Goal: Task Accomplishment & Management: Manage account settings

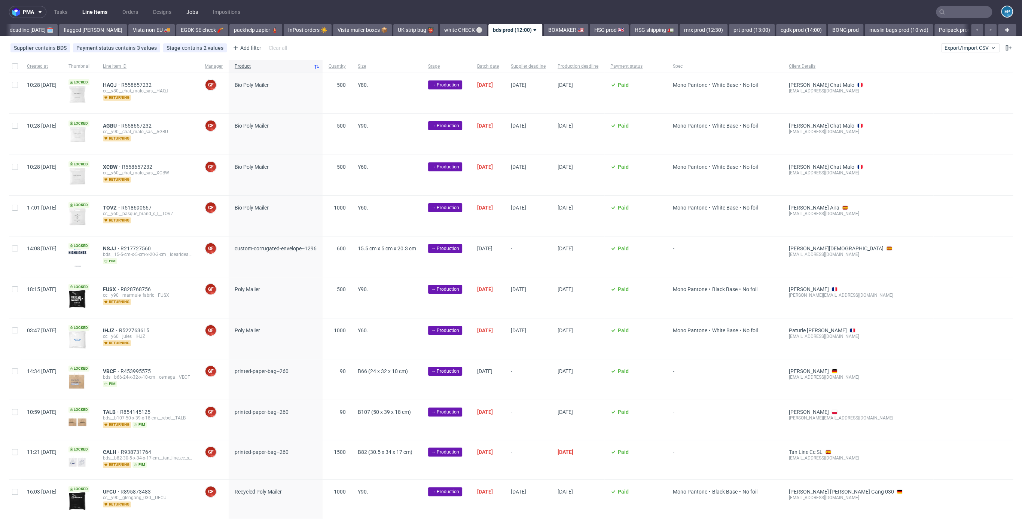
click at [193, 12] on link "Jobs" at bounding box center [192, 12] width 21 height 12
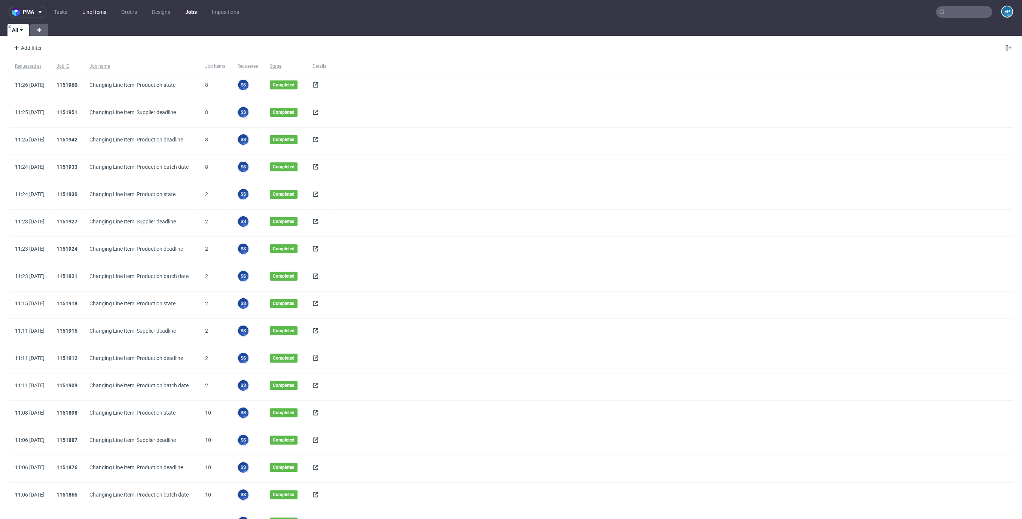
click at [100, 12] on link "Line Items" at bounding box center [94, 12] width 33 height 12
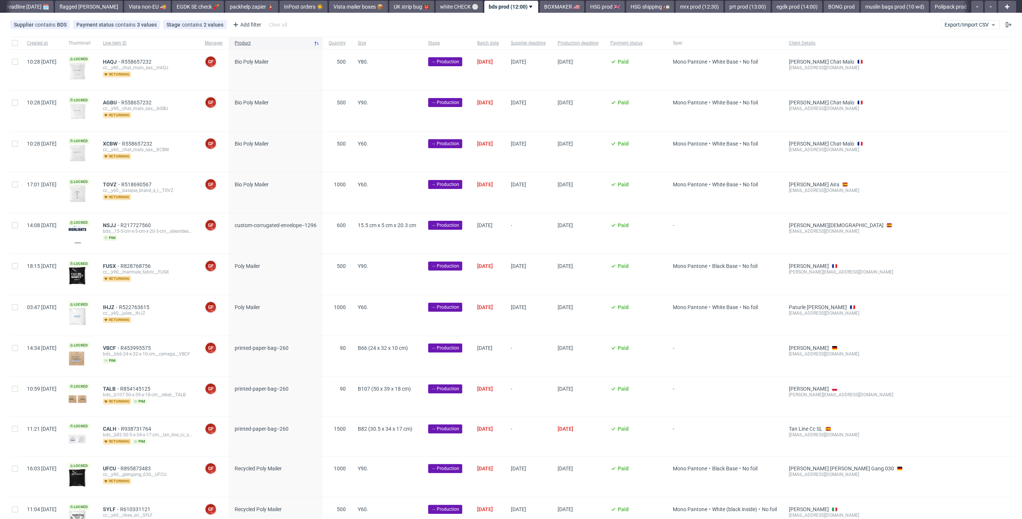
scroll to position [24, 0]
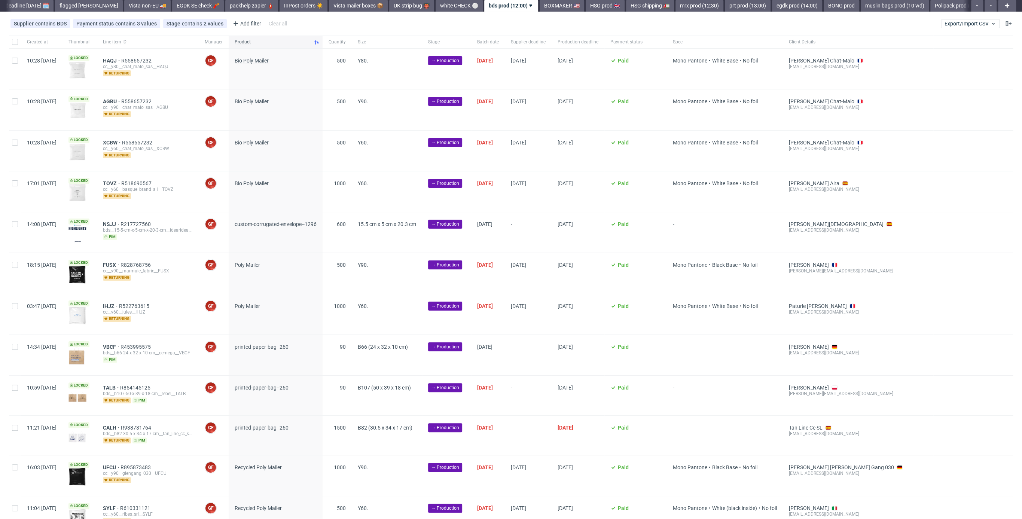
click at [269, 58] on span "Bio Poly Mailer" at bounding box center [252, 61] width 34 height 6
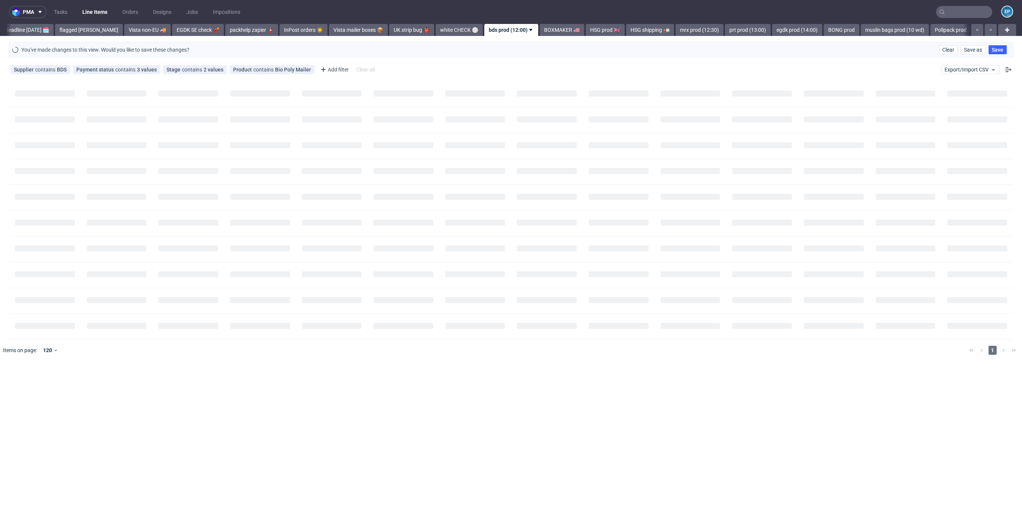
scroll to position [0, 0]
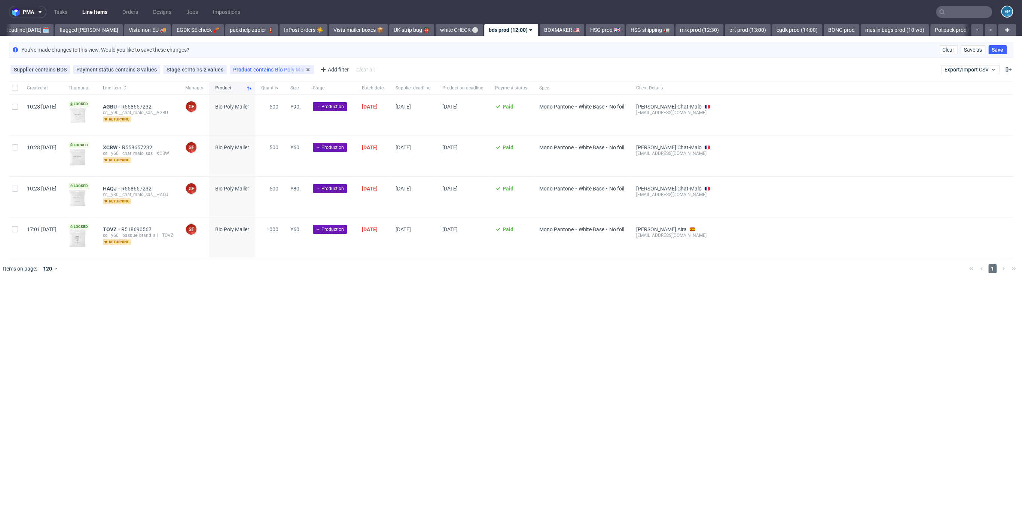
click at [263, 70] on span "contains" at bounding box center [264, 70] width 22 height 6
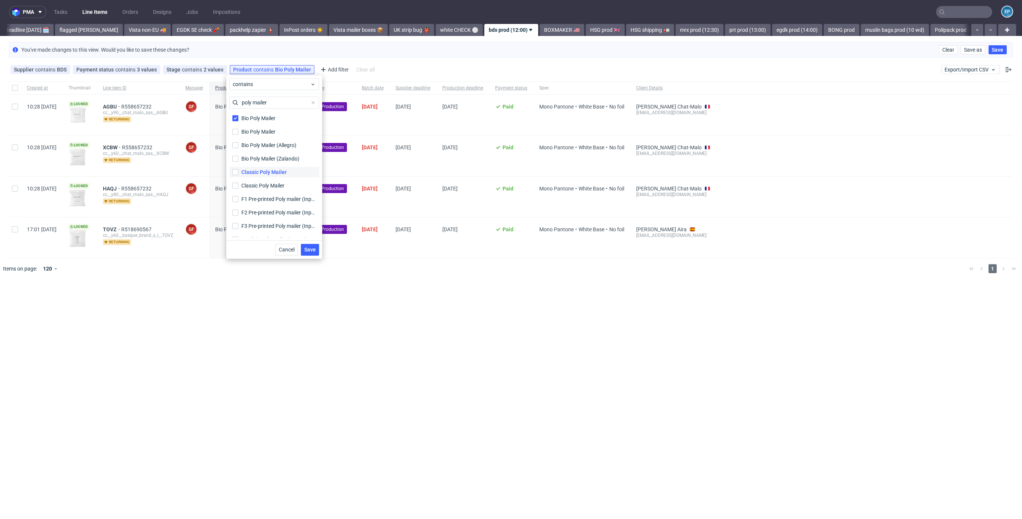
type input "poly mailer"
click at [245, 172] on div "Classic Poly Mailer" at bounding box center [263, 171] width 45 height 7
click at [238, 172] on input "Classic Poly Mailer" at bounding box center [235, 172] width 6 height 6
checkbox input "true"
click at [246, 182] on div "Classic Poly Mailer" at bounding box center [263, 185] width 45 height 7
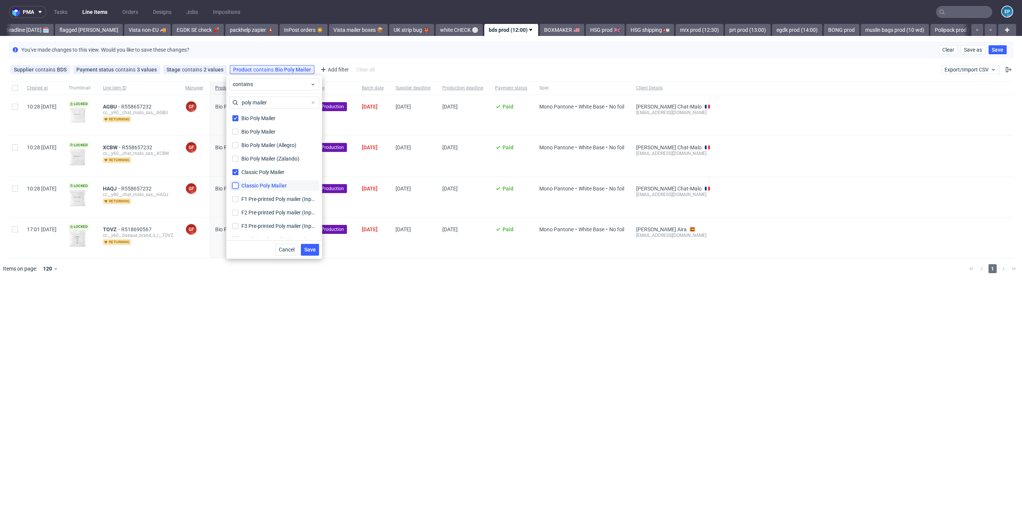
click at [238, 183] on input "Classic Poly Mailer" at bounding box center [235, 186] width 6 height 6
checkbox input "true"
click at [244, 180] on div "Recycled Poly Mailer" at bounding box center [266, 180] width 50 height 7
click at [238, 180] on input "Recycled Poly Mailer" at bounding box center [235, 180] width 6 height 6
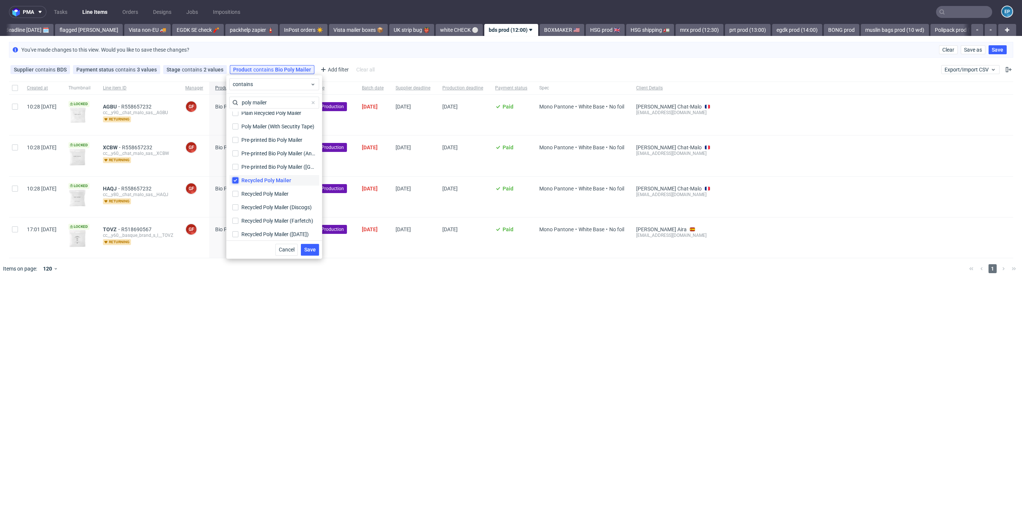
checkbox input "true"
click at [245, 189] on label "Recycled Poly Mailer" at bounding box center [274, 194] width 90 height 10
click at [238, 191] on input "Recycled Poly Mailer" at bounding box center [235, 194] width 6 height 6
checkbox input "true"
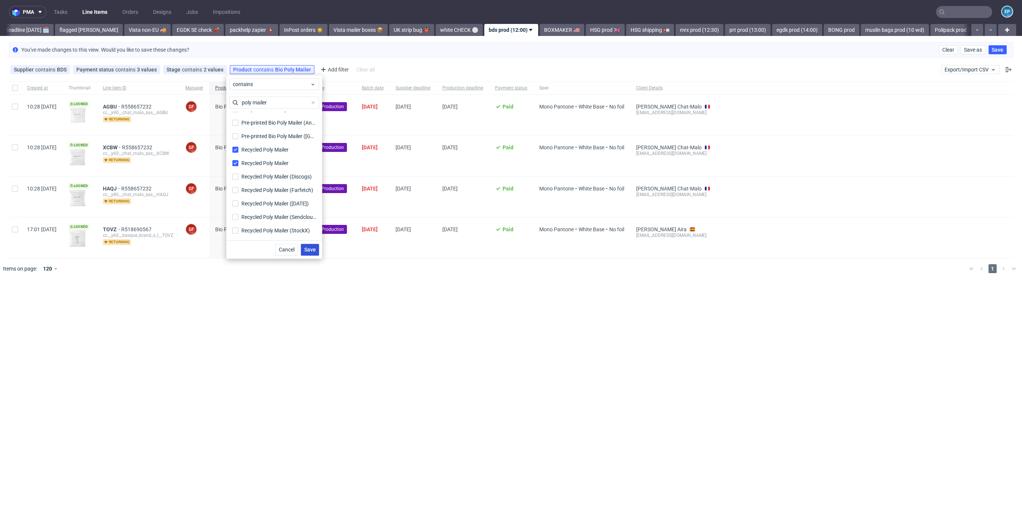
click at [308, 247] on span "Save" at bounding box center [310, 249] width 12 height 5
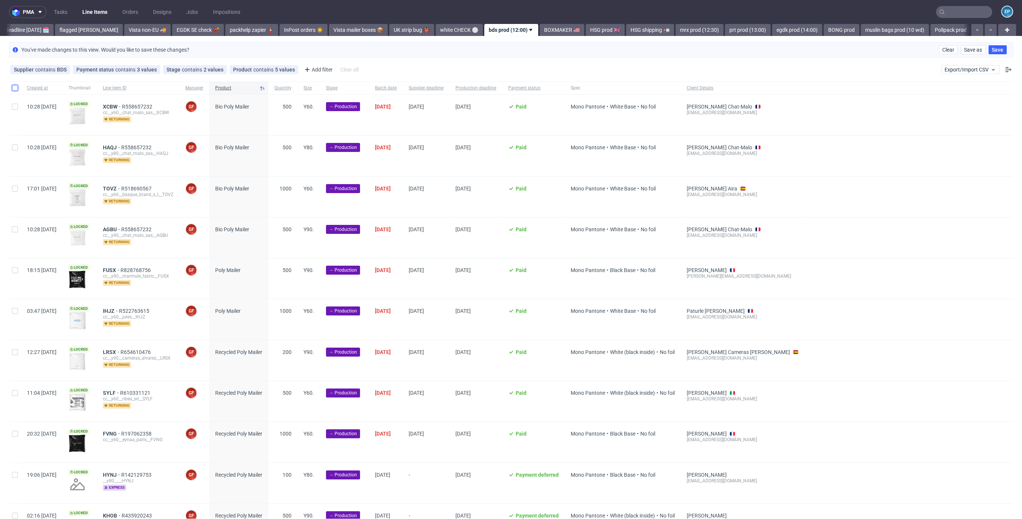
click at [14, 88] on input "checkbox" at bounding box center [15, 88] width 6 height 6
checkbox input "true"
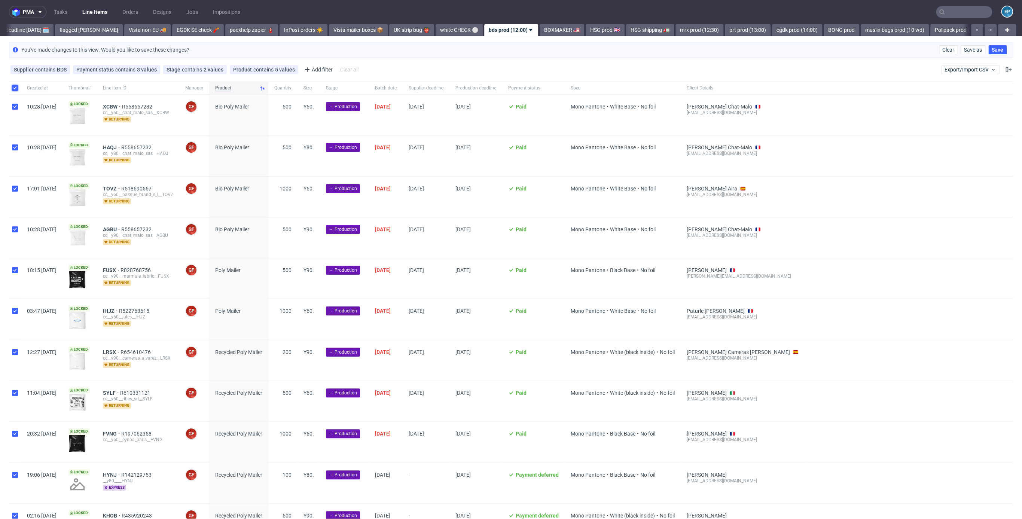
checkbox input "true"
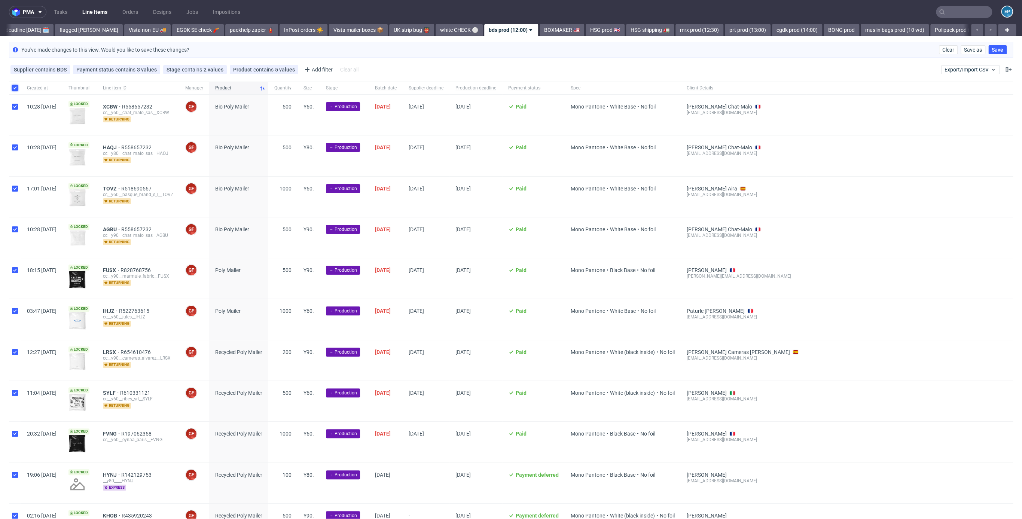
checkbox input "true"
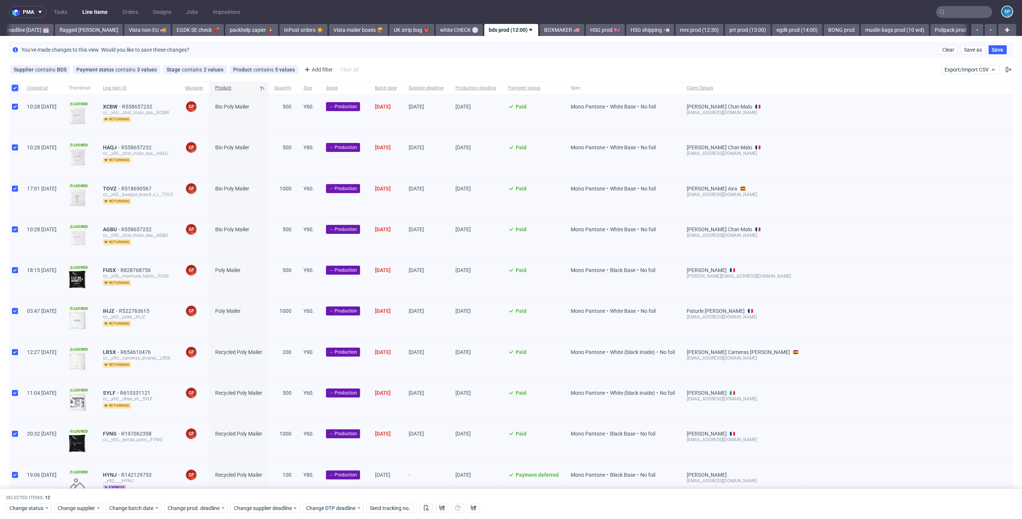
scroll to position [119, 0]
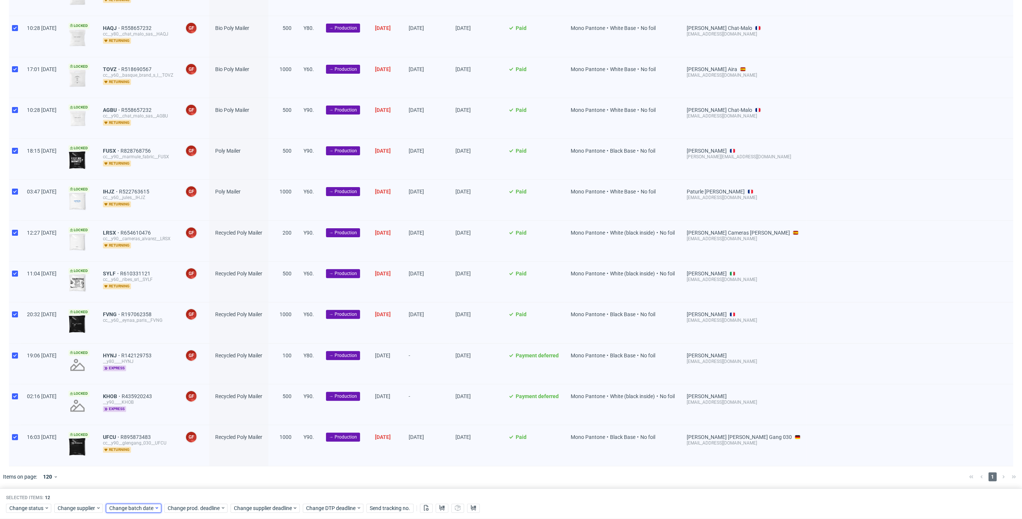
click at [113, 505] on span "Change batch date" at bounding box center [131, 507] width 45 height 7
click at [156, 441] on span "13" at bounding box center [156, 438] width 6 height 7
click at [195, 493] on span "Save" at bounding box center [195, 492] width 12 height 5
click at [261, 508] on span "Change supplier deadline" at bounding box center [263, 507] width 58 height 7
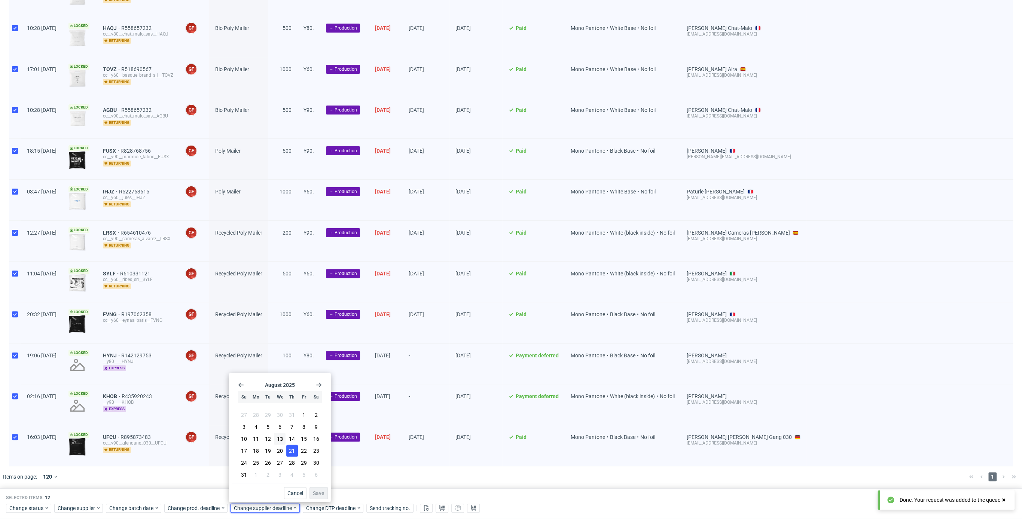
click at [291, 451] on span "21" at bounding box center [292, 450] width 6 height 7
click at [318, 494] on span "Save" at bounding box center [319, 492] width 12 height 5
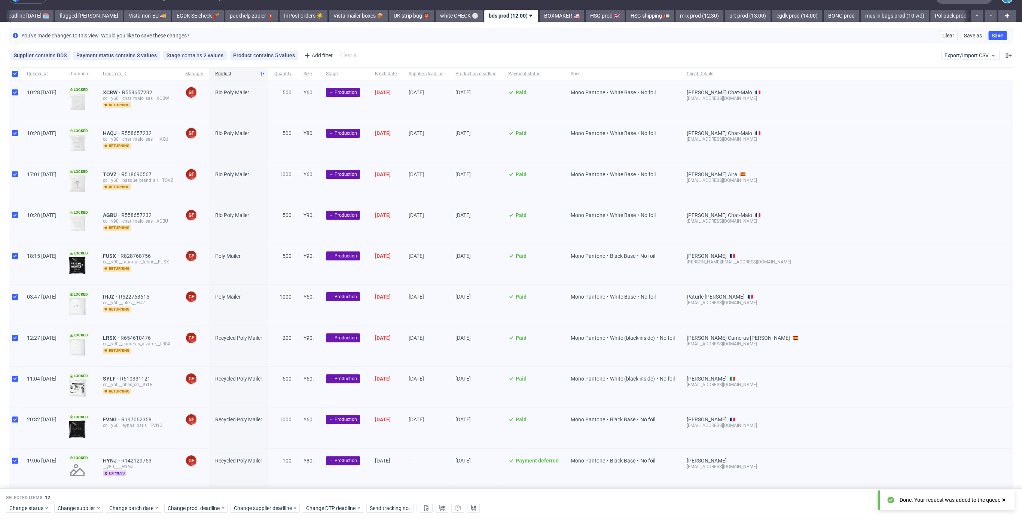
scroll to position [0, 0]
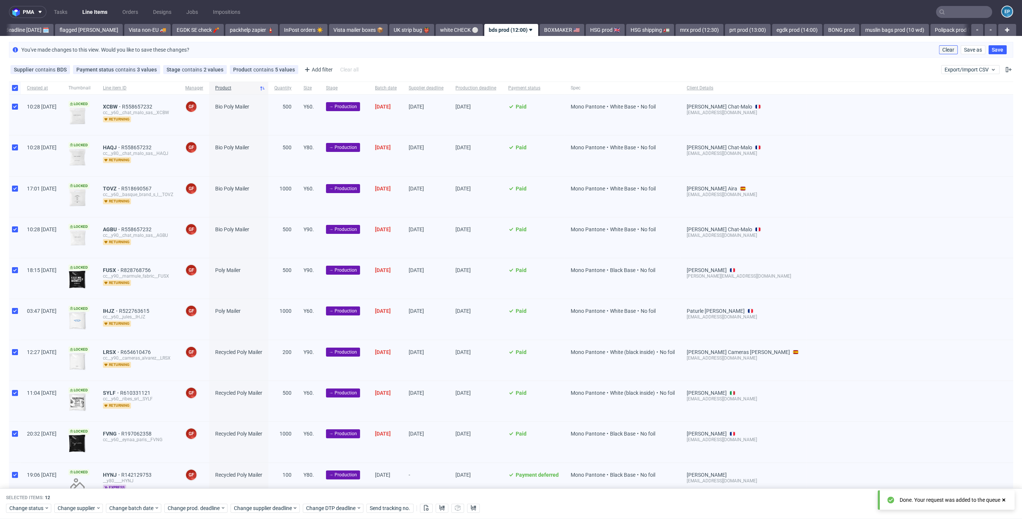
click at [942, 48] on span "Clear" at bounding box center [948, 49] width 12 height 5
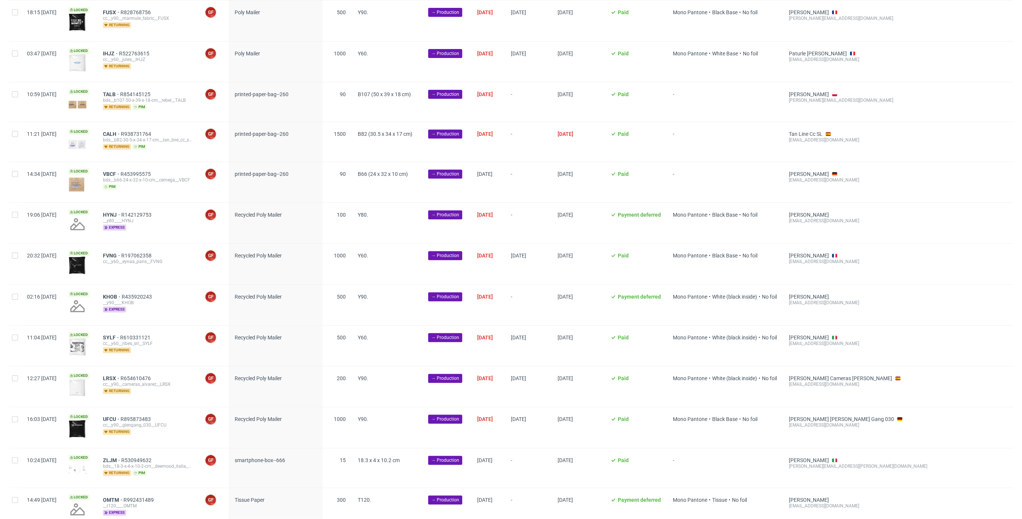
scroll to position [308, 0]
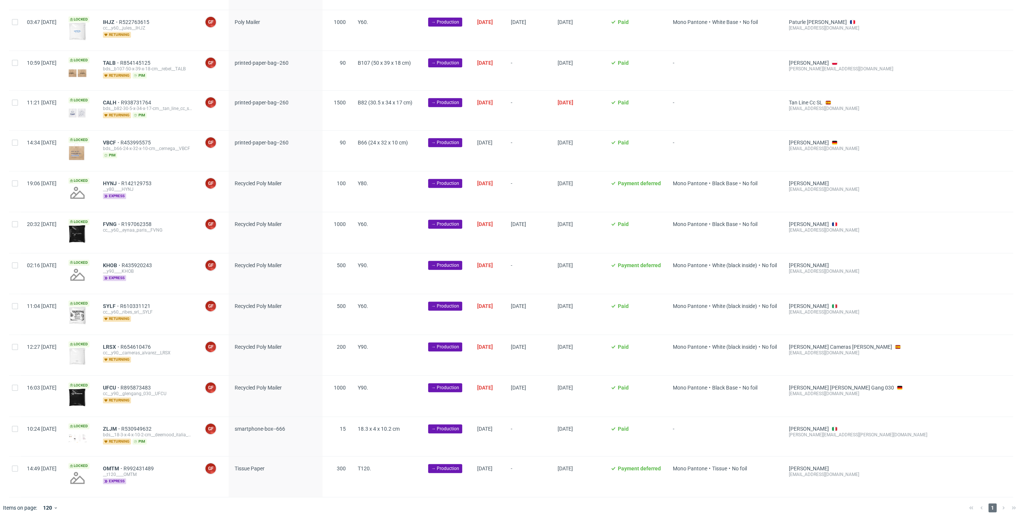
click at [18, 468] on div at bounding box center [15, 476] width 12 height 40
checkbox input "true"
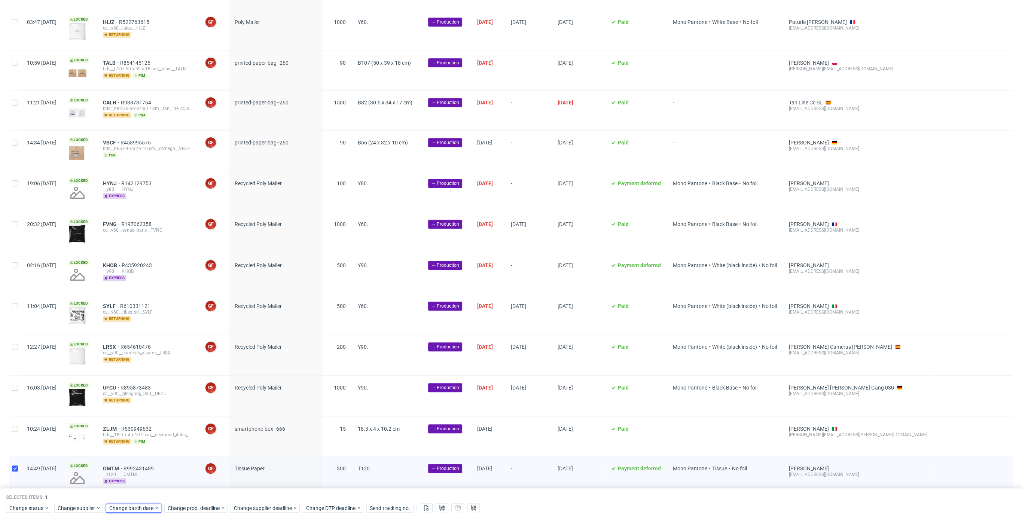
click at [145, 506] on span "Change batch date" at bounding box center [131, 507] width 45 height 7
click at [160, 438] on button "13" at bounding box center [156, 439] width 12 height 12
click at [204, 496] on button "Save" at bounding box center [195, 493] width 18 height 12
click at [251, 505] on span "Change supplier deadline" at bounding box center [263, 507] width 58 height 7
click at [267, 452] on span "19" at bounding box center [268, 450] width 6 height 7
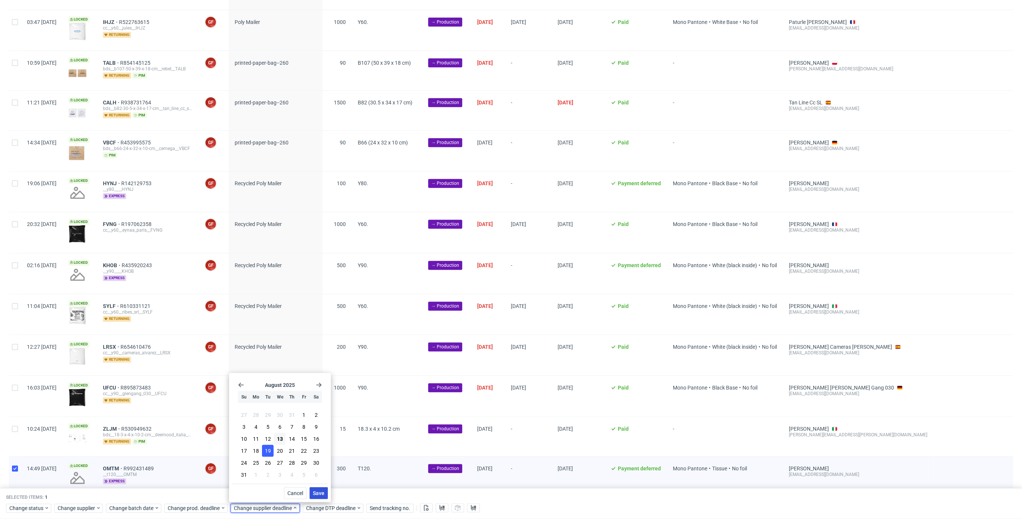
click at [325, 492] on button "Save" at bounding box center [318, 493] width 18 height 12
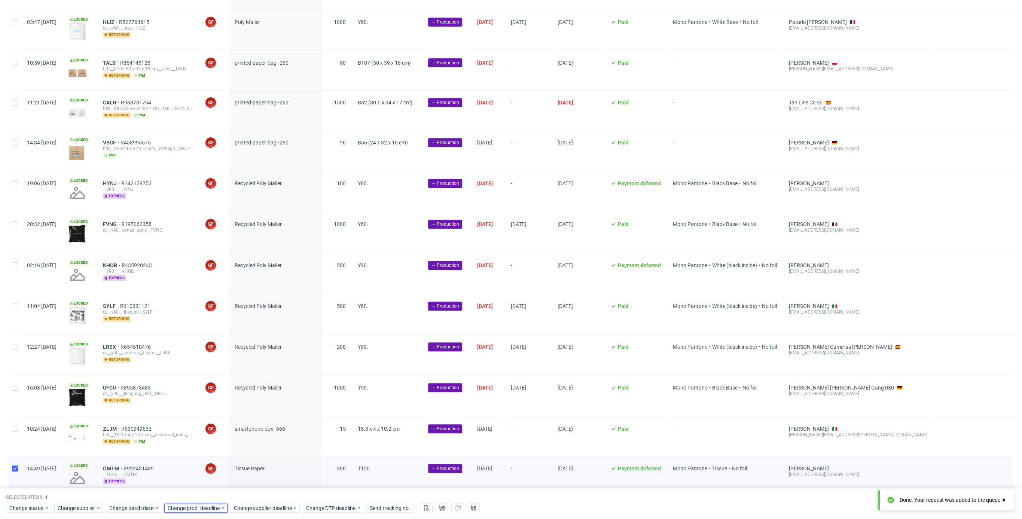
click at [186, 507] on span "Change prod. deadline" at bounding box center [194, 507] width 53 height 7
click at [205, 449] on button "19" at bounding box center [202, 451] width 12 height 12
click at [254, 493] on span "Save" at bounding box center [253, 492] width 12 height 5
click at [13, 465] on input "checkbox" at bounding box center [15, 468] width 6 height 6
checkbox input "false"
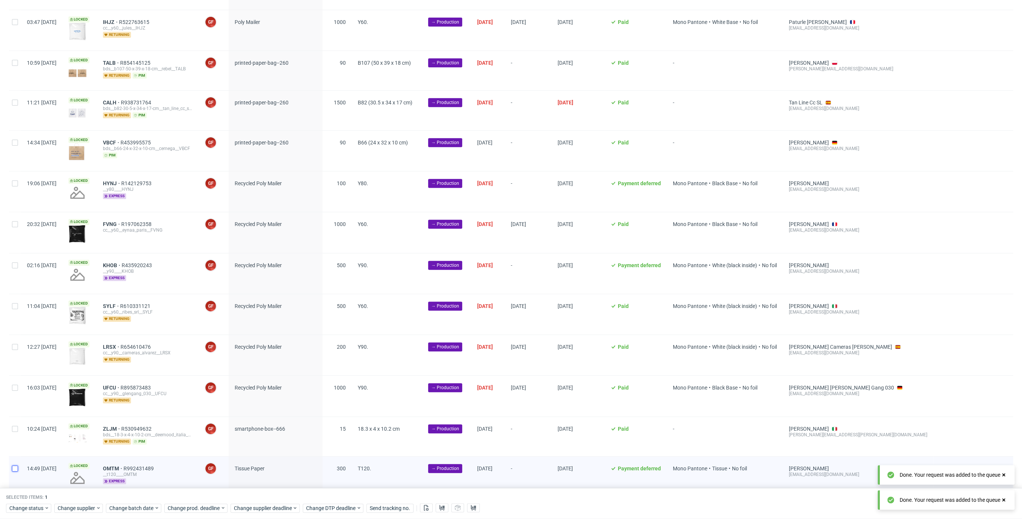
checkbox input "false"
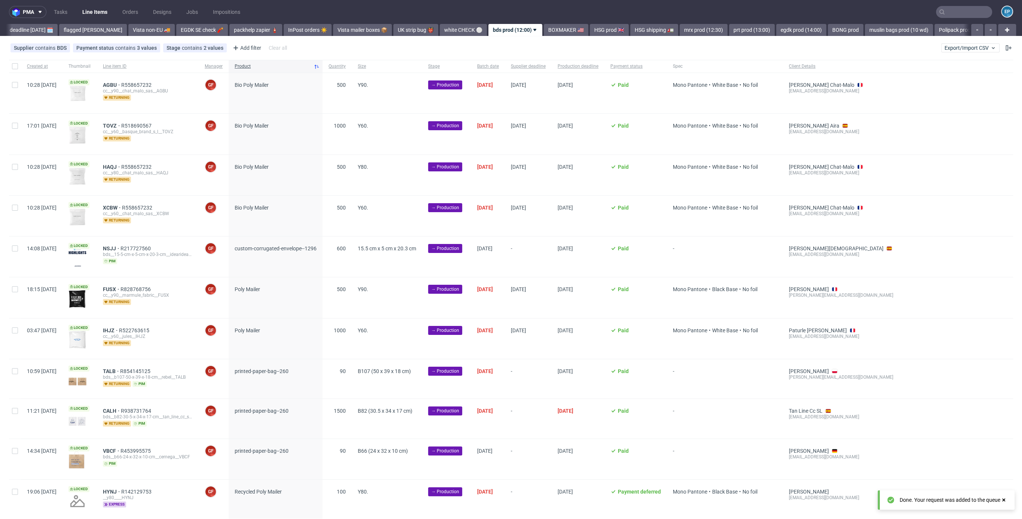
scroll to position [17, 0]
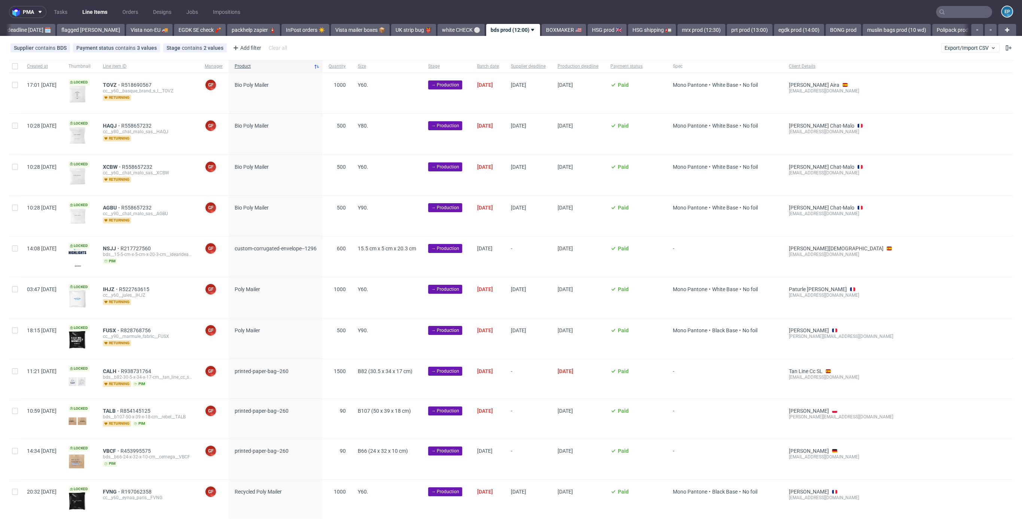
scroll to position [0, 90]
click at [21, 250] on div "14:08 [DATE]" at bounding box center [42, 256] width 42 height 40
click at [16, 250] on input "checkbox" at bounding box center [15, 248] width 6 height 6
checkbox input "true"
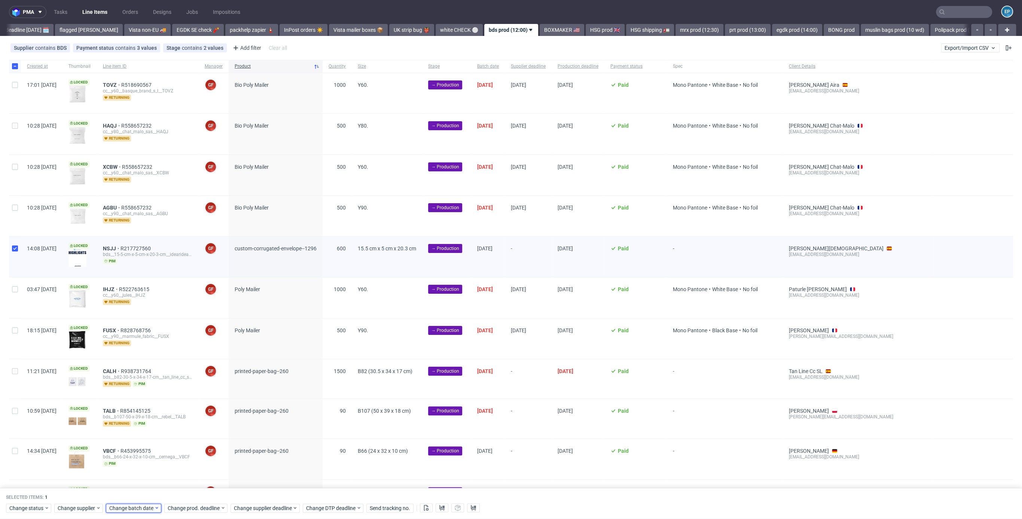
click at [137, 508] on span "Change batch date" at bounding box center [131, 507] width 45 height 7
click at [153, 442] on button "13" at bounding box center [156, 439] width 12 height 12
click at [193, 494] on span "Save" at bounding box center [195, 492] width 12 height 5
click at [263, 506] on span "Change supplier deadline" at bounding box center [263, 507] width 58 height 7
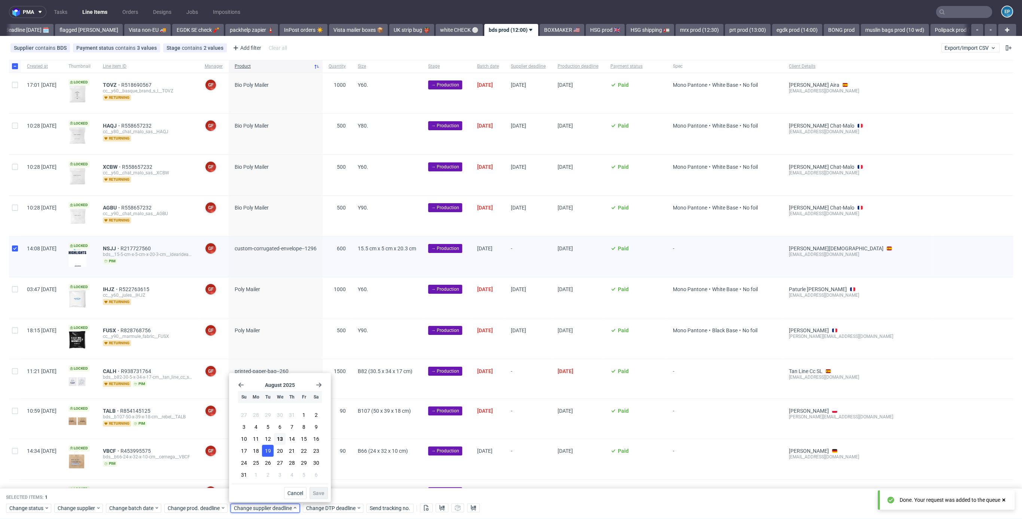
click at [270, 456] on button "19" at bounding box center [268, 451] width 12 height 12
click at [316, 496] on button "Save" at bounding box center [318, 493] width 18 height 12
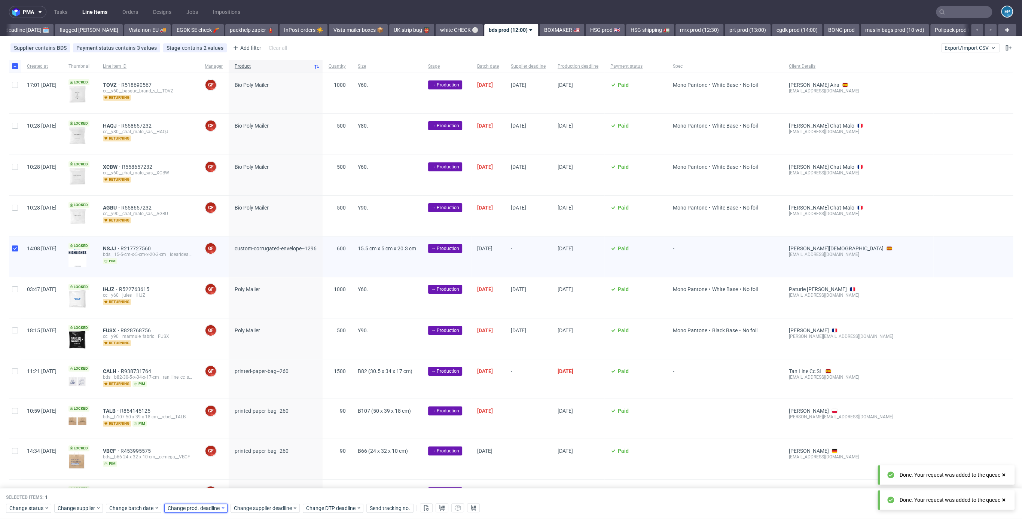
click at [198, 507] on span "Change prod. deadline" at bounding box center [194, 507] width 53 height 7
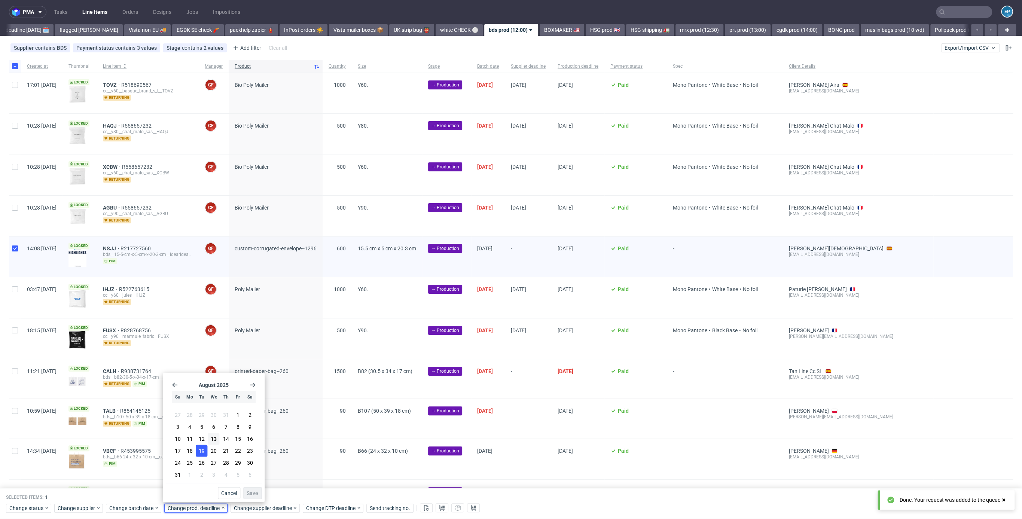
click at [203, 448] on span "19" at bounding box center [202, 450] width 6 height 7
click at [253, 490] on span "Save" at bounding box center [253, 492] width 12 height 5
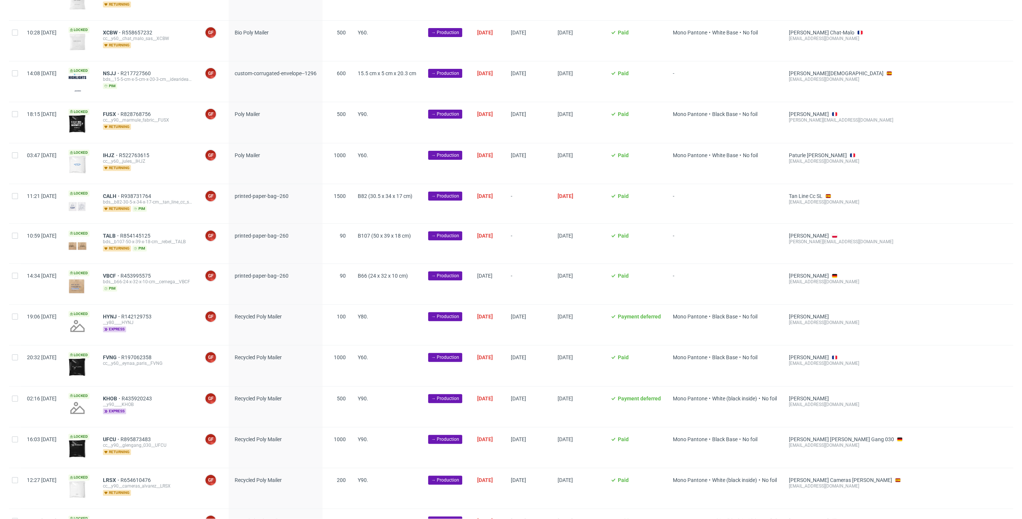
scroll to position [308, 0]
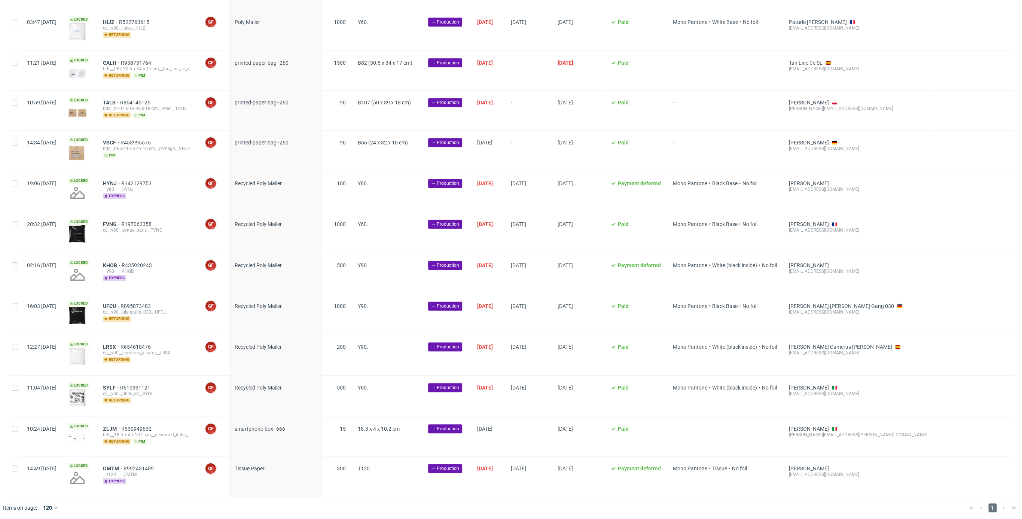
click at [12, 65] on div at bounding box center [15, 70] width 12 height 39
checkbox input "true"
click at [12, 113] on div at bounding box center [15, 110] width 12 height 39
checkbox input "true"
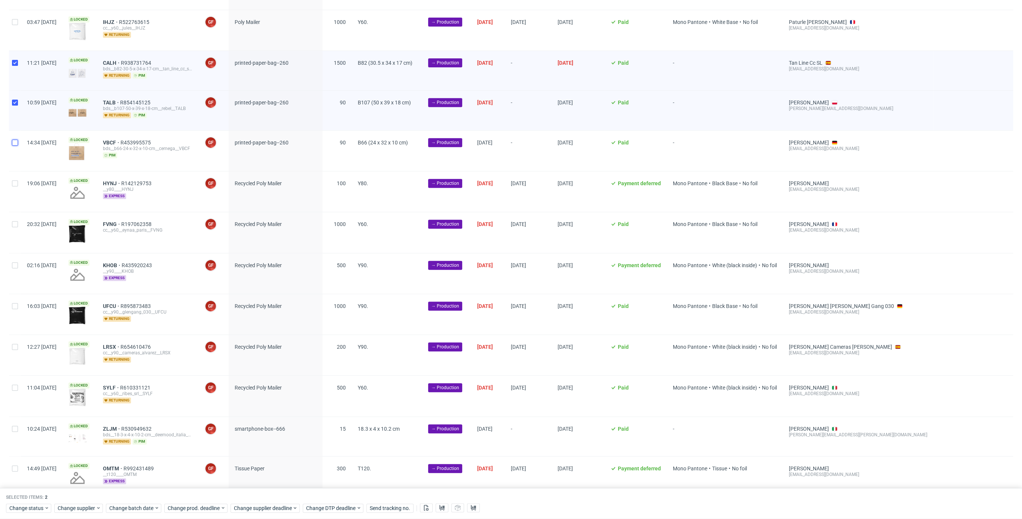
click at [12, 141] on input "checkbox" at bounding box center [15, 143] width 6 height 6
checkbox input "true"
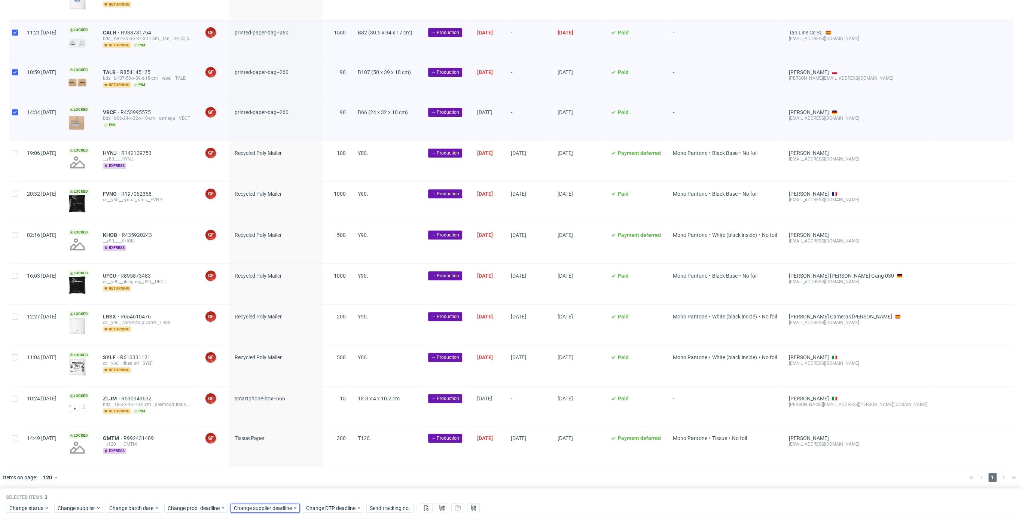
click at [250, 504] on span "Change supplier deadline" at bounding box center [263, 507] width 58 height 7
click at [278, 453] on span "20" at bounding box center [280, 450] width 6 height 7
click at [317, 495] on span "Save" at bounding box center [319, 492] width 12 height 5
click at [194, 509] on span "Change prod. deadline" at bounding box center [194, 507] width 53 height 7
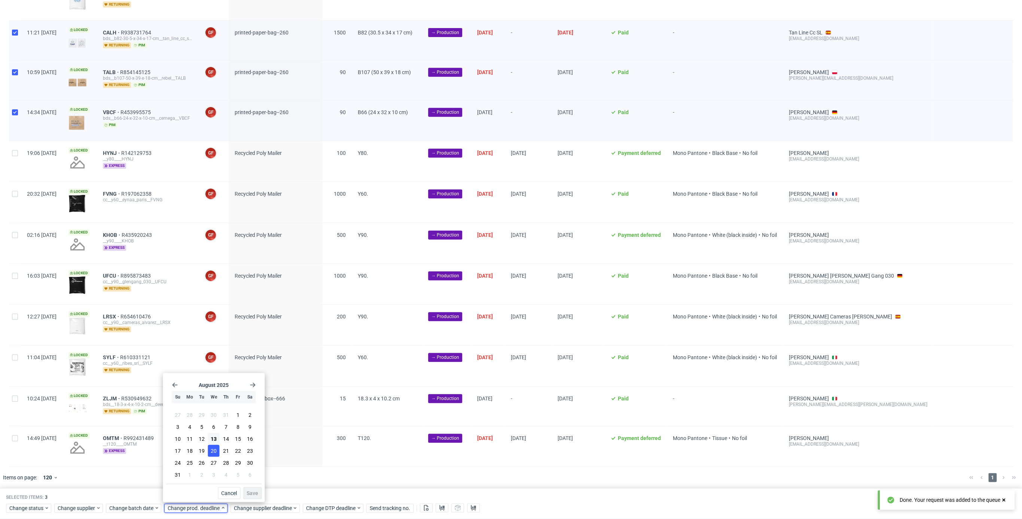
click at [215, 450] on span "20" at bounding box center [214, 450] width 6 height 7
click at [251, 488] on button "Save" at bounding box center [252, 493] width 18 height 12
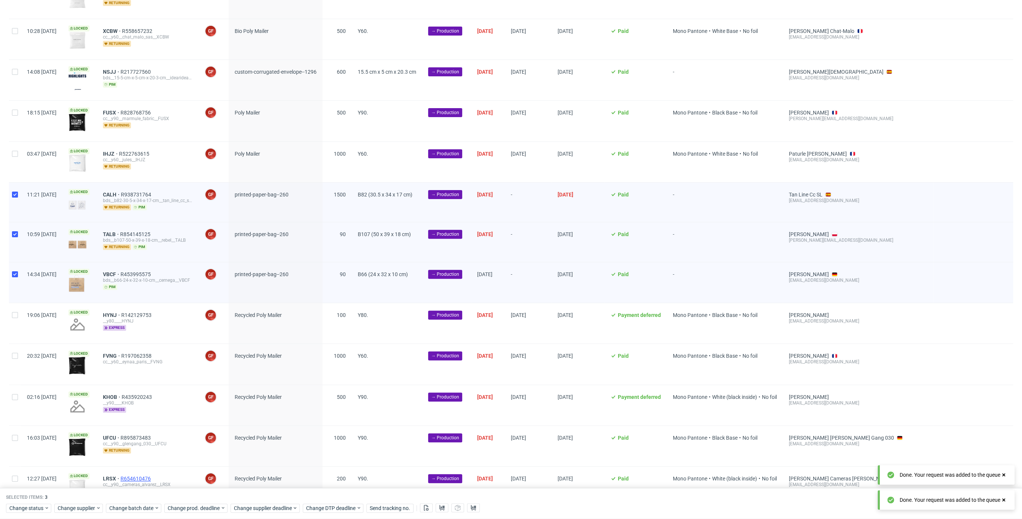
scroll to position [0, 0]
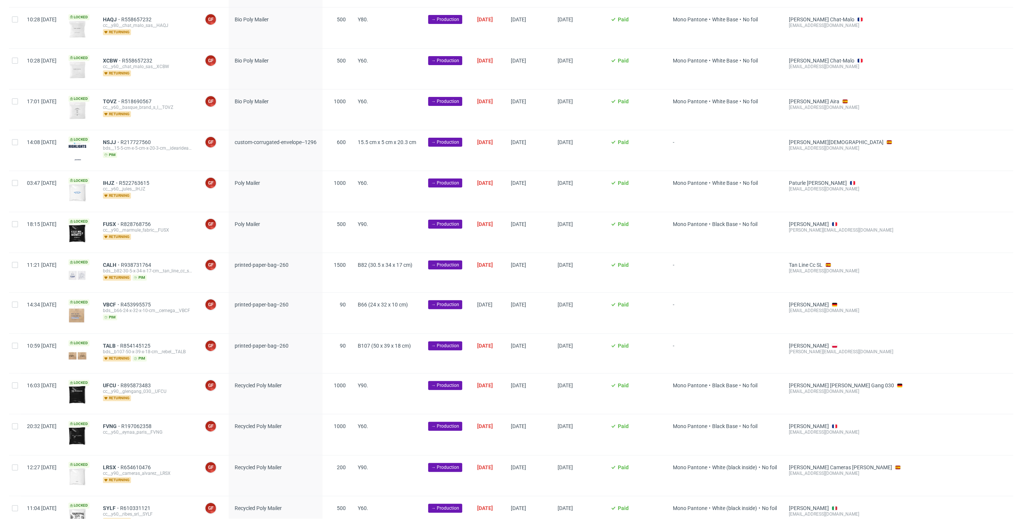
scroll to position [308, 0]
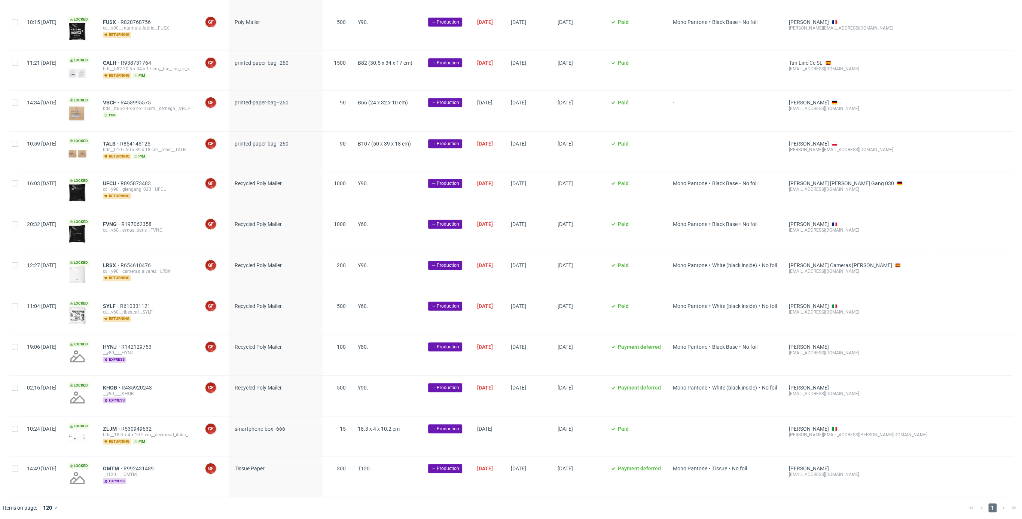
click at [15, 419] on div at bounding box center [15, 436] width 12 height 39
checkbox input "true"
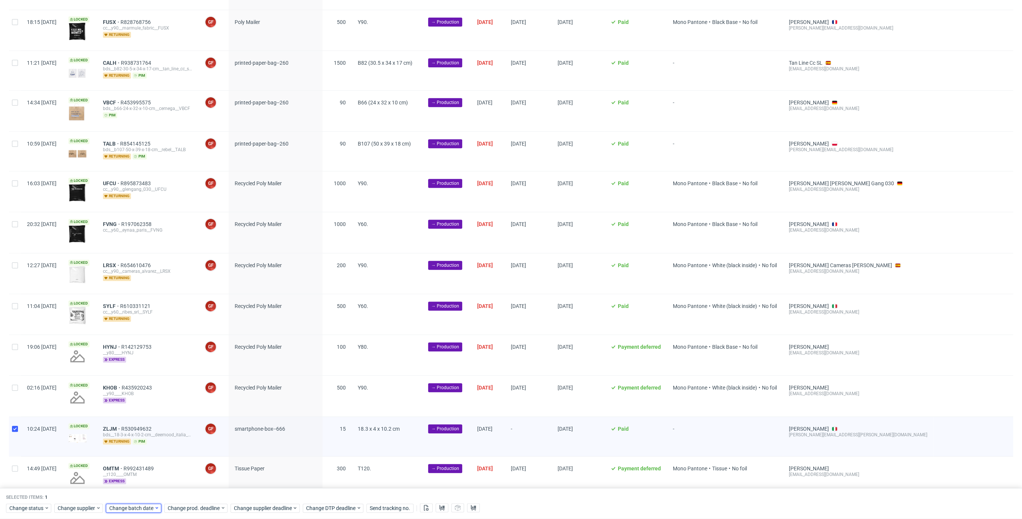
click at [141, 509] on span "Change batch date" at bounding box center [131, 507] width 45 height 7
click at [156, 436] on span "13" at bounding box center [156, 438] width 6 height 7
click at [197, 491] on span "Save" at bounding box center [195, 492] width 12 height 5
click at [254, 509] on span "Change supplier deadline" at bounding box center [263, 507] width 58 height 7
click at [271, 454] on button "19" at bounding box center [268, 451] width 12 height 12
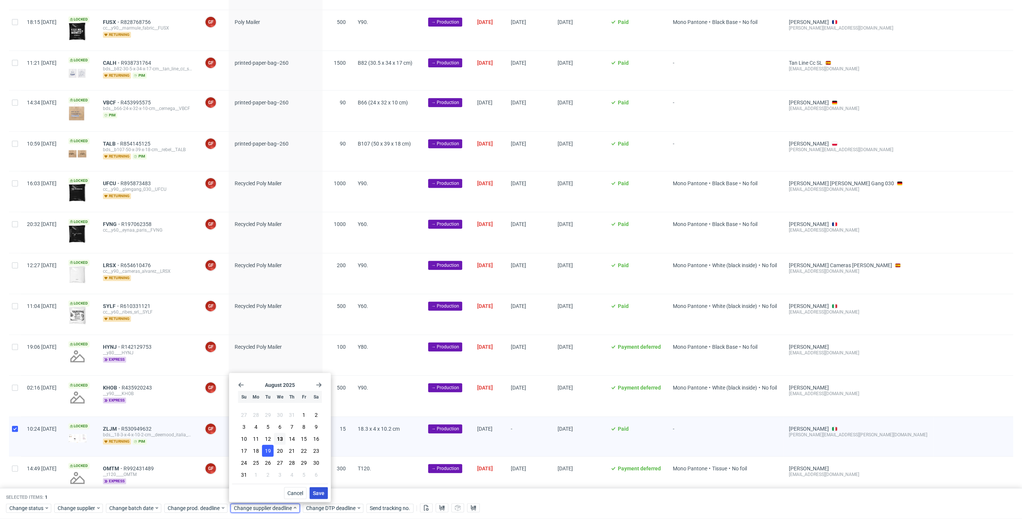
click at [316, 493] on span "Save" at bounding box center [319, 492] width 12 height 5
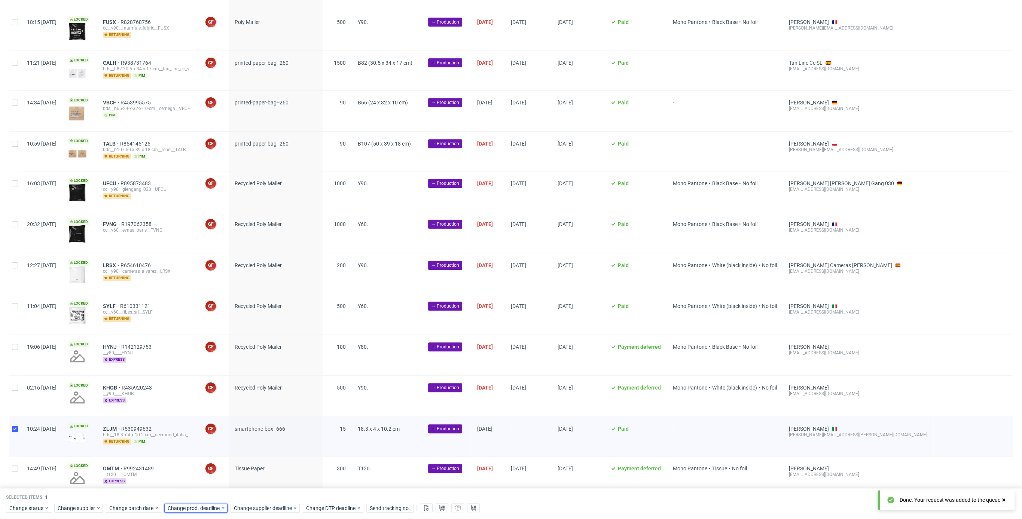
click at [198, 509] on span "Change prod. deadline" at bounding box center [194, 507] width 53 height 7
click at [199, 455] on button "19" at bounding box center [202, 451] width 12 height 12
click at [250, 492] on span "Save" at bounding box center [253, 492] width 12 height 5
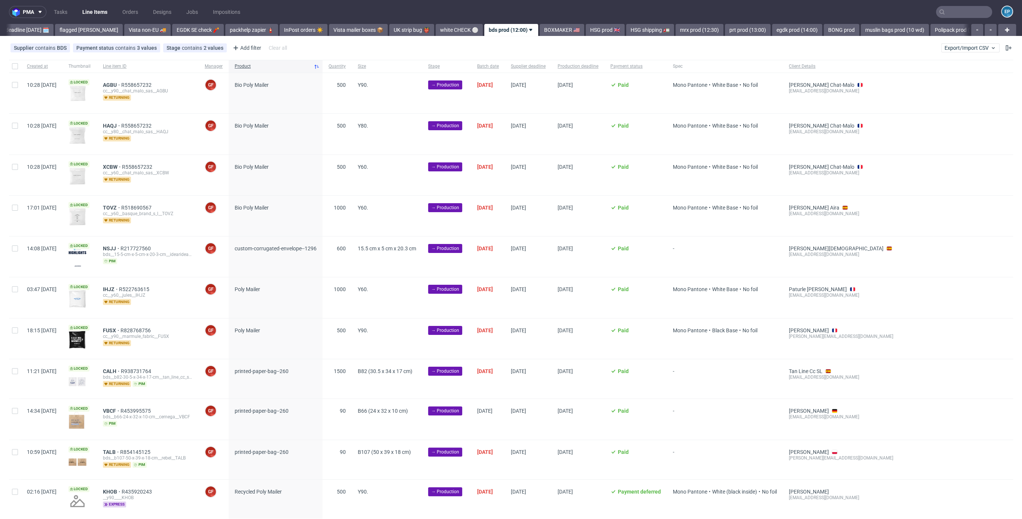
scroll to position [308, 0]
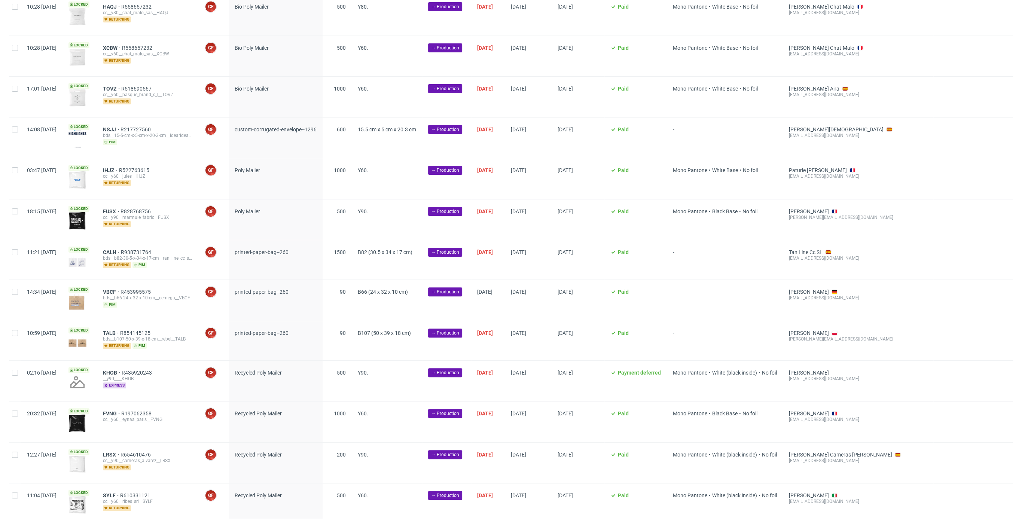
scroll to position [120, 0]
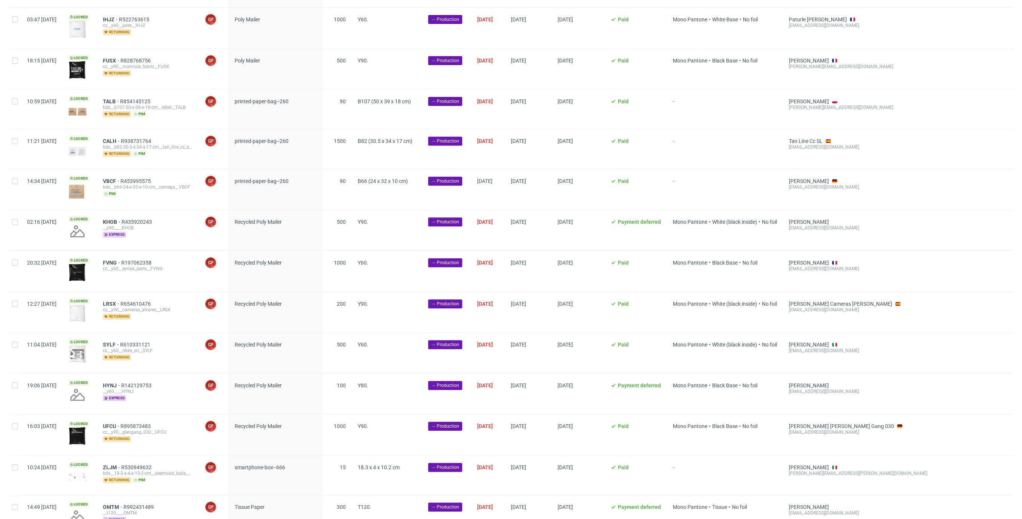
scroll to position [308, 0]
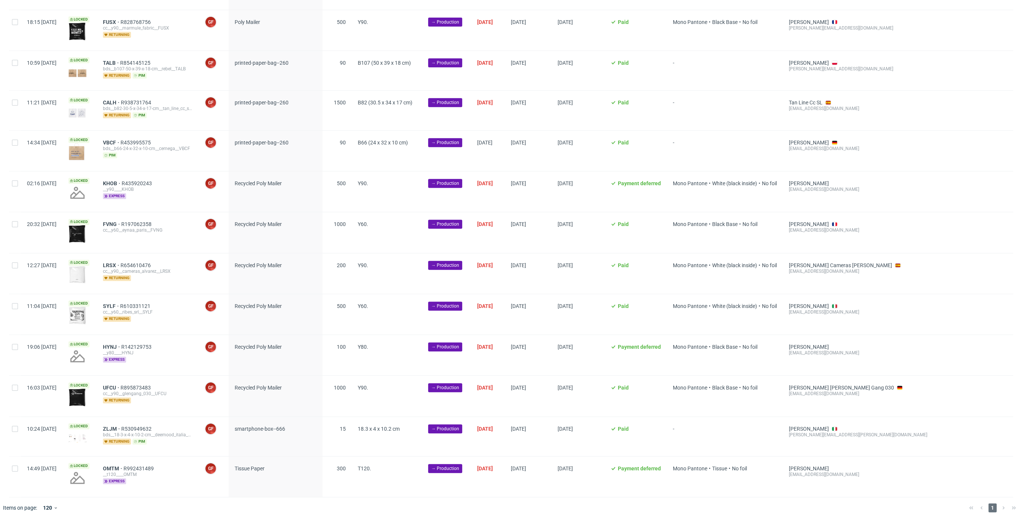
click at [13, 149] on div at bounding box center [15, 151] width 12 height 40
checkbox input "true"
click at [20, 104] on div at bounding box center [15, 110] width 12 height 39
checkbox input "true"
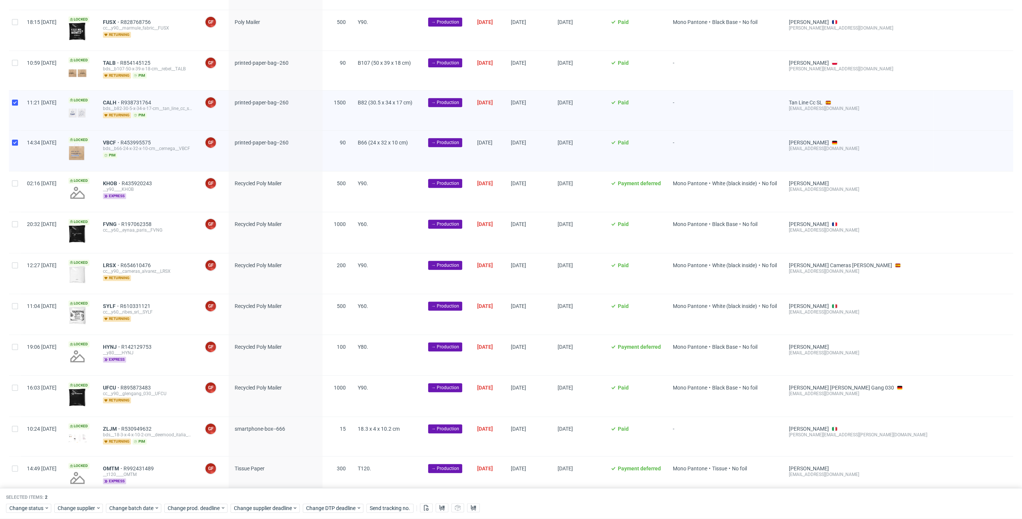
click at [139, 502] on div "Change status Change supplier Change batch date Change prod. deadline Change su…" at bounding box center [511, 507] width 1010 height 11
click at [139, 511] on span "Change batch date" at bounding box center [131, 507] width 45 height 7
click at [159, 439] on button "13" at bounding box center [156, 439] width 12 height 12
click at [198, 490] on span "Save" at bounding box center [195, 492] width 12 height 5
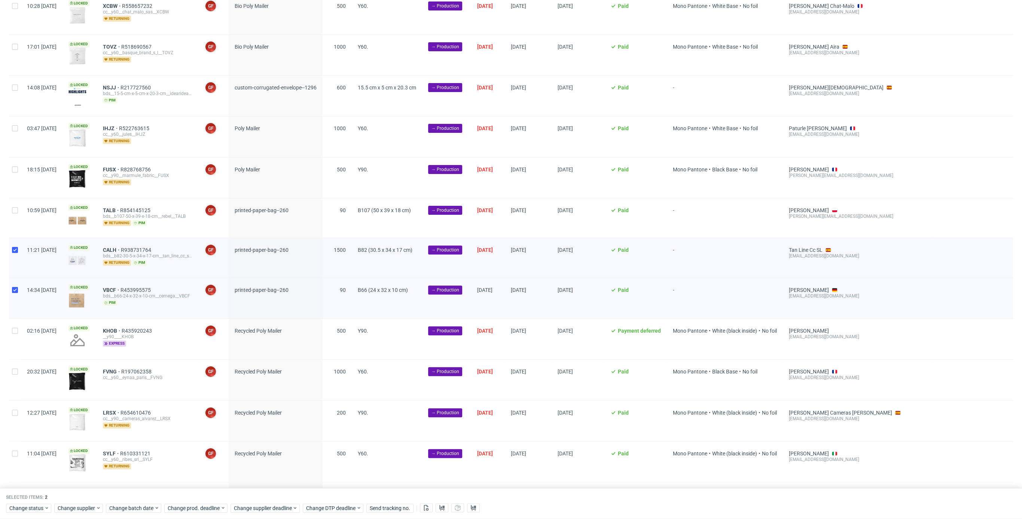
scroll to position [0, 0]
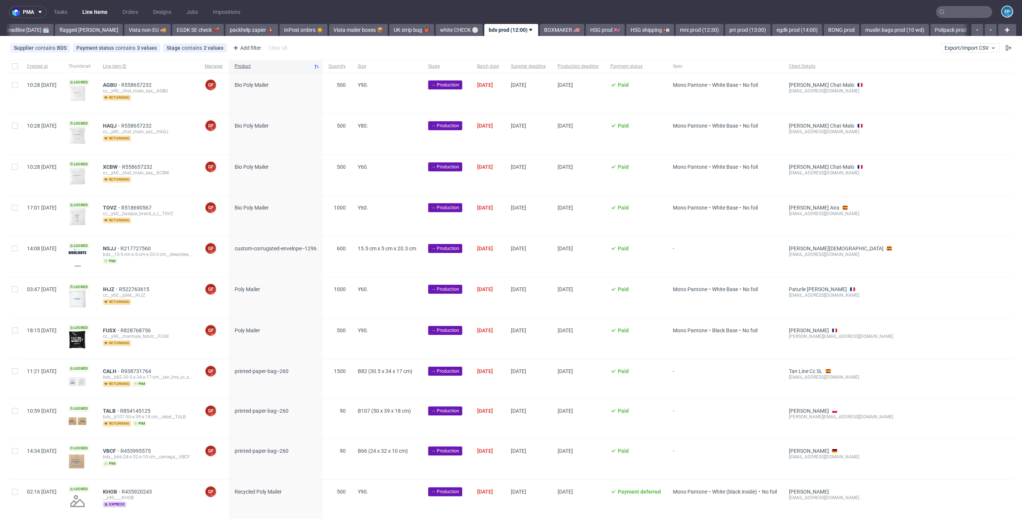
click at [18, 67] on div at bounding box center [15, 66] width 12 height 13
checkbox input "true"
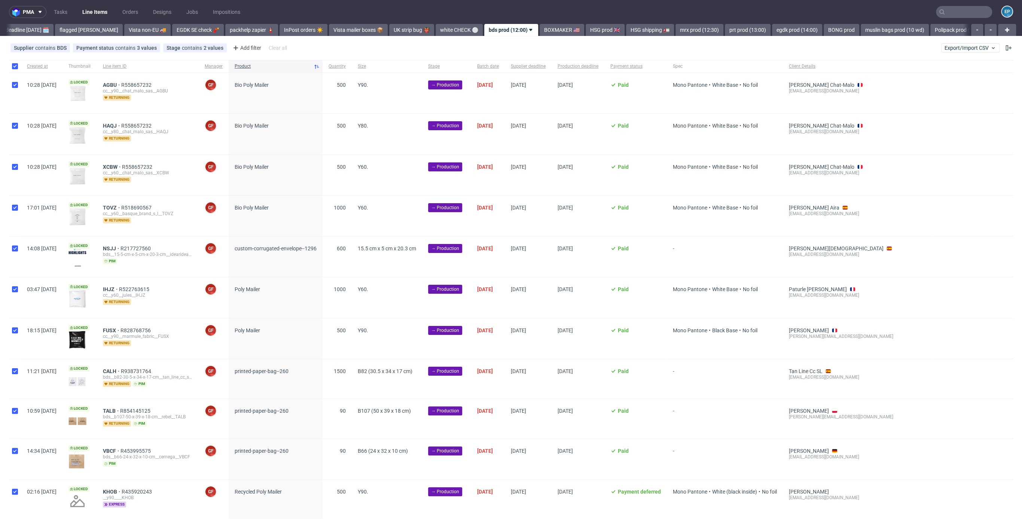
checkbox input "true"
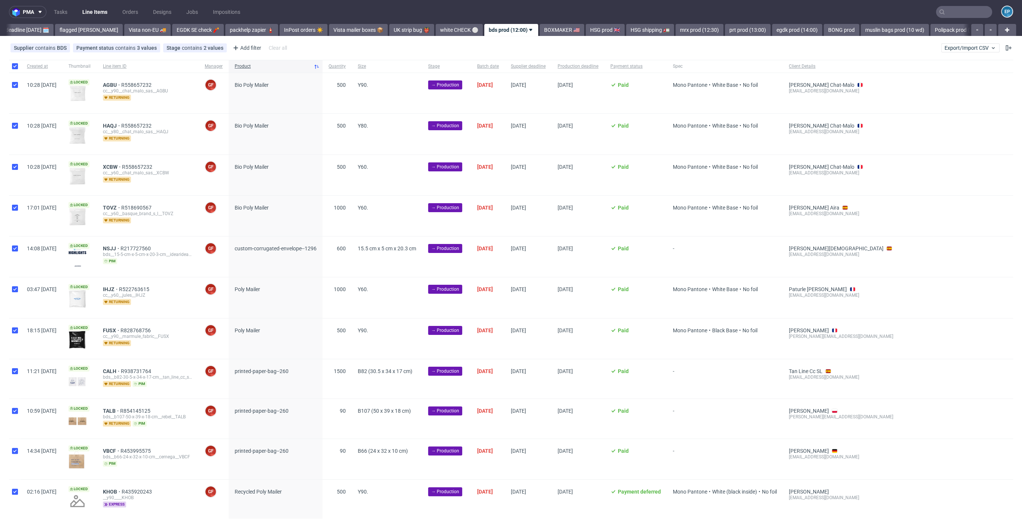
checkbox input "true"
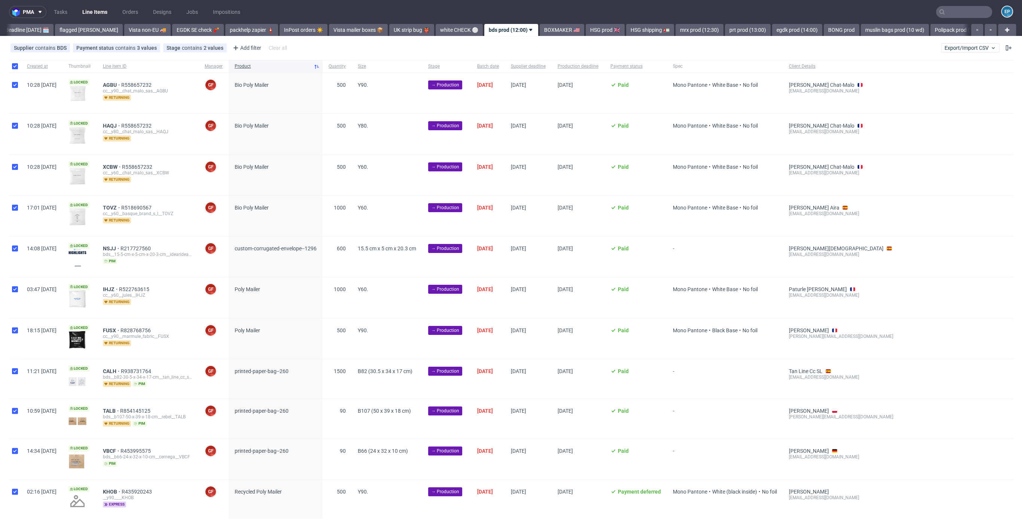
checkbox input "true"
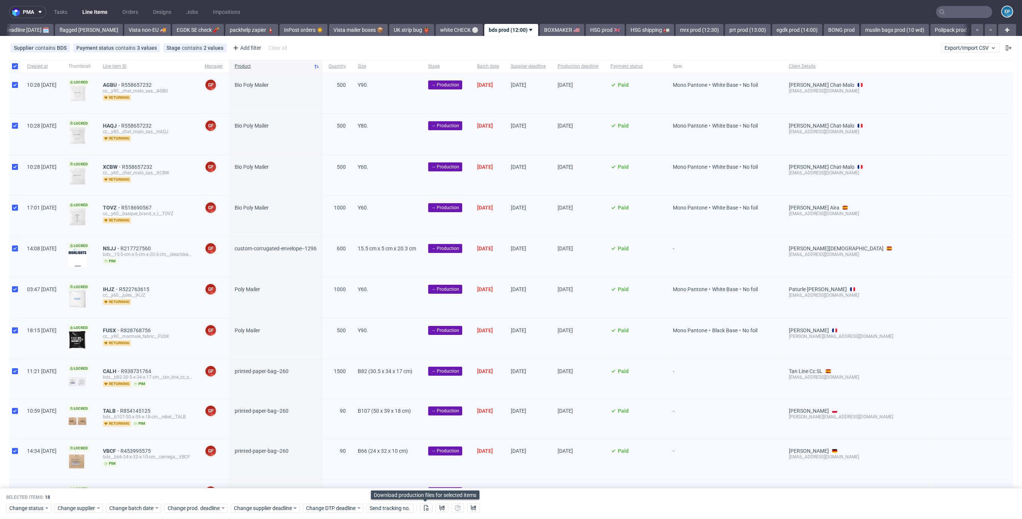
click at [423, 512] on div at bounding box center [426, 508] width 13 height 9
click at [425, 508] on icon at bounding box center [426, 508] width 6 height 6
click at [437, 508] on button at bounding box center [441, 508] width 13 height 9
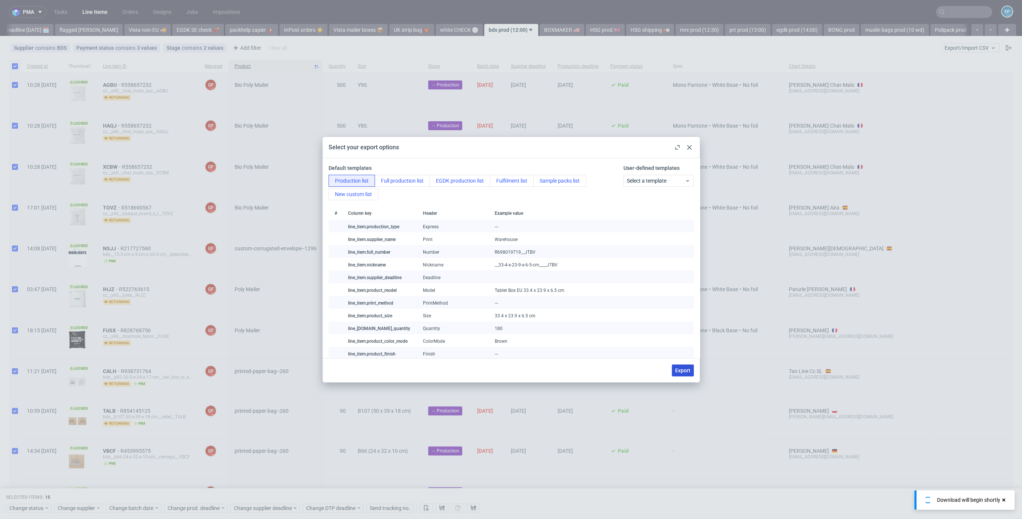
click at [688, 372] on span "Export" at bounding box center [682, 370] width 15 height 5
checkbox input "false"
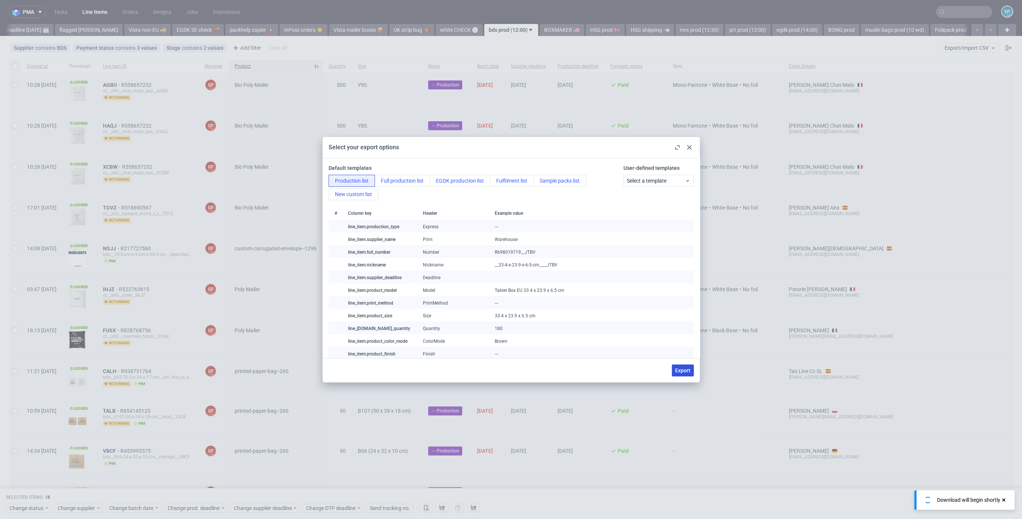
checkbox input "false"
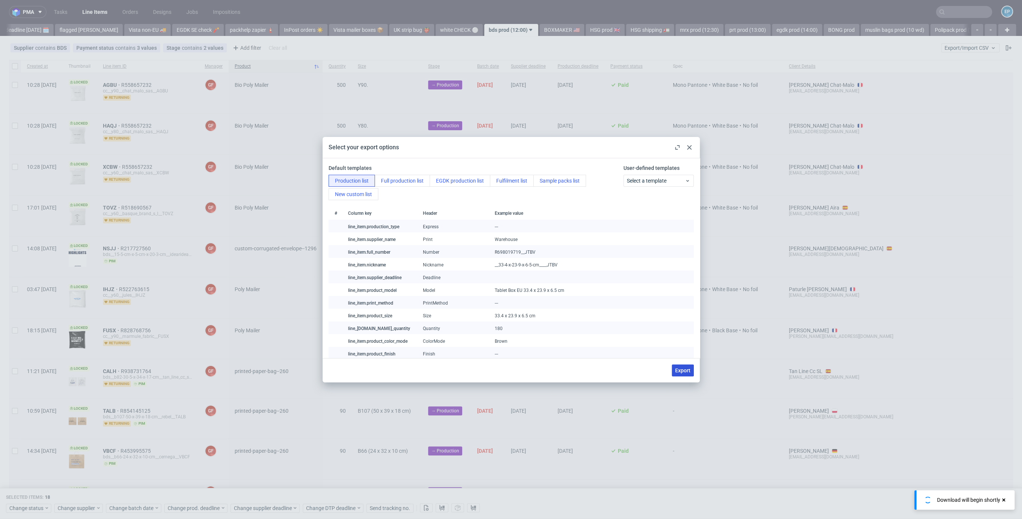
checkbox input "false"
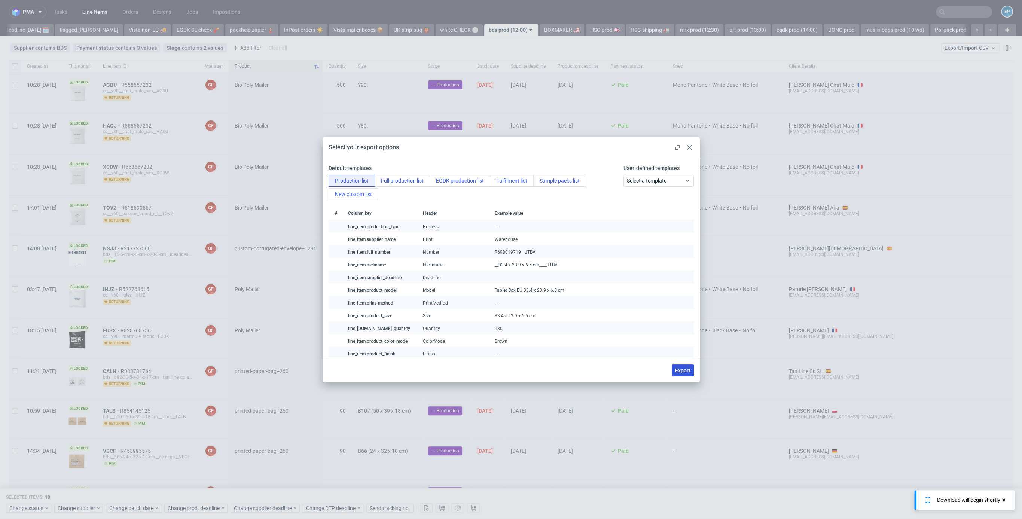
checkbox input "false"
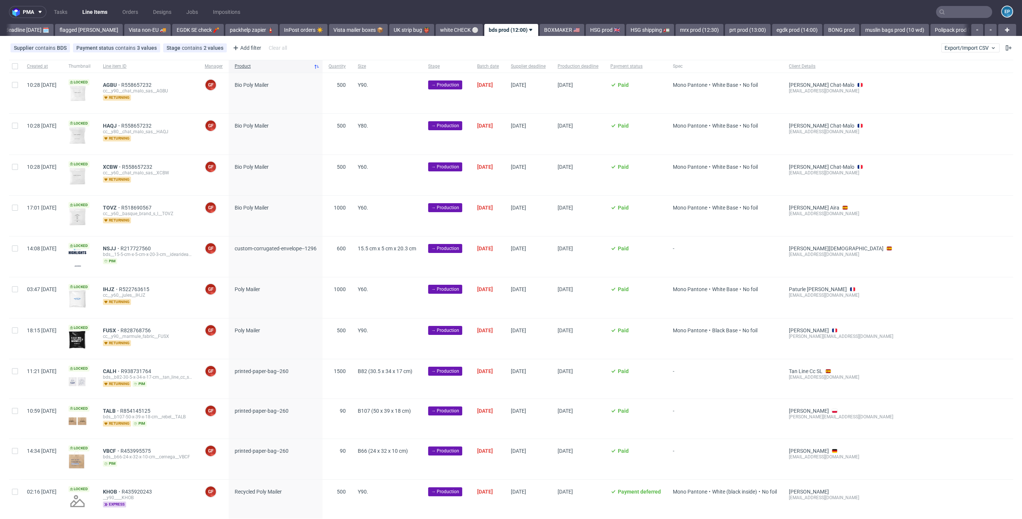
click at [11, 71] on div at bounding box center [15, 66] width 12 height 13
checkbox input "true"
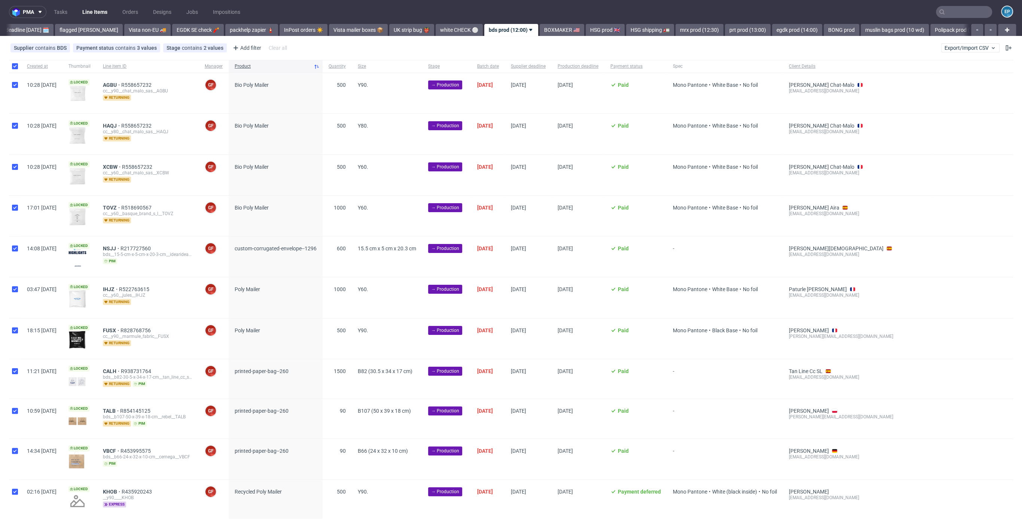
checkbox input "true"
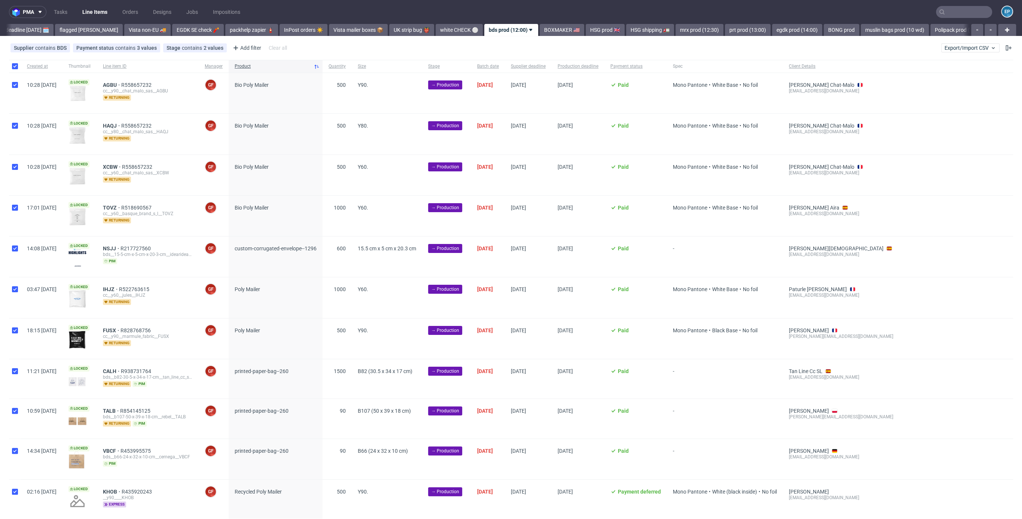
checkbox input "true"
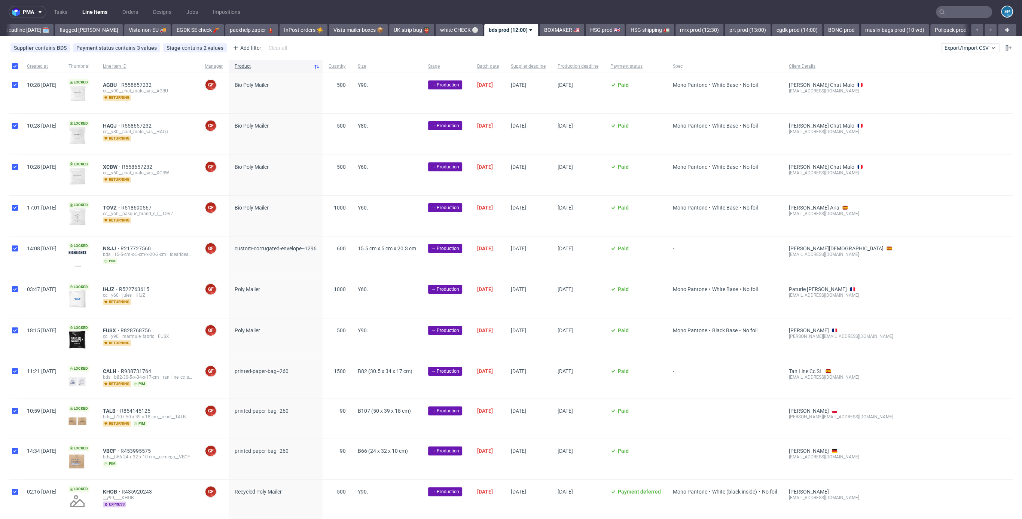
checkbox input "true"
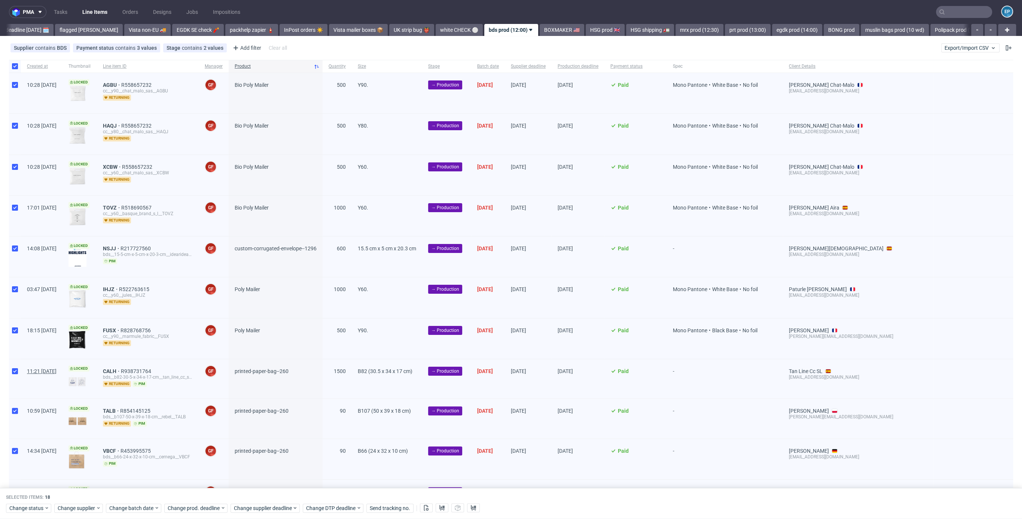
scroll to position [339, 0]
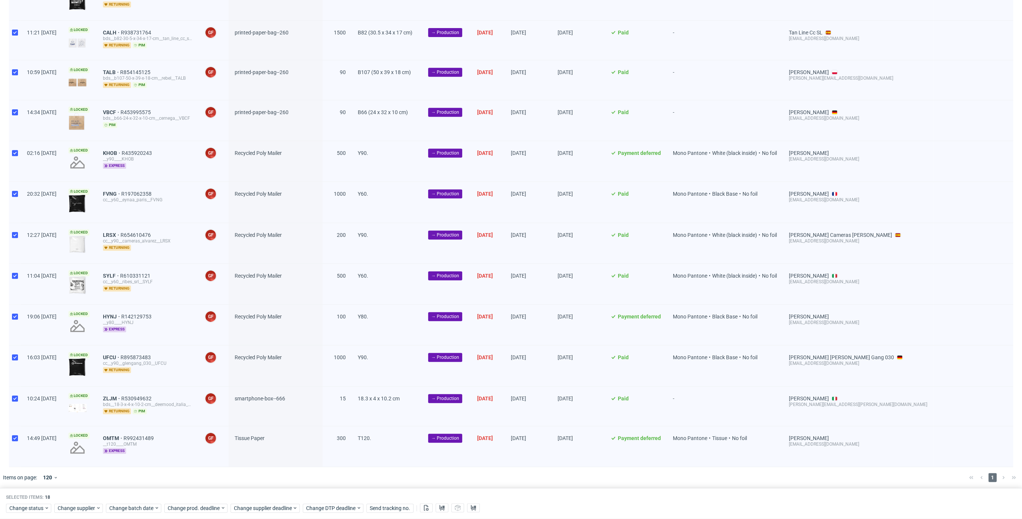
click at [34, 513] on div "Selected items: 18 Change status Change supplier Change batch date Change prod.…" at bounding box center [511, 503] width 1022 height 31
click at [33, 508] on span "Change status" at bounding box center [26, 507] width 35 height 7
click at [29, 461] on span "In Production" at bounding box center [28, 463] width 38 height 10
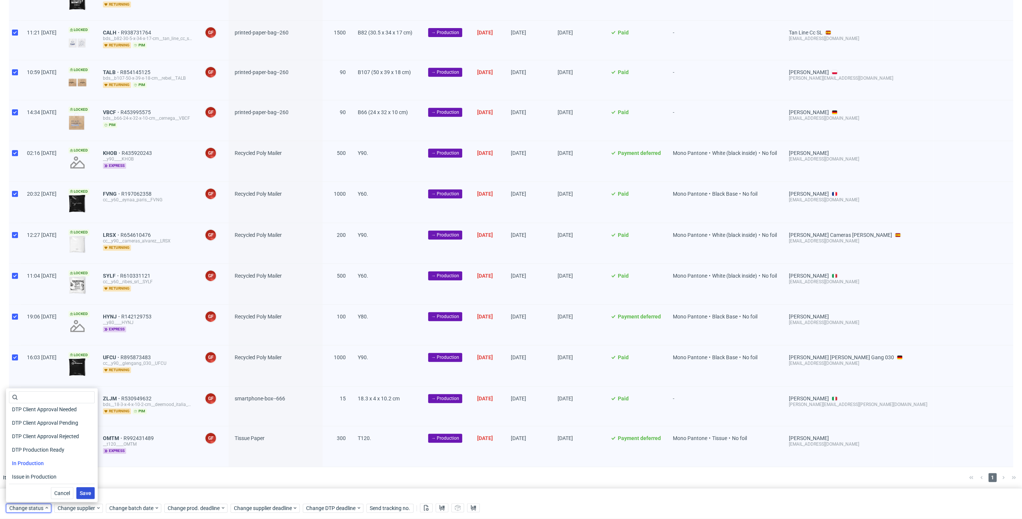
click at [82, 492] on span "Save" at bounding box center [86, 492] width 12 height 5
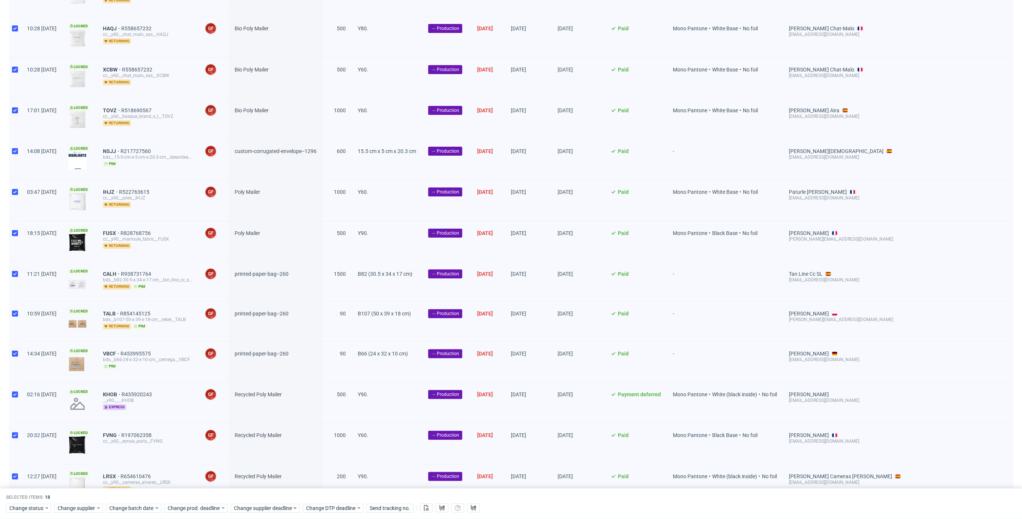
scroll to position [0, 0]
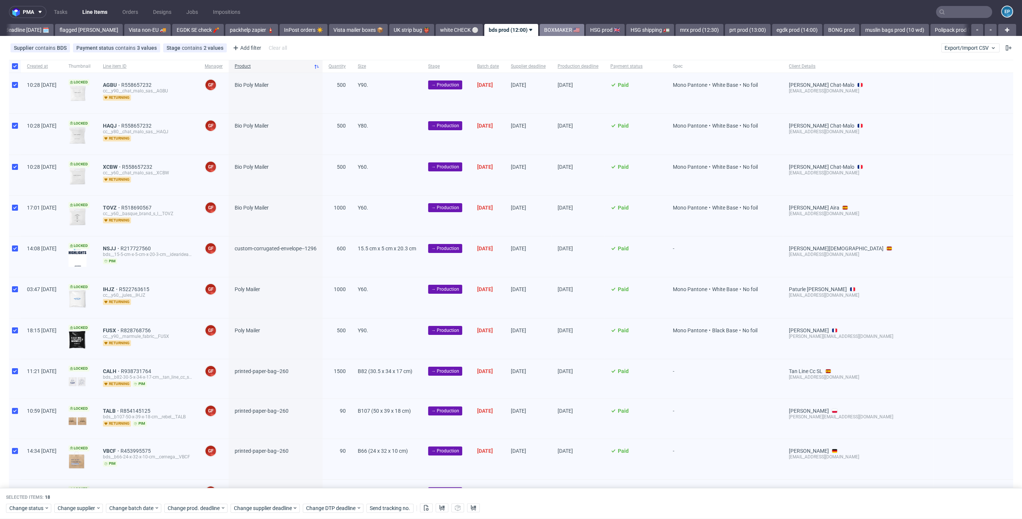
click at [539, 32] on link "BOXMAKER 🇺🇸" at bounding box center [561, 30] width 45 height 12
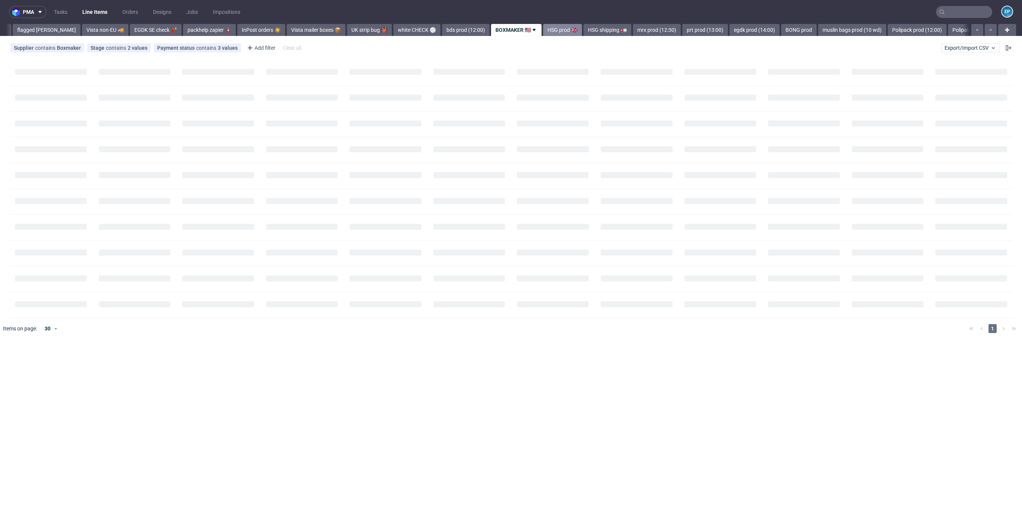
scroll to position [0, 133]
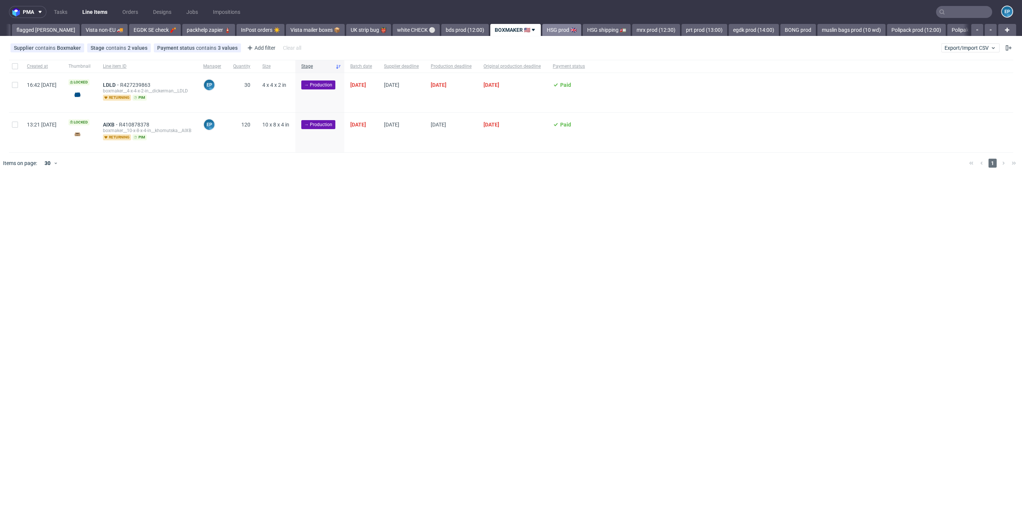
click at [542, 29] on link "HSG prod 🇬🇧" at bounding box center [561, 30] width 39 height 12
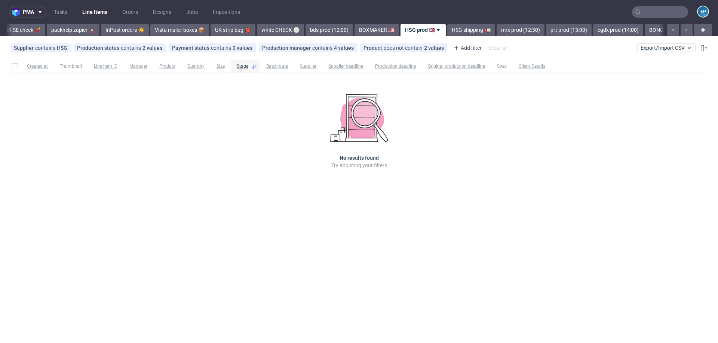
scroll to position [0, 327]
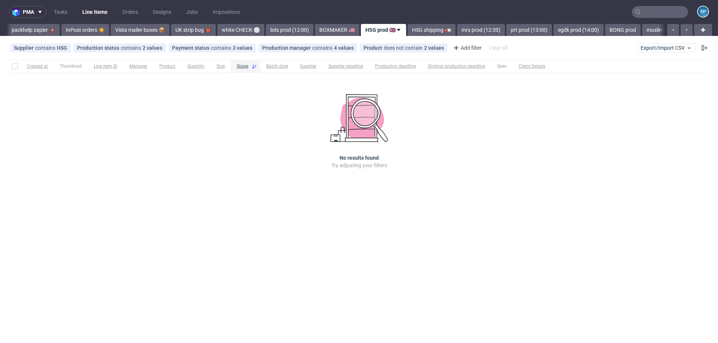
scroll to position [0, 327]
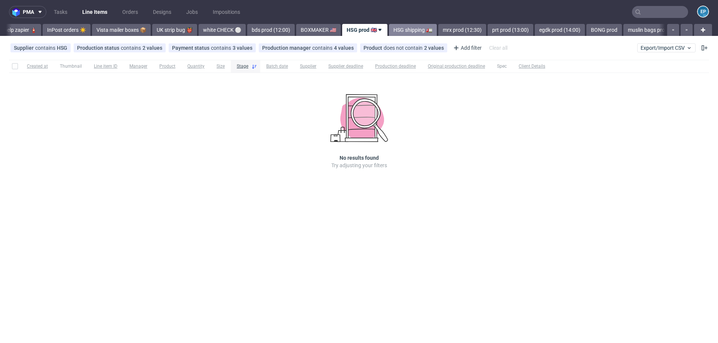
click at [396, 27] on link "HSG shipping 🚛" at bounding box center [413, 30] width 48 height 12
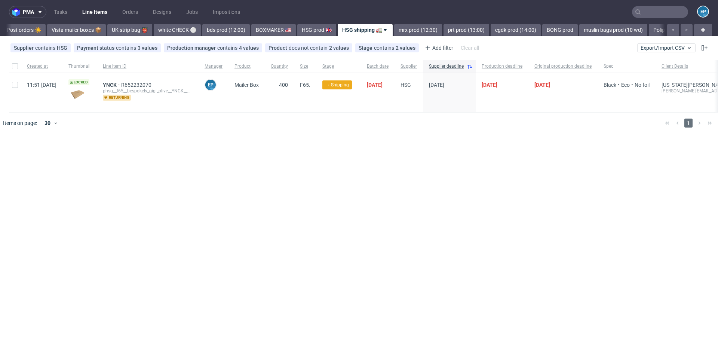
click at [396, 26] on link "mrx prod (12:30)" at bounding box center [418, 30] width 48 height 12
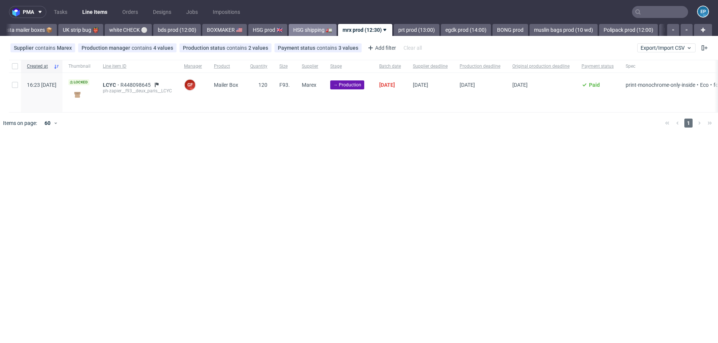
click at [396, 26] on link "prt prod (13:00)" at bounding box center [417, 30] width 46 height 12
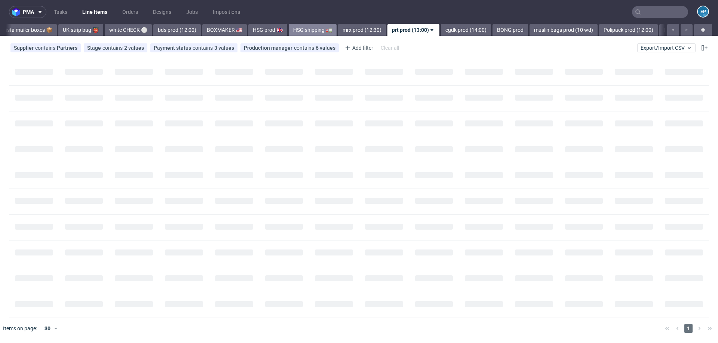
scroll to position [0, 469]
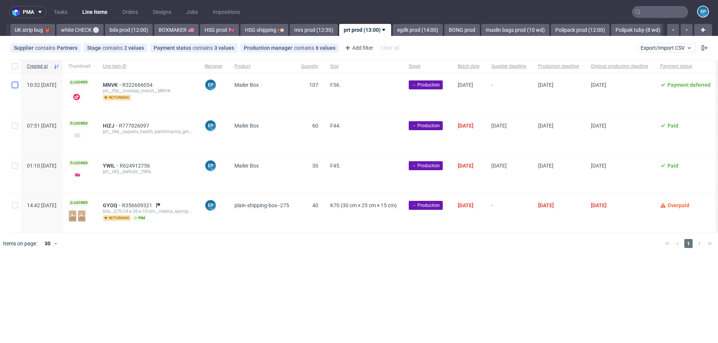
click at [17, 86] on input "checkbox" at bounding box center [15, 85] width 6 height 6
checkbox input "true"
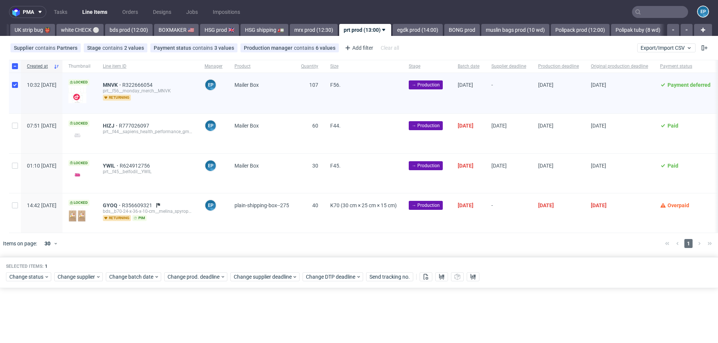
click at [9, 206] on div "Created at Thumbnail Line item ID Manager Product Quantity Size Stage Batch dat…" at bounding box center [359, 146] width 718 height 173
click at [13, 207] on input "checkbox" at bounding box center [15, 205] width 6 height 6
checkbox input "true"
click at [140, 279] on span "Change batch date" at bounding box center [131, 276] width 45 height 7
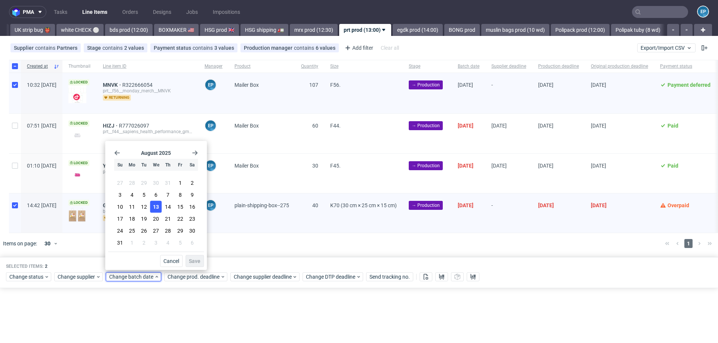
click at [155, 207] on span "13" at bounding box center [156, 206] width 6 height 7
click at [198, 262] on span "Save" at bounding box center [195, 260] width 12 height 5
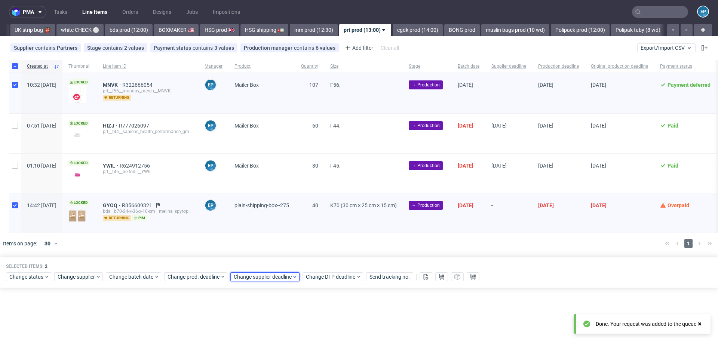
click at [253, 273] on span "Change supplier deadline" at bounding box center [263, 276] width 58 height 7
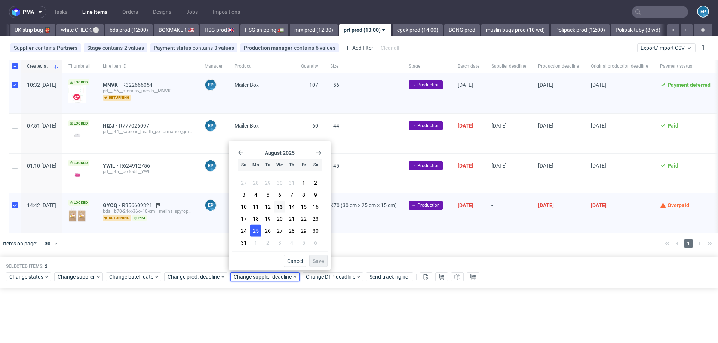
click at [257, 227] on span "25" at bounding box center [256, 230] width 6 height 7
click at [317, 259] on span "Save" at bounding box center [319, 260] width 12 height 5
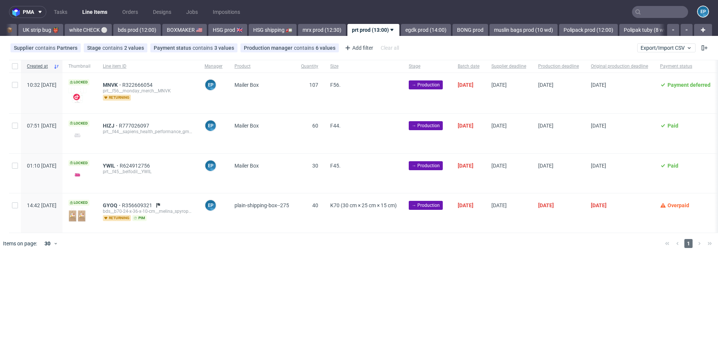
scroll to position [0, 469]
click at [19, 206] on div at bounding box center [15, 212] width 12 height 39
checkbox input "true"
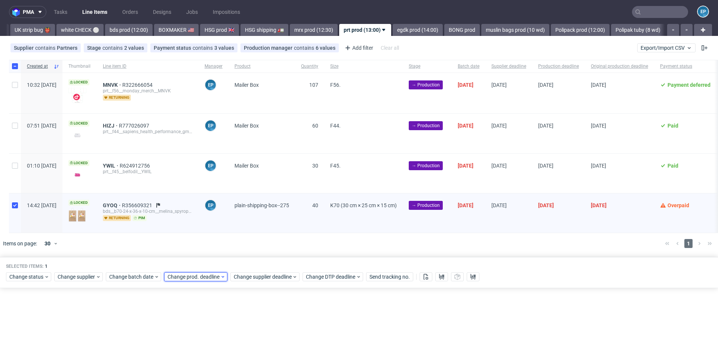
click at [217, 280] on div "Change prod. deadline" at bounding box center [195, 276] width 63 height 9
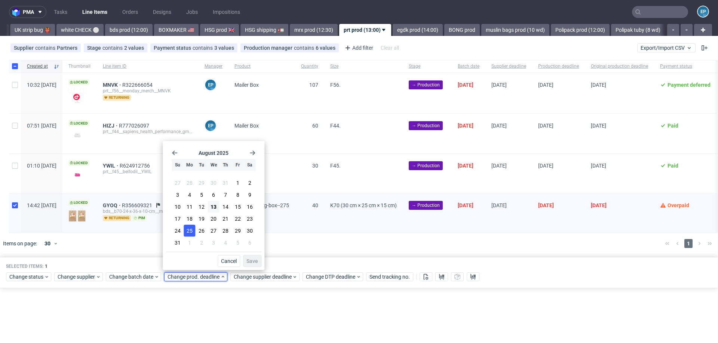
click at [192, 229] on span "25" at bounding box center [190, 230] width 6 height 7
click at [254, 259] on span "Save" at bounding box center [253, 260] width 12 height 5
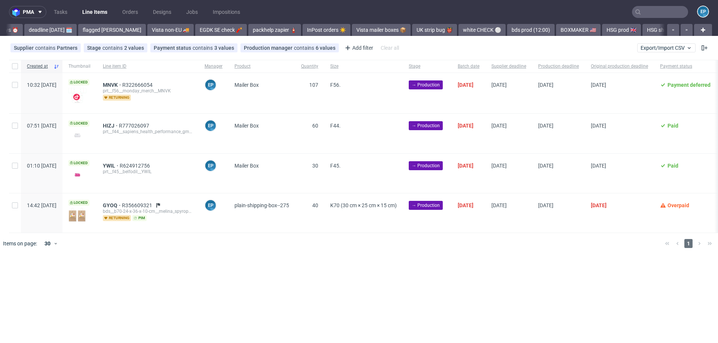
scroll to position [0, 469]
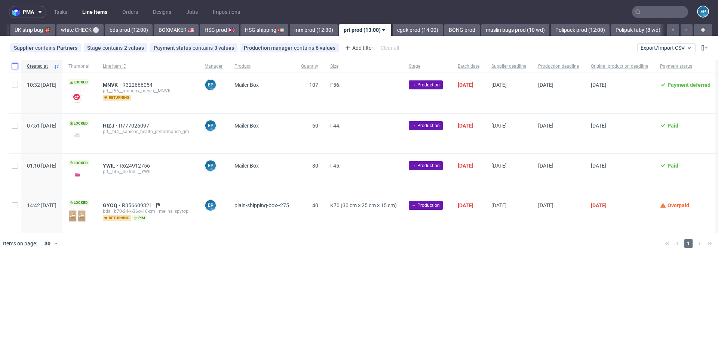
click at [15, 67] on input "checkbox" at bounding box center [15, 66] width 6 height 6
checkbox input "true"
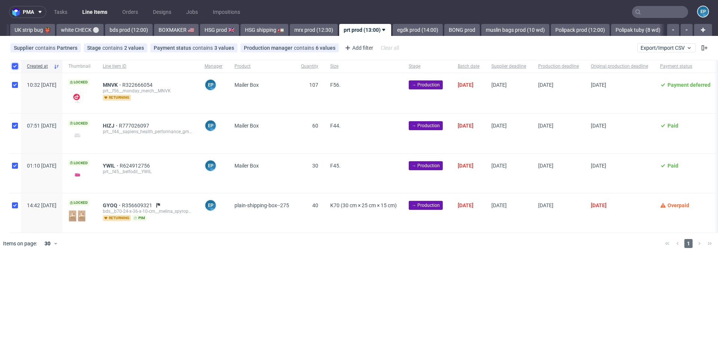
checkbox input "true"
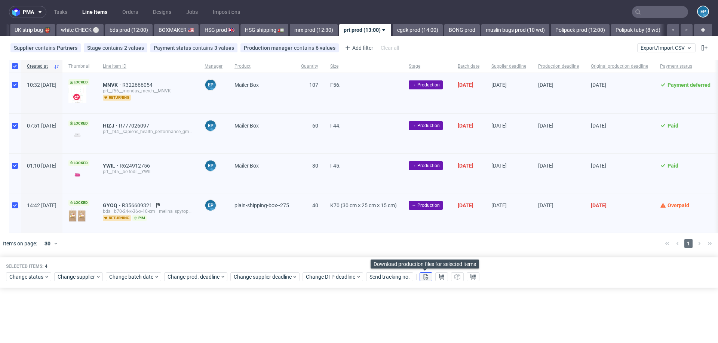
click at [426, 274] on use at bounding box center [426, 277] width 5 height 6
click at [444, 274] on button at bounding box center [441, 276] width 13 height 9
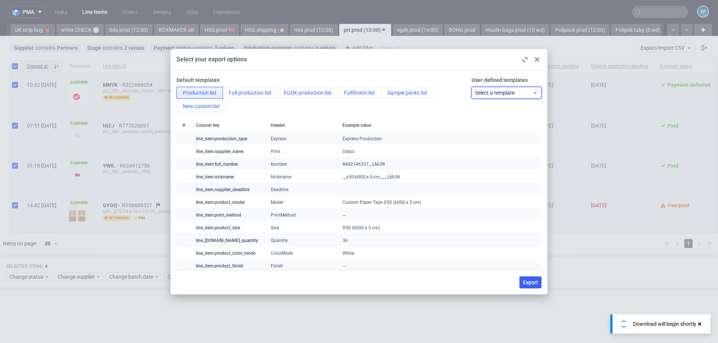
click at [514, 92] on span "Select a template" at bounding box center [504, 92] width 58 height 7
click at [511, 120] on div "# Column key Header Example value" at bounding box center [359, 124] width 365 height 13
click at [455, 82] on div "Default templates" at bounding box center [323, 79] width 292 height 7
click at [495, 88] on div "Select a template" at bounding box center [507, 93] width 70 height 12
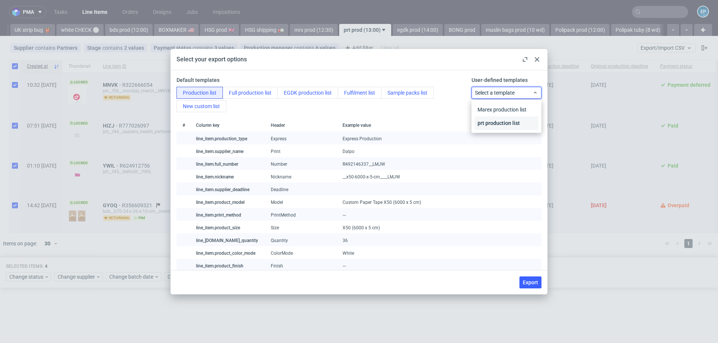
click at [491, 124] on div "prt production list" at bounding box center [507, 122] width 64 height 13
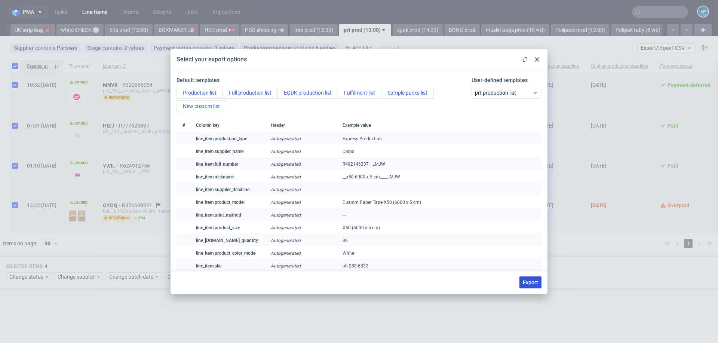
click at [535, 284] on span "Export" at bounding box center [530, 282] width 15 height 5
checkbox input "false"
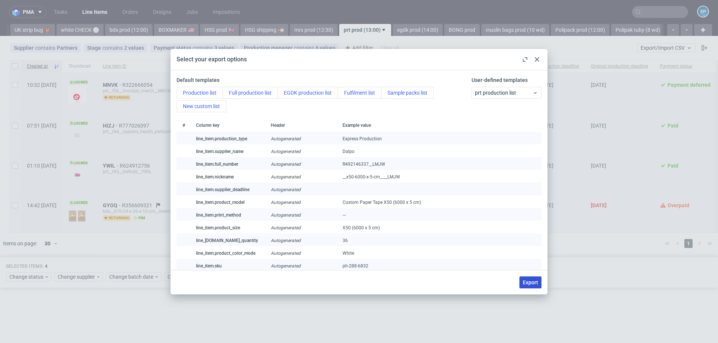
checkbox input "false"
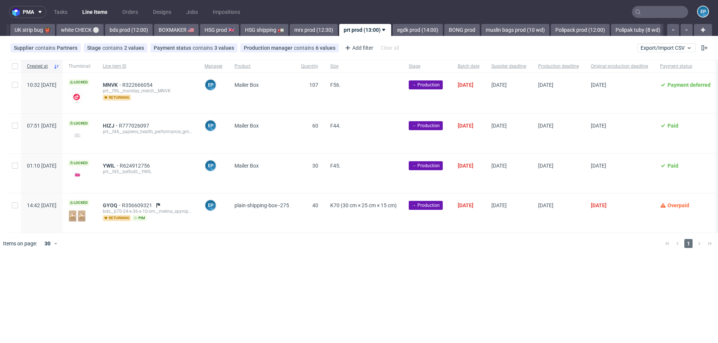
click at [13, 69] on div at bounding box center [15, 66] width 12 height 13
checkbox input "true"
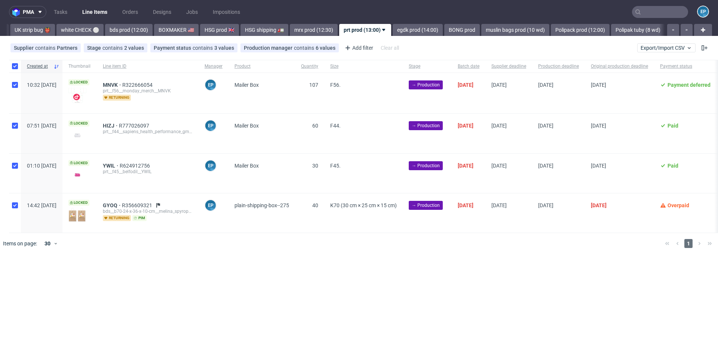
checkbox input "true"
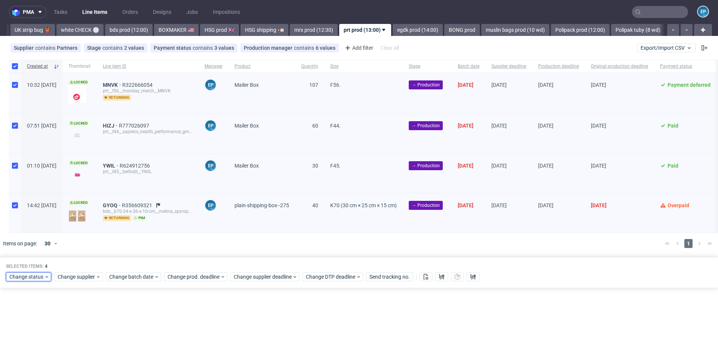
click at [34, 273] on span "Change status" at bounding box center [26, 276] width 35 height 7
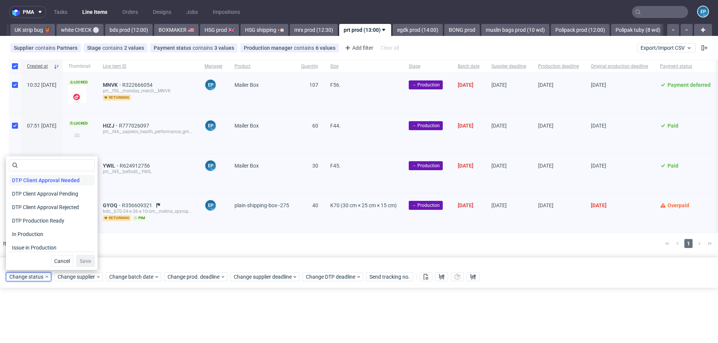
scroll to position [64, 0]
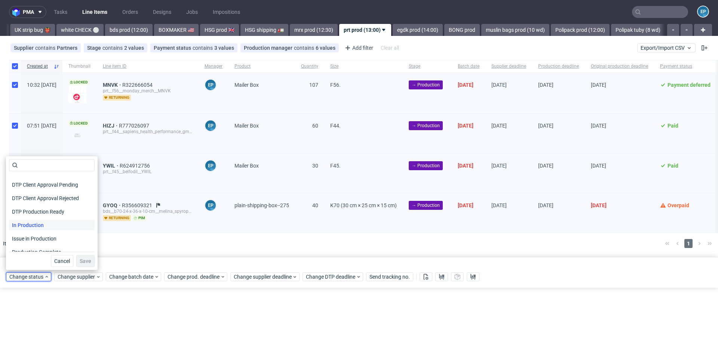
click at [44, 229] on span "In Production" at bounding box center [28, 225] width 38 height 10
click at [84, 264] on button "Save" at bounding box center [85, 261] width 18 height 12
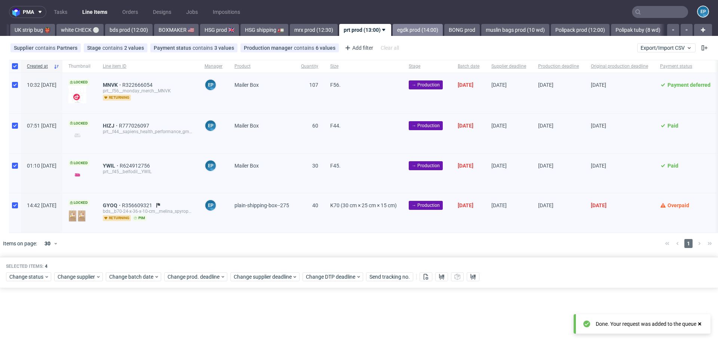
click at [393, 34] on link "egdk prod (14:00)" at bounding box center [418, 30] width 50 height 12
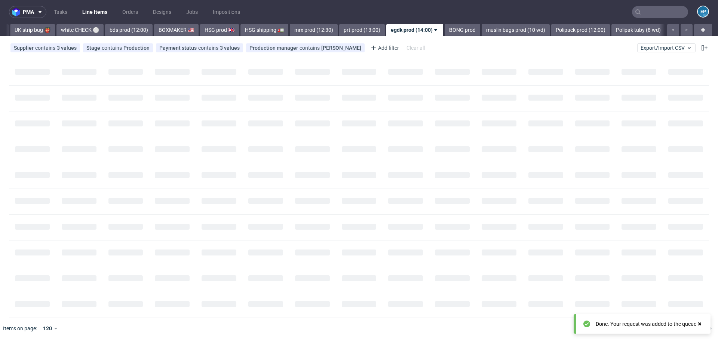
scroll to position [0, 518]
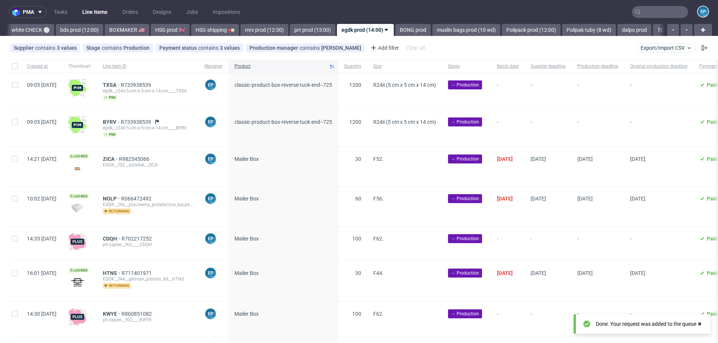
click at [395, 34] on link "BONG prod" at bounding box center [413, 30] width 36 height 12
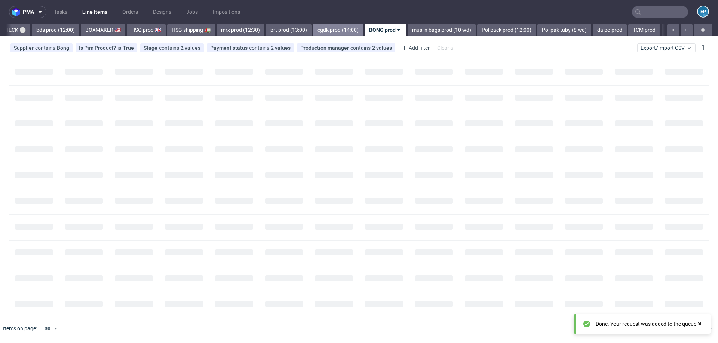
scroll to position [0, 562]
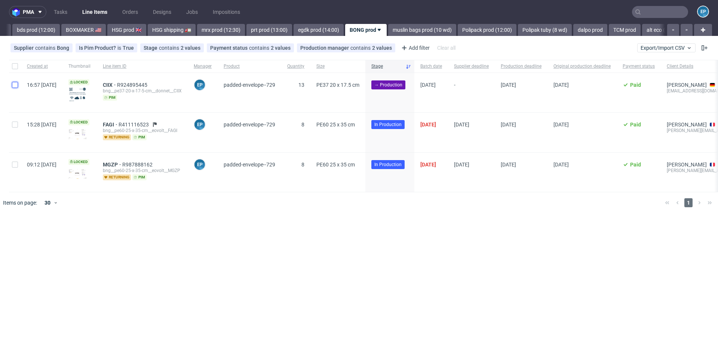
click at [14, 83] on input "checkbox" at bounding box center [15, 85] width 6 height 6
checkbox input "true"
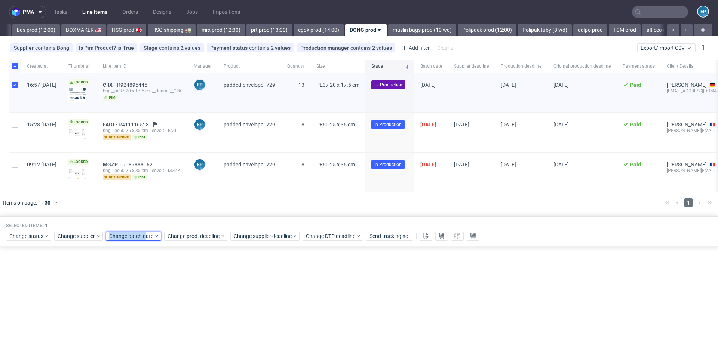
click at [144, 232] on span "Change batch date" at bounding box center [131, 235] width 45 height 7
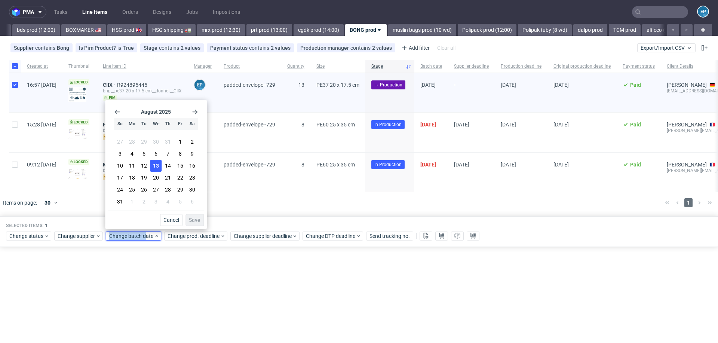
click at [156, 166] on span "13" at bounding box center [156, 165] width 6 height 7
click at [199, 222] on span "Save" at bounding box center [195, 219] width 12 height 5
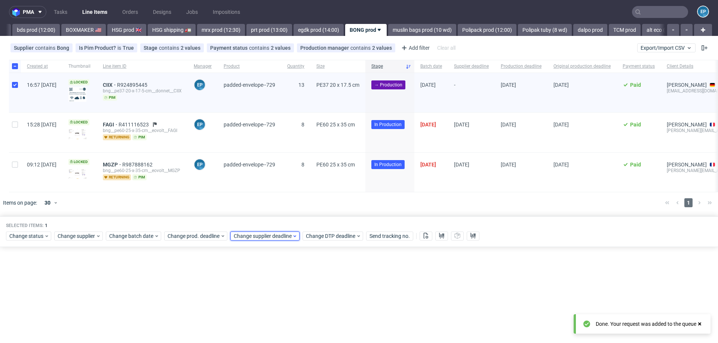
click at [285, 235] on span "Change supplier deadline" at bounding box center [263, 235] width 58 height 7
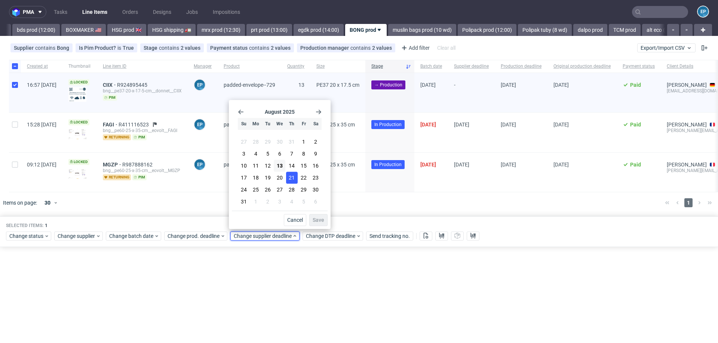
click at [290, 181] on span "21" at bounding box center [292, 177] width 6 height 7
click at [261, 188] on button "25" at bounding box center [256, 190] width 12 height 12
click at [320, 221] on span "Save" at bounding box center [319, 219] width 12 height 5
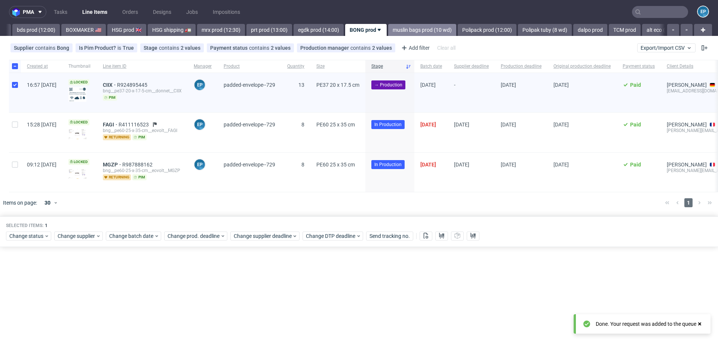
click at [388, 25] on link "muslin bags prod (10 wd)" at bounding box center [422, 30] width 68 height 12
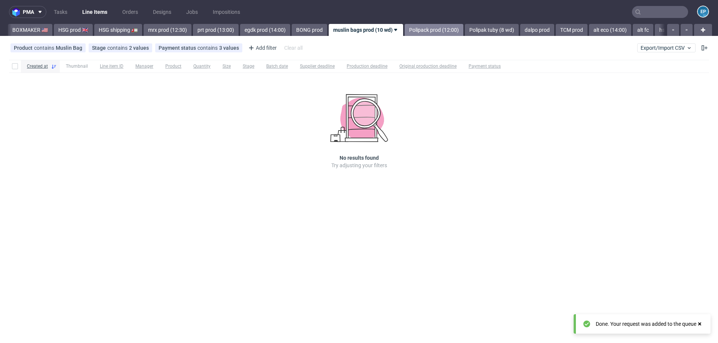
click at [405, 29] on link "Polipack prod (12:00)" at bounding box center [434, 30] width 59 height 12
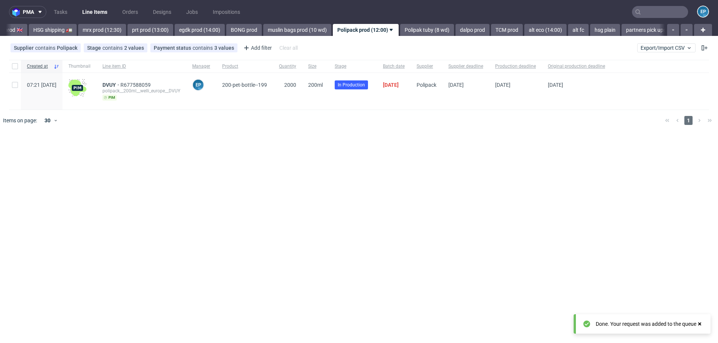
click at [400, 29] on link "Polipak tuby (8 wd)" at bounding box center [427, 30] width 54 height 12
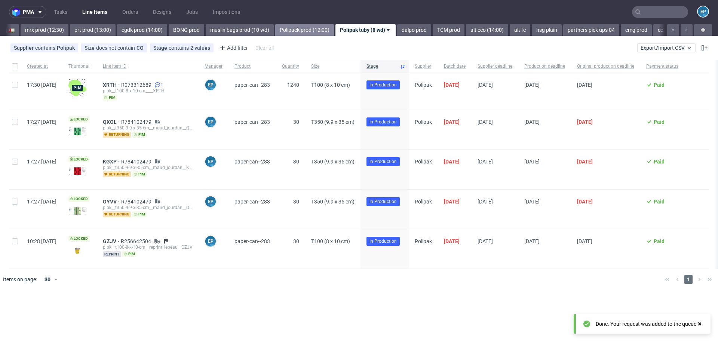
click at [399, 29] on link "dalpo prod" at bounding box center [414, 30] width 34 height 12
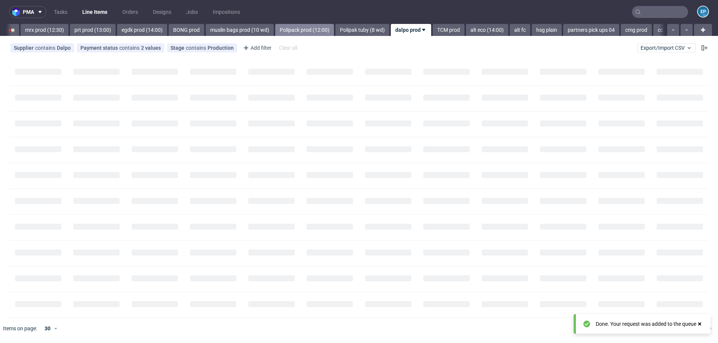
scroll to position [0, 783]
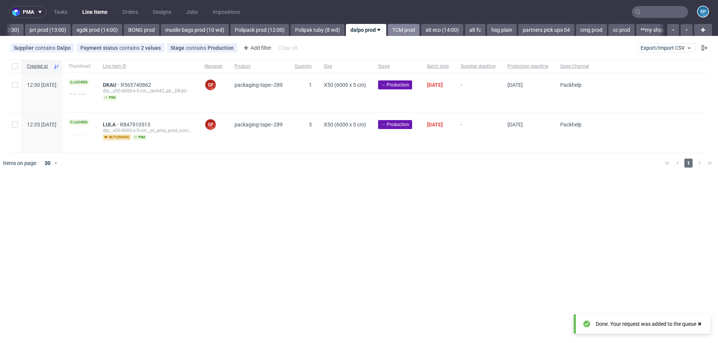
click at [388, 31] on link "TCM prod" at bounding box center [404, 30] width 32 height 12
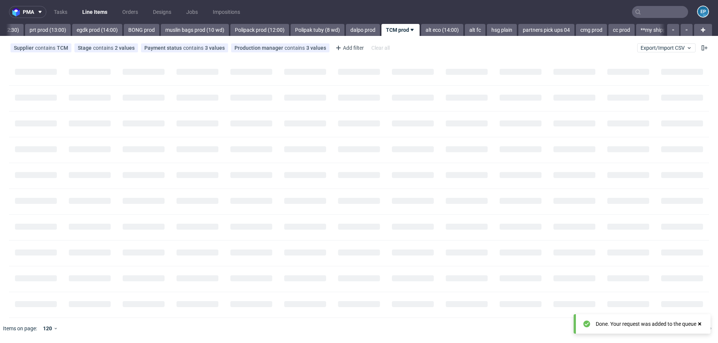
scroll to position [0, 818]
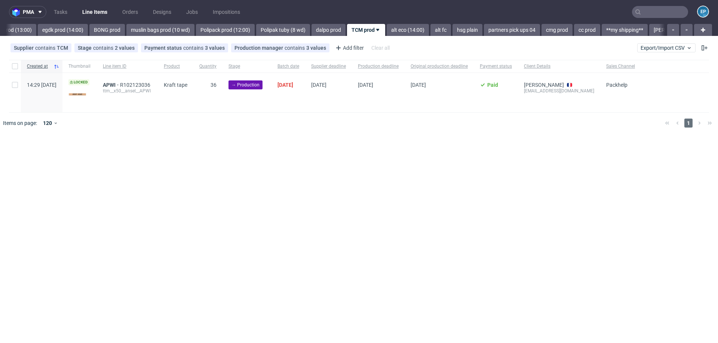
click at [387, 31] on link "alt eco (14:00)" at bounding box center [408, 30] width 42 height 12
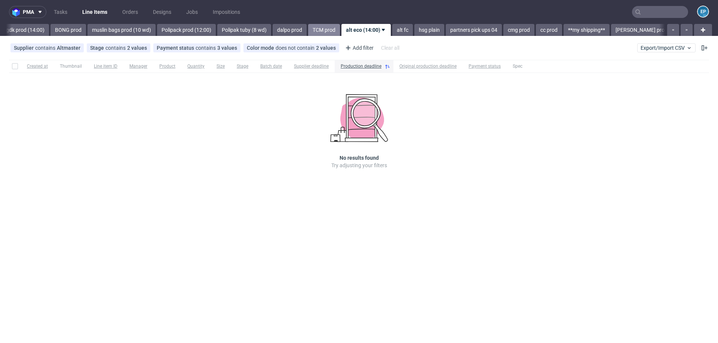
click at [392, 31] on link "alt fc" at bounding box center [402, 30] width 21 height 12
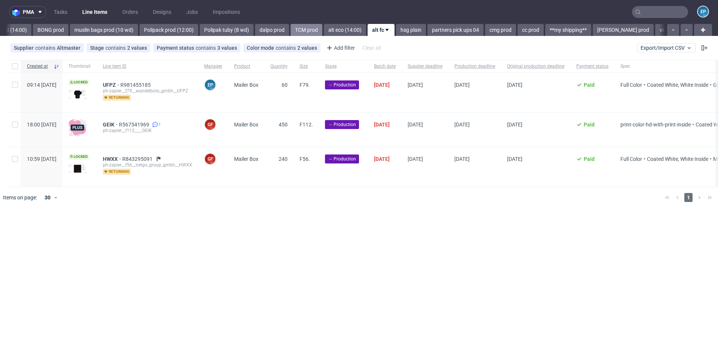
scroll to position [0, 890]
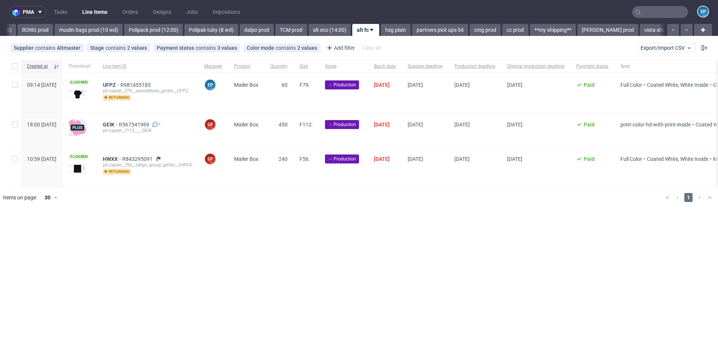
click at [18, 127] on div at bounding box center [15, 130] width 12 height 34
checkbox input "true"
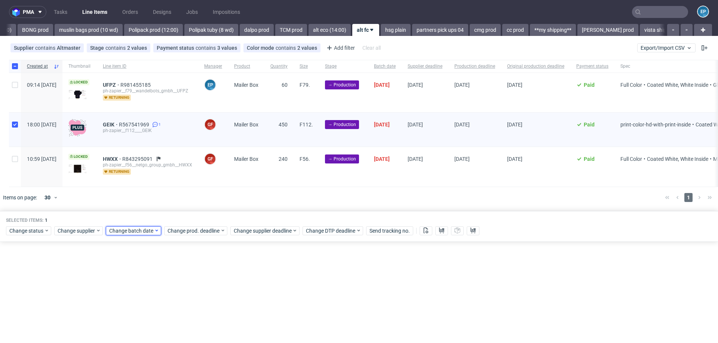
click at [146, 230] on span "Change batch date" at bounding box center [131, 230] width 45 height 7
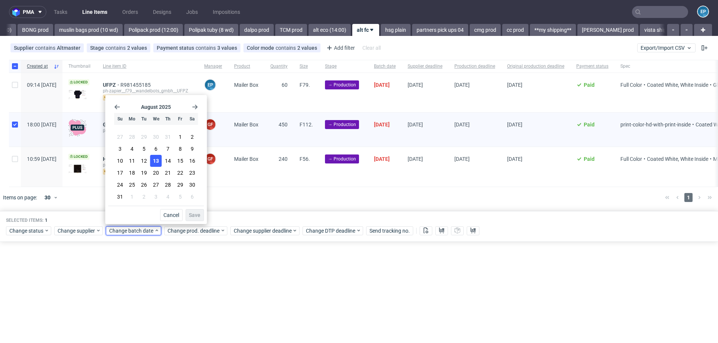
click at [160, 163] on button "13" at bounding box center [156, 161] width 12 height 12
click at [183, 209] on div "Cancel Save" at bounding box center [156, 213] width 96 height 15
click at [185, 211] on div "Cancel Save" at bounding box center [156, 213] width 96 height 15
click at [185, 208] on div "Cancel Save" at bounding box center [156, 213] width 96 height 15
click at [191, 209] on button "Save" at bounding box center [195, 215] width 18 height 12
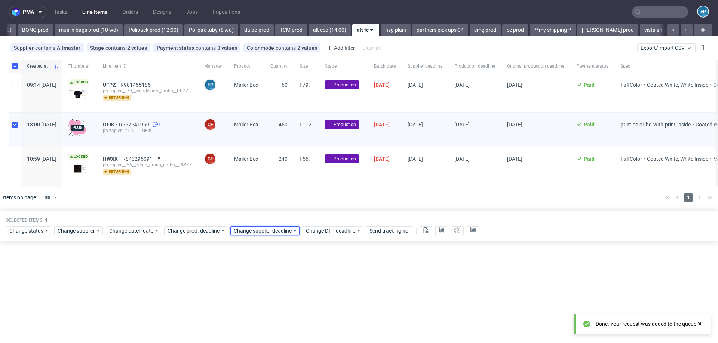
click at [275, 229] on span "Change supplier deadline" at bounding box center [263, 230] width 58 height 7
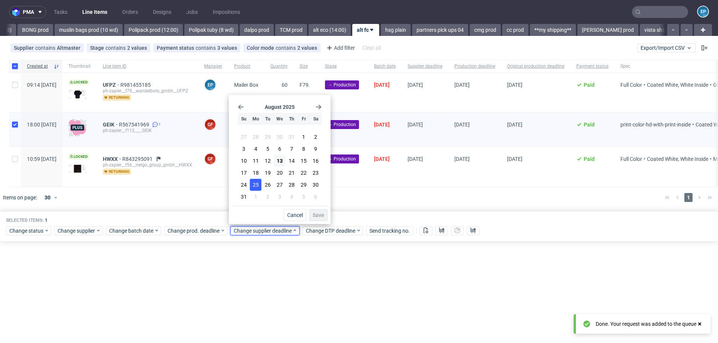
click at [260, 185] on button "25" at bounding box center [256, 185] width 12 height 12
click at [321, 214] on span "Save" at bounding box center [319, 214] width 12 height 5
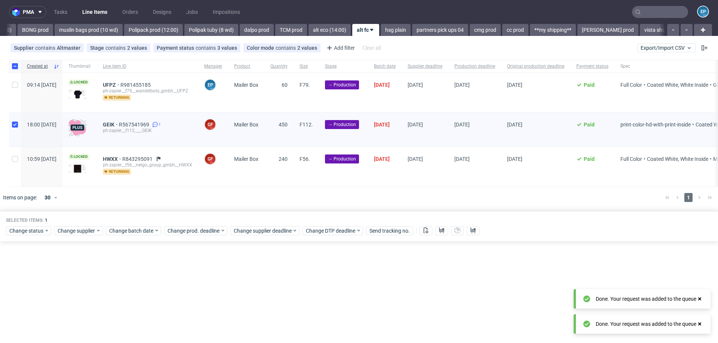
click at [365, 36] on div "pma Tasks Line Items Orders Designs Jobs Impositions EP Vista Print All delays …" at bounding box center [359, 171] width 718 height 343
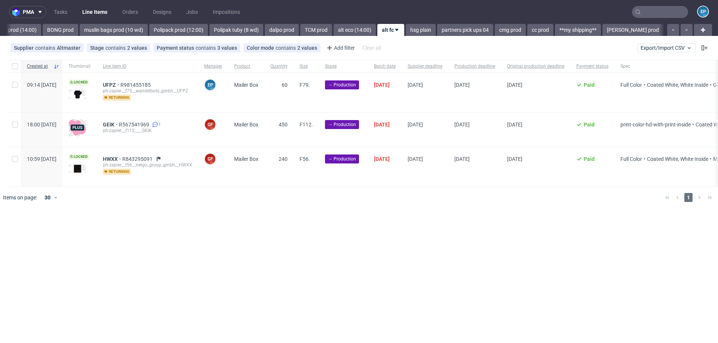
scroll to position [0, 890]
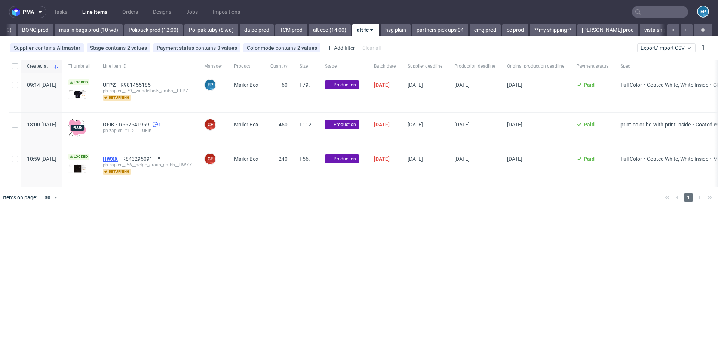
click at [122, 157] on span "HWXX" at bounding box center [112, 159] width 19 height 6
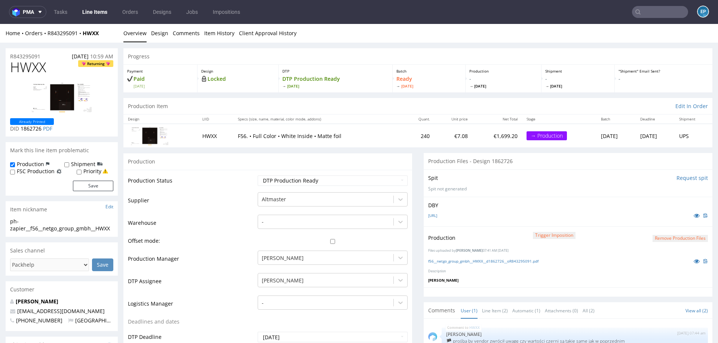
click at [107, 8] on link "Line Items" at bounding box center [95, 12] width 34 height 12
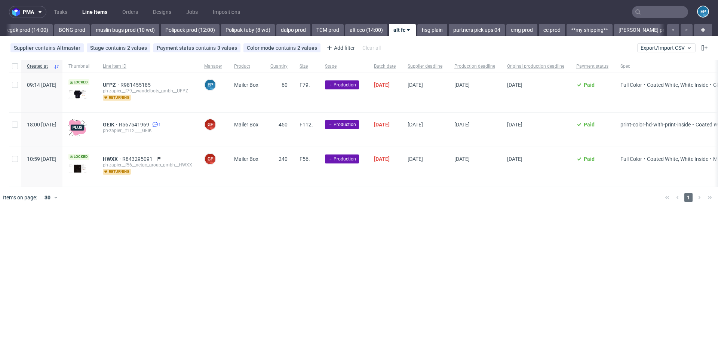
scroll to position [0, 890]
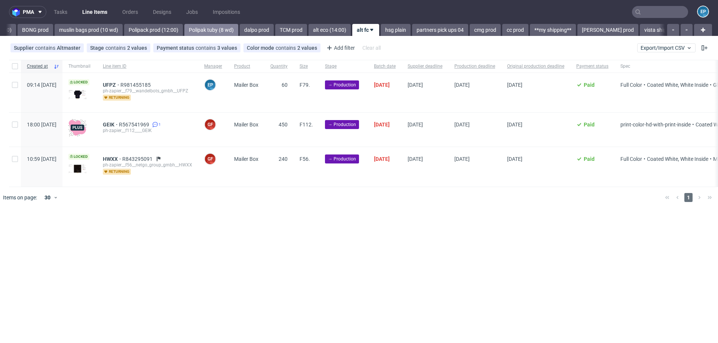
click at [184, 32] on link "Polipak tuby (8 wd)" at bounding box center [211, 30] width 54 height 12
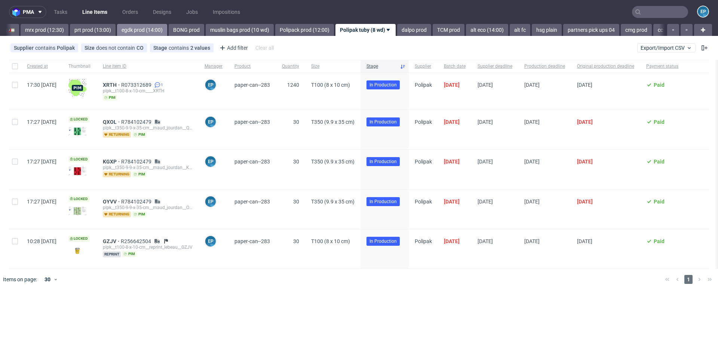
click at [126, 29] on link "egdk prod (14:00)" at bounding box center [142, 30] width 50 height 12
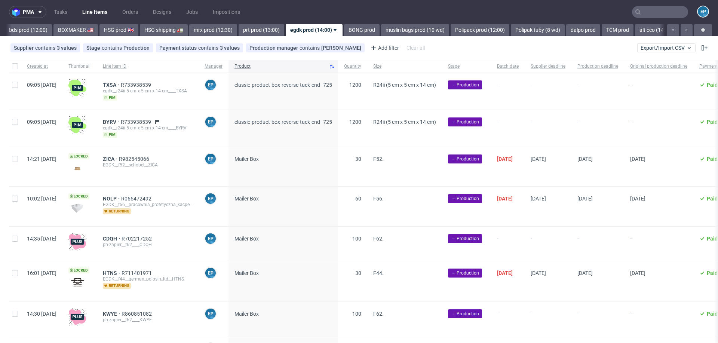
scroll to position [0, 522]
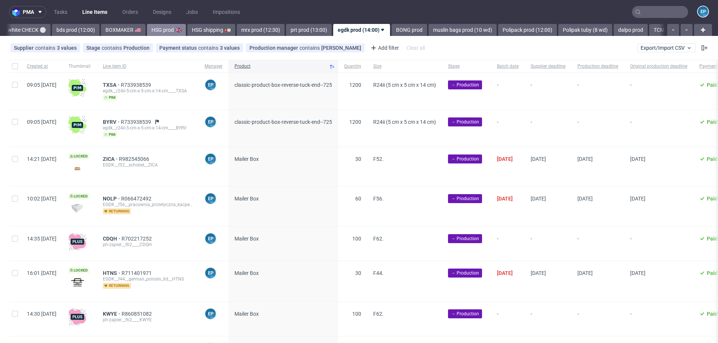
click at [147, 29] on link "HSG prod 🇬🇧" at bounding box center [166, 30] width 39 height 12
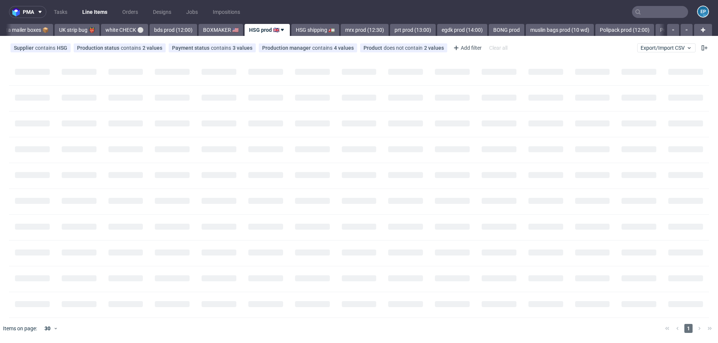
scroll to position [0, 327]
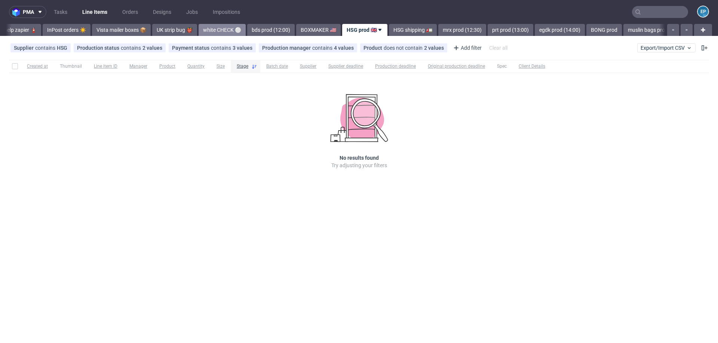
click at [199, 29] on link "white CHECK ⚪️" at bounding box center [222, 30] width 47 height 12
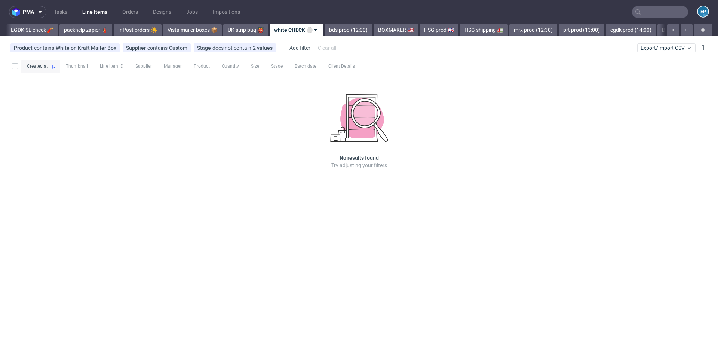
scroll to position [0, 189]
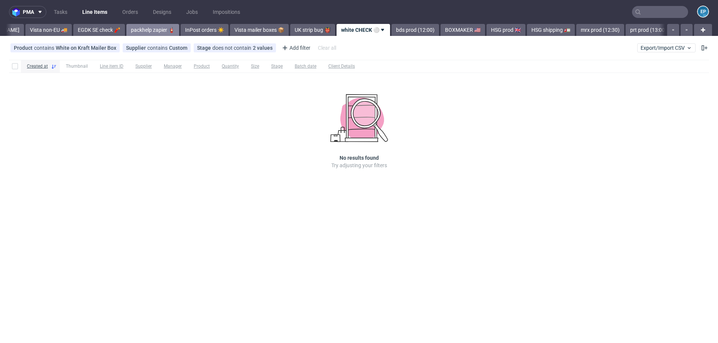
click at [126, 30] on link "packhelp zapier 🧯" at bounding box center [152, 30] width 53 height 12
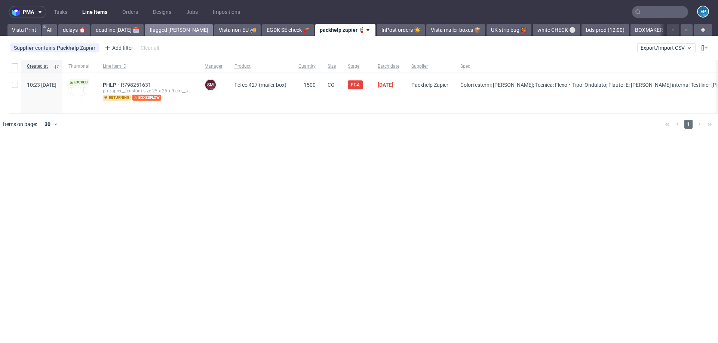
click at [158, 30] on link "flagged Ewa 🚩" at bounding box center [179, 30] width 68 height 12
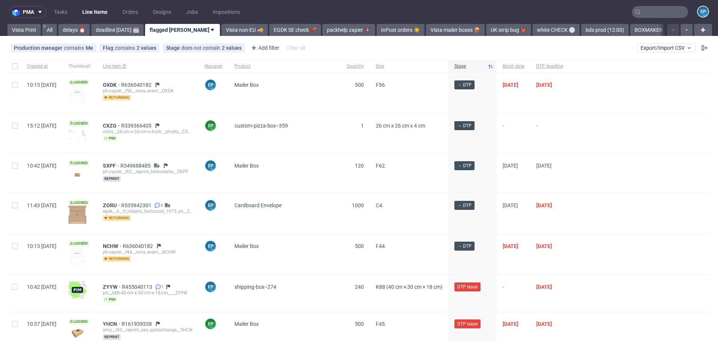
click at [657, 21] on nav "pma Tasks Line Items Orders Designs Jobs Impositions EP" at bounding box center [359, 12] width 718 height 24
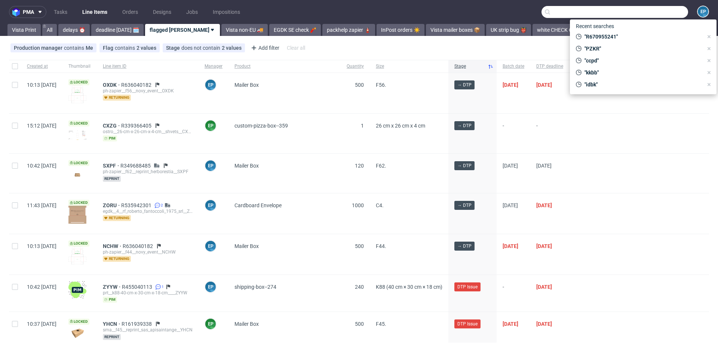
click at [653, 16] on input "text" at bounding box center [615, 12] width 147 height 12
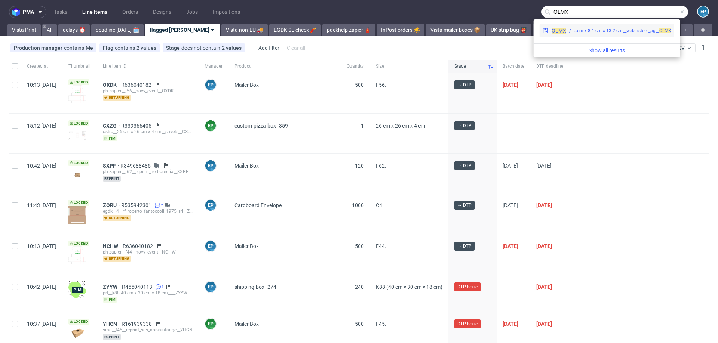
type input "OLMX"
click at [592, 34] on div "OLMX dlp__-34-3-cm-x-8-1-cm-x-13-2-cm__webinstore_ag__ OLMX" at bounding box center [607, 30] width 135 height 13
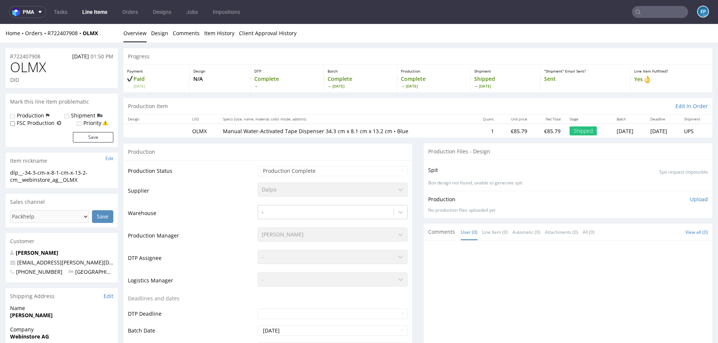
click at [643, 14] on input "text" at bounding box center [660, 12] width 56 height 12
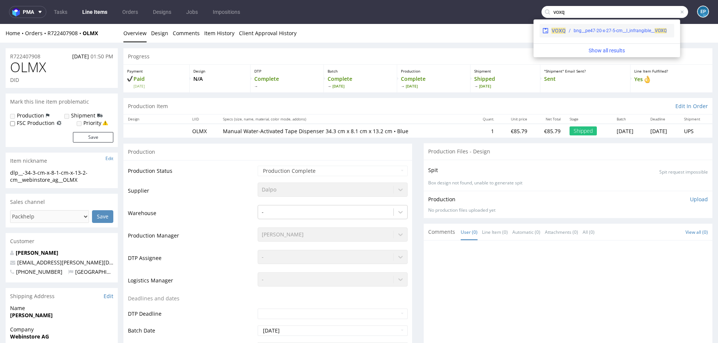
type input "voxq"
click at [607, 31] on div "bng__pe47-20-x-27-5-cm__l_infrangible__ VOXQ" at bounding box center [620, 30] width 93 height 7
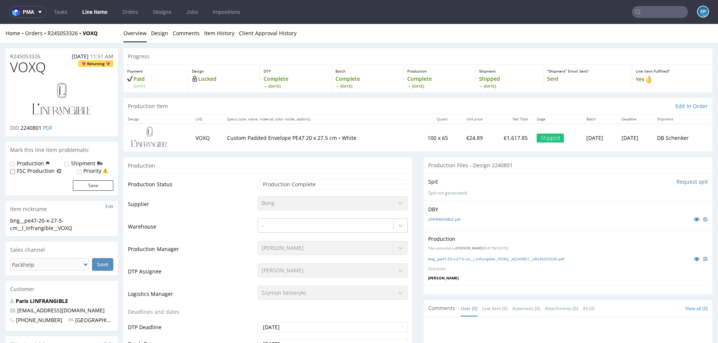
click at [660, 12] on input "text" at bounding box center [660, 12] width 56 height 12
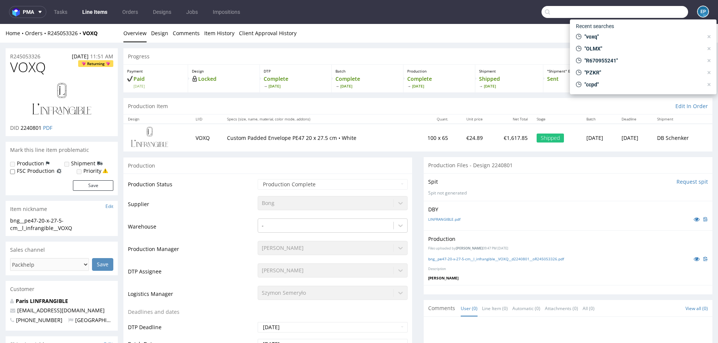
paste input "XGZG"
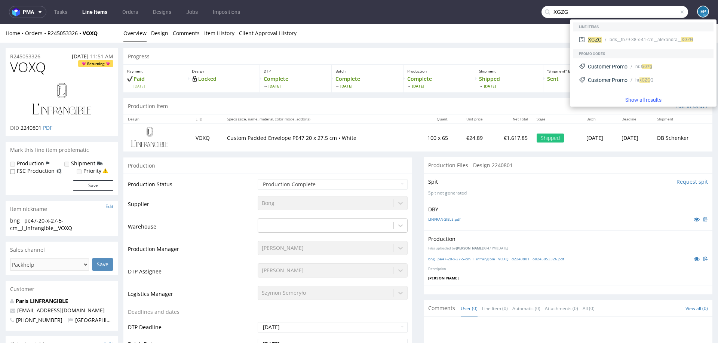
type input "XGZG"
click at [609, 31] on div "XGZG bds__tb79-38-x-41-cm__alexandra__ XGZG" at bounding box center [643, 40] width 141 height 18
click at [608, 42] on div "bds__tb79-38-x-41-cm__alexandra__ XGZG" at bounding box center [655, 39] width 106 height 7
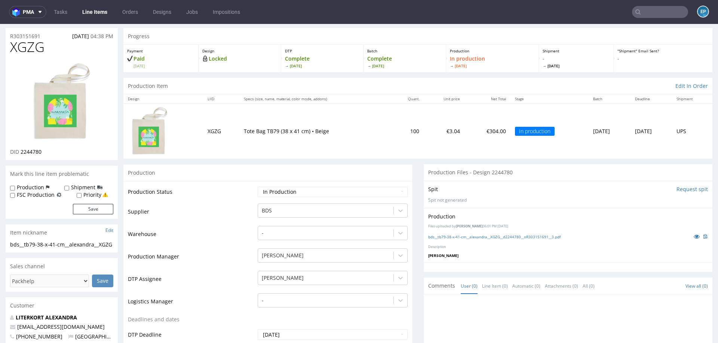
scroll to position [10, 0]
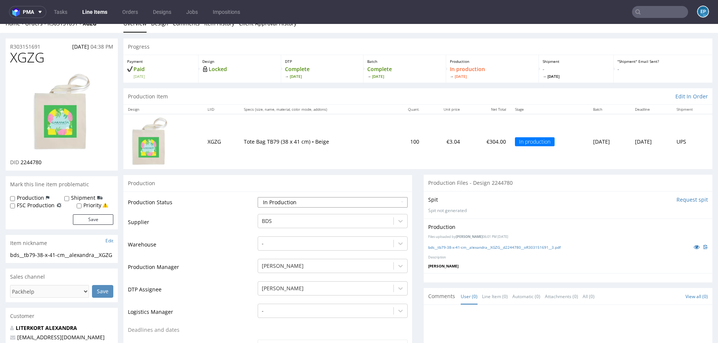
click at [285, 199] on select "Waiting for Artwork Waiting for Diecut Waiting for Mockup Waiting for DTP Waiti…" at bounding box center [333, 202] width 150 height 10
select select "production_complete"
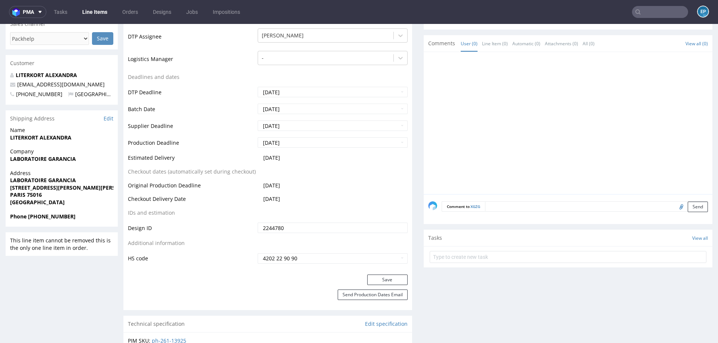
scroll to position [345, 0]
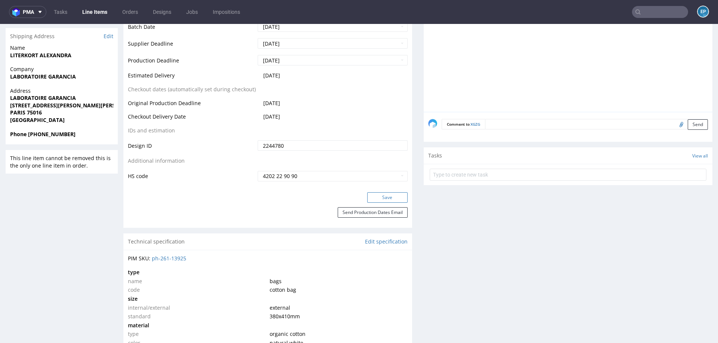
click at [372, 199] on button "Save" at bounding box center [387, 197] width 40 height 10
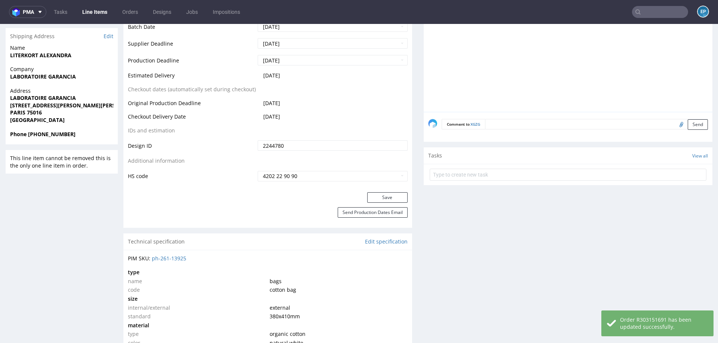
click at [650, 15] on input "text" at bounding box center [660, 12] width 56 height 12
paste input "GOLK"
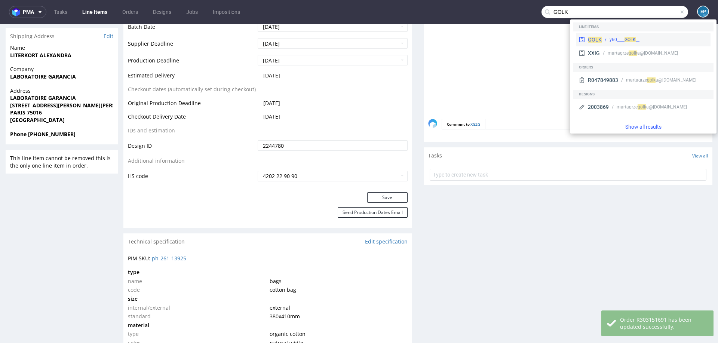
type input "GOLK"
click at [615, 35] on div "GOLK __y60____ GOLK" at bounding box center [643, 39] width 135 height 13
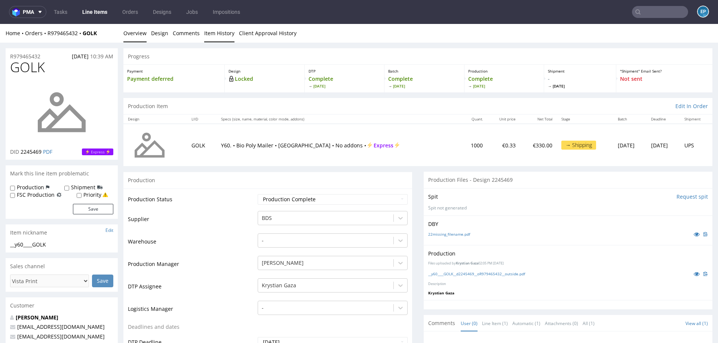
click at [222, 34] on link "Item History" at bounding box center [219, 33] width 30 height 18
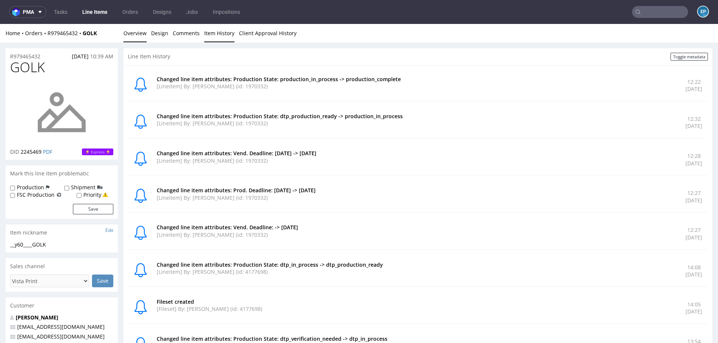
click at [138, 33] on link "Overview" at bounding box center [134, 33] width 23 height 18
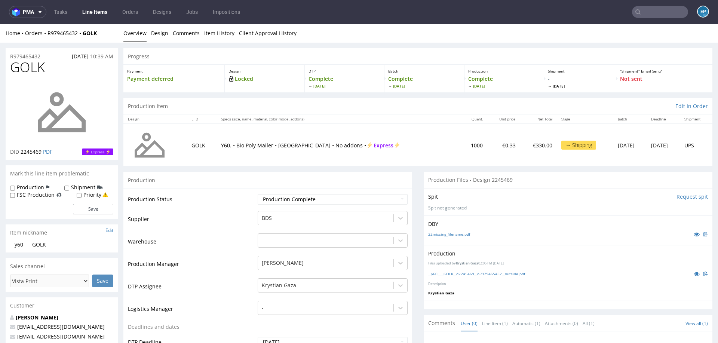
click at [103, 10] on link "Line Items" at bounding box center [95, 12] width 34 height 12
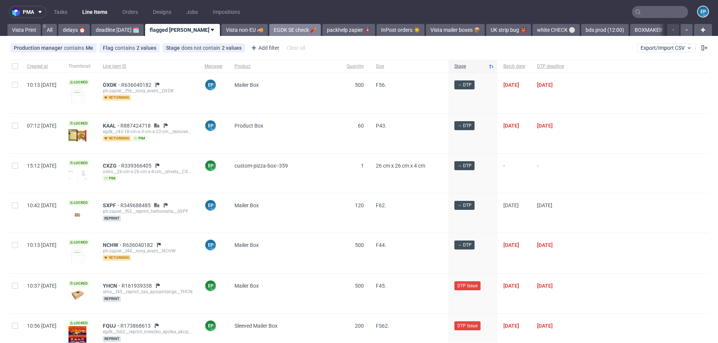
click at [269, 26] on link "EGDK SE check 🧨" at bounding box center [295, 30] width 52 height 12
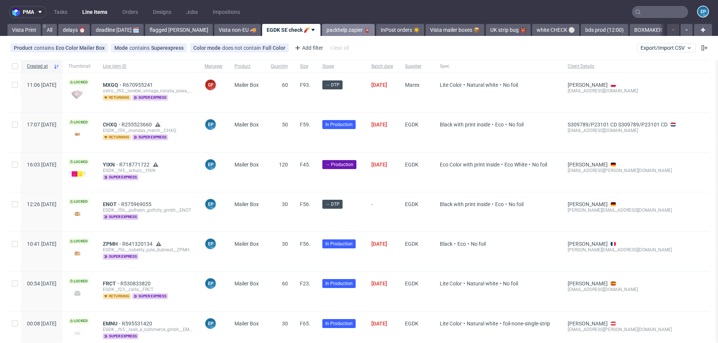
click at [323, 34] on link "packhelp zapier 🧯" at bounding box center [348, 30] width 53 height 12
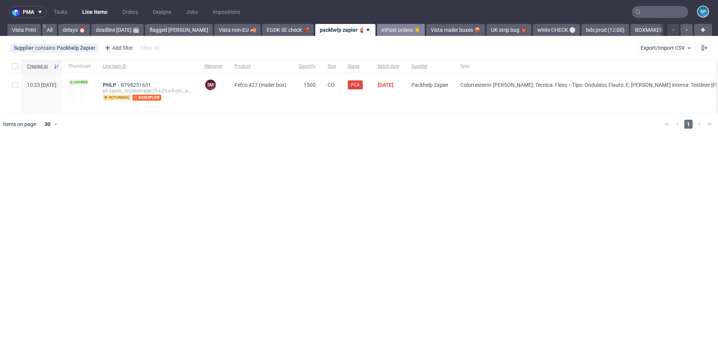
click at [377, 35] on link "InPost orders ☀️" at bounding box center [401, 30] width 48 height 12
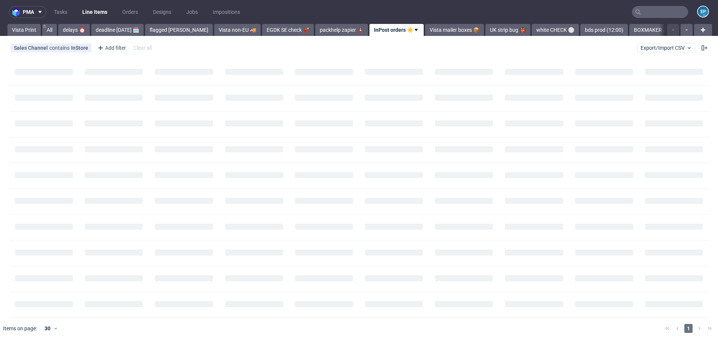
scroll to position [0, 34]
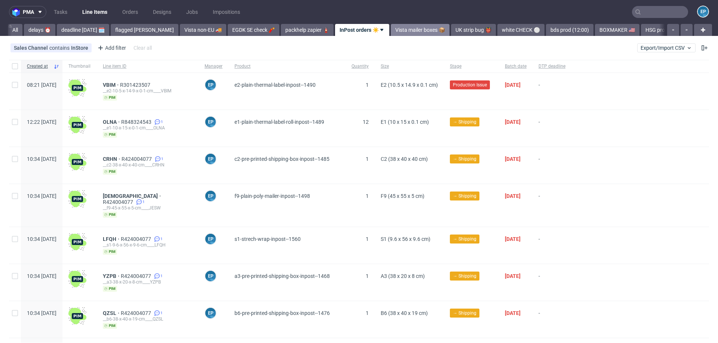
click at [391, 27] on link "Vista mailer boxes 📦" at bounding box center [420, 30] width 59 height 12
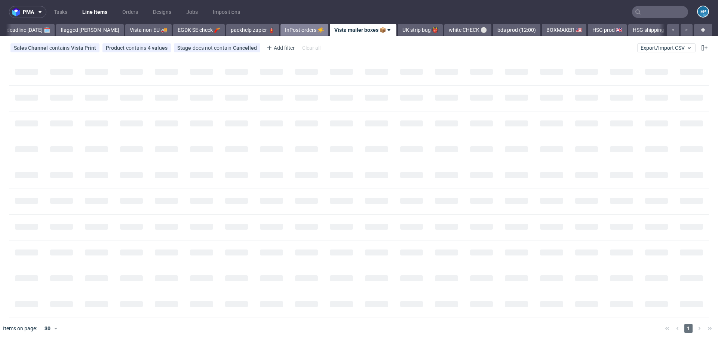
click at [281, 27] on link "InPost orders ☀️" at bounding box center [305, 30] width 48 height 12
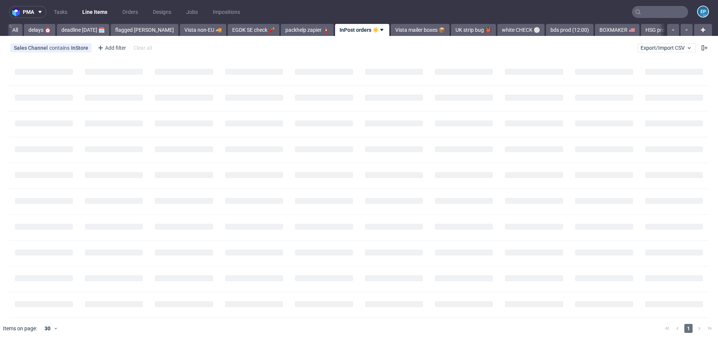
scroll to position [0, 34]
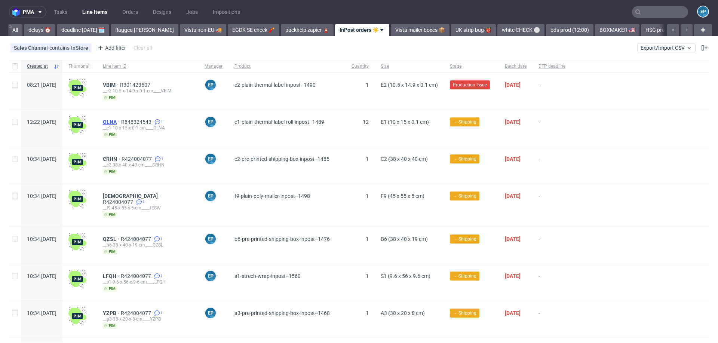
click at [121, 121] on span "OLNA" at bounding box center [112, 122] width 18 height 6
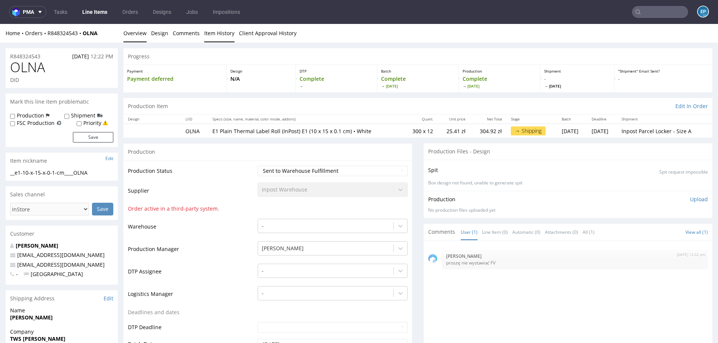
click at [217, 37] on link "Item History" at bounding box center [219, 33] width 30 height 18
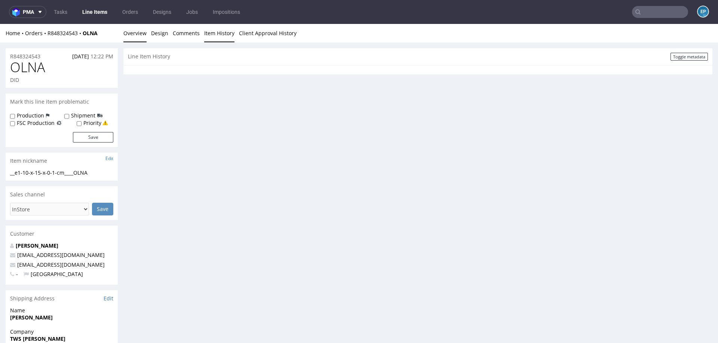
click at [143, 41] on link "Overview" at bounding box center [134, 33] width 23 height 18
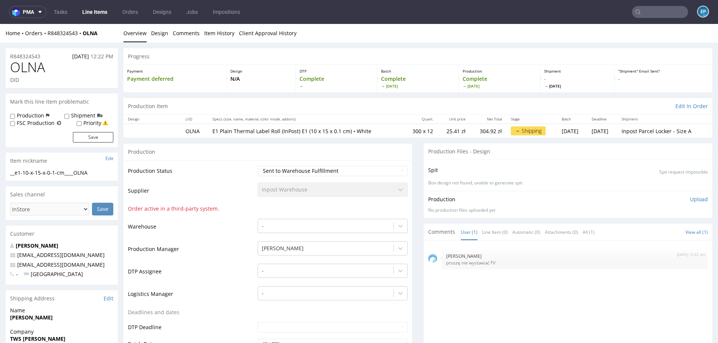
click at [95, 13] on link "Line Items" at bounding box center [95, 12] width 34 height 12
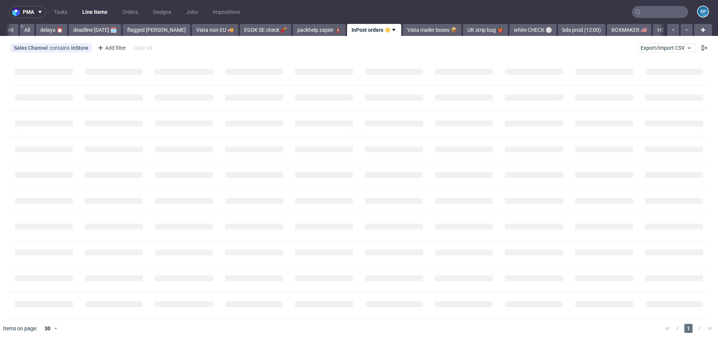
scroll to position [0, 34]
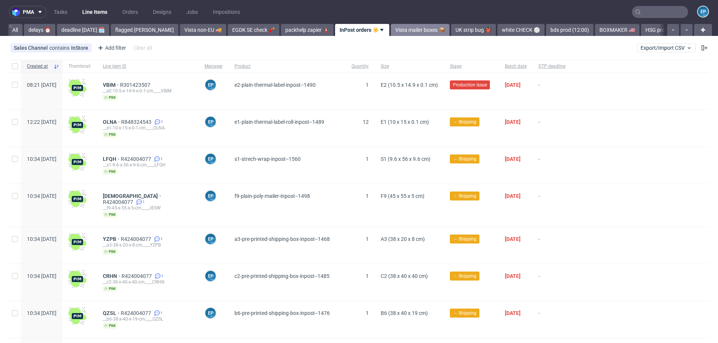
click at [391, 28] on link "Vista mailer boxes 📦" at bounding box center [420, 30] width 59 height 12
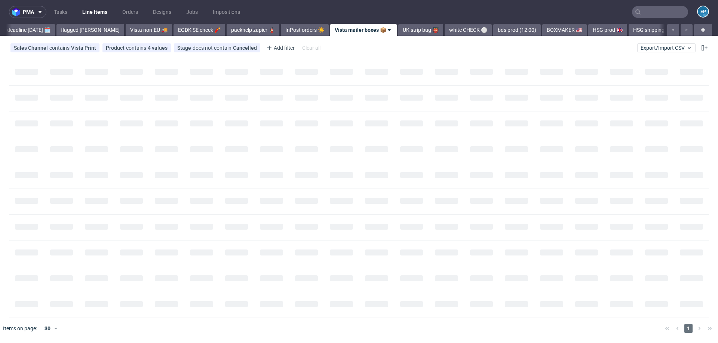
scroll to position [0, 89]
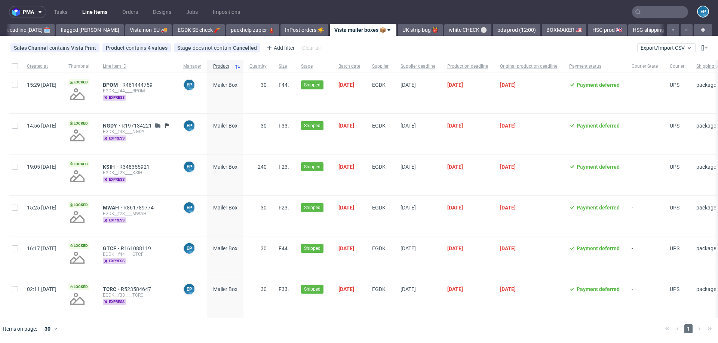
click at [398, 28] on link "UK strip bug 👹" at bounding box center [420, 30] width 45 height 12
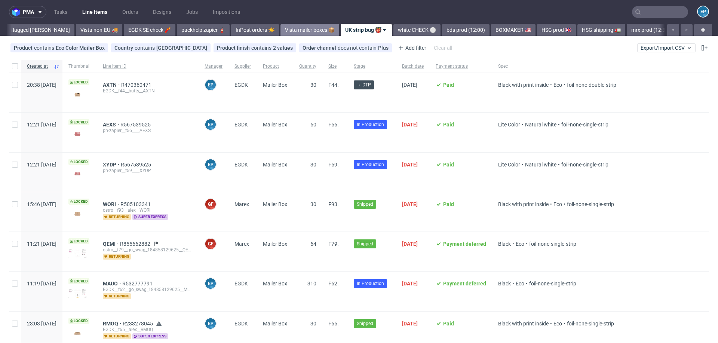
scroll to position [0, 146]
click at [386, 28] on link "white CHECK ⚪️" at bounding box center [409, 30] width 47 height 12
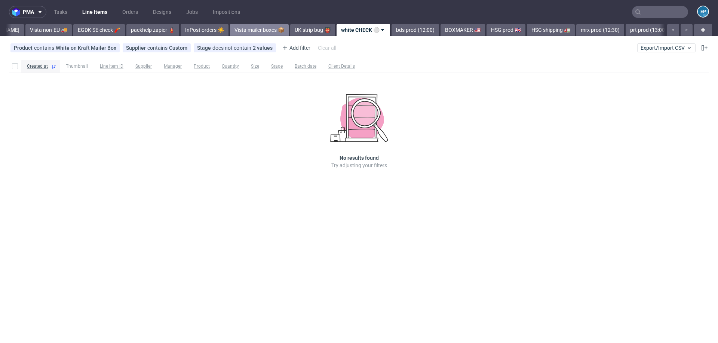
click at [392, 28] on link "bds prod (12:00)" at bounding box center [416, 30] width 48 height 12
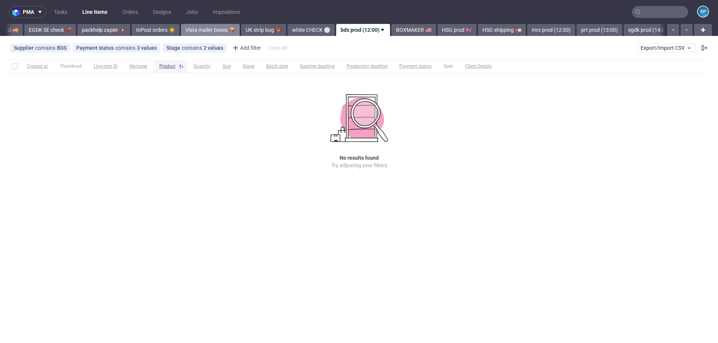
click at [392, 28] on link "BOXMAKER 🇺🇸" at bounding box center [414, 30] width 45 height 12
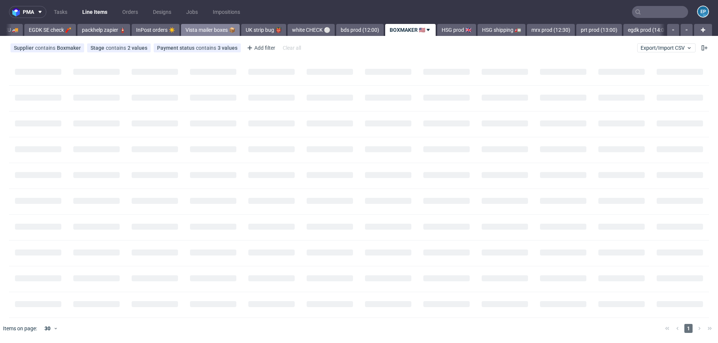
scroll to position [0, 285]
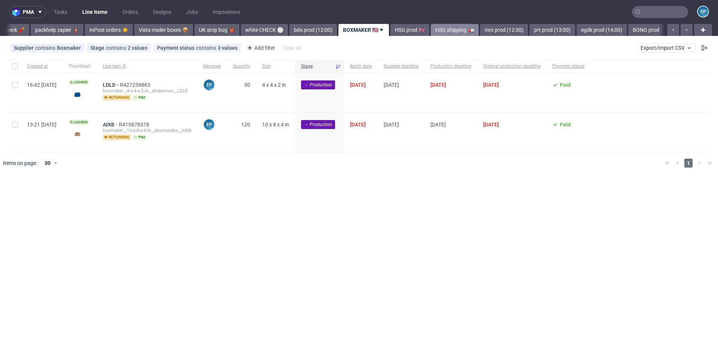
click at [433, 29] on link "HSG shipping 🚛" at bounding box center [455, 30] width 48 height 12
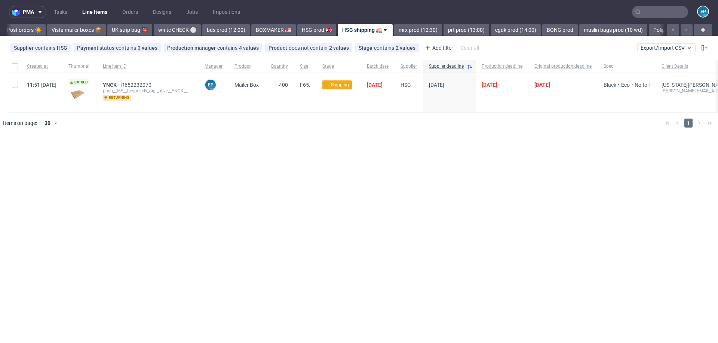
click at [444, 29] on link "prt prod (13:00)" at bounding box center [467, 30] width 46 height 12
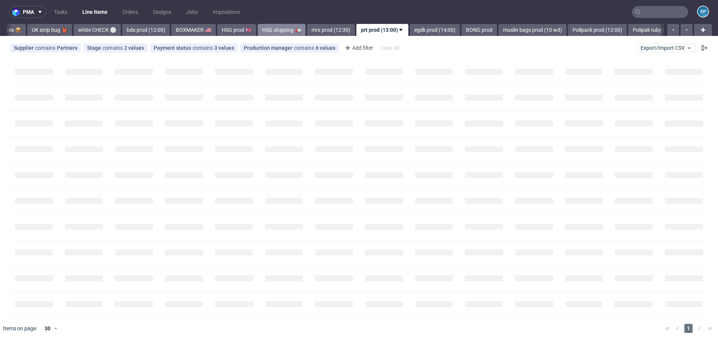
scroll to position [0, 469]
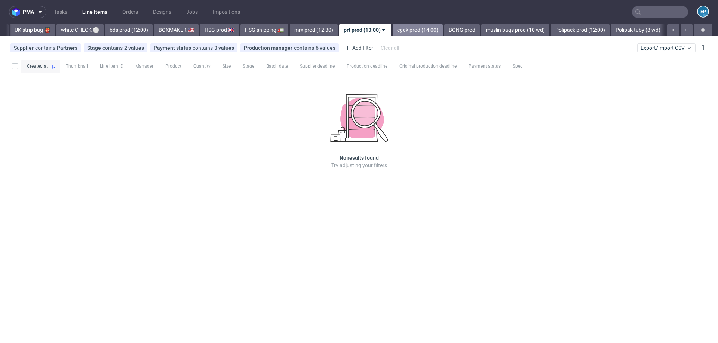
click at [393, 32] on link "egdk prod (14:00)" at bounding box center [418, 30] width 50 height 12
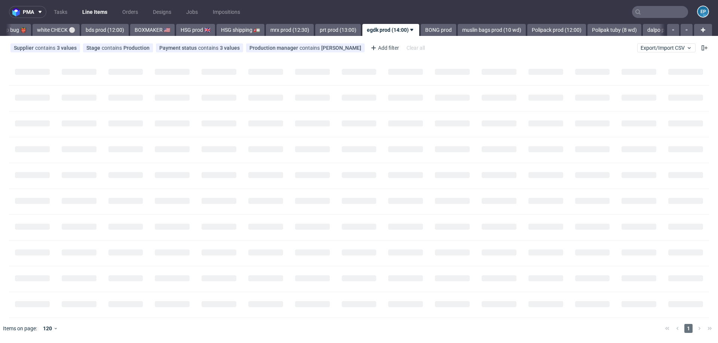
scroll to position [0, 518]
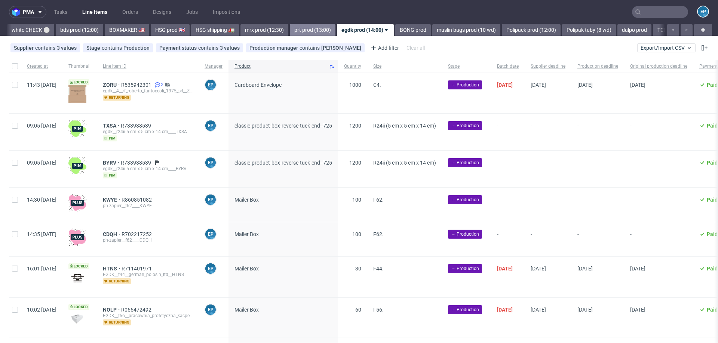
click at [290, 27] on link "prt prod (13:00)" at bounding box center [313, 30] width 46 height 12
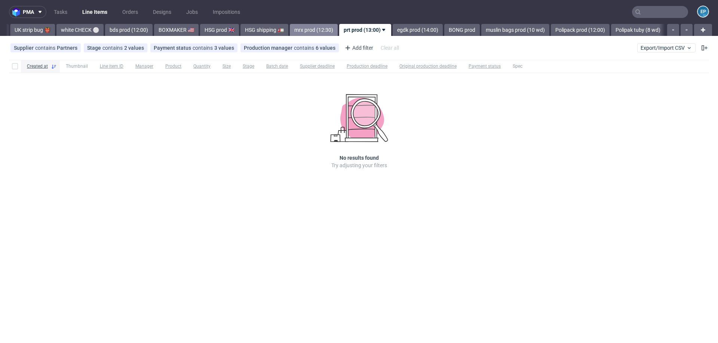
click at [290, 27] on link "mrx prod (12:30)" at bounding box center [314, 30] width 48 height 12
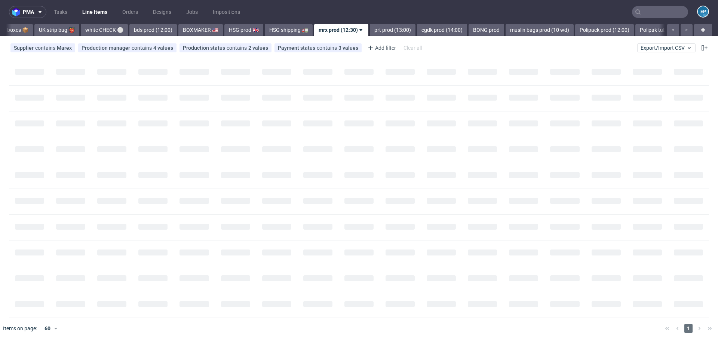
scroll to position [0, 421]
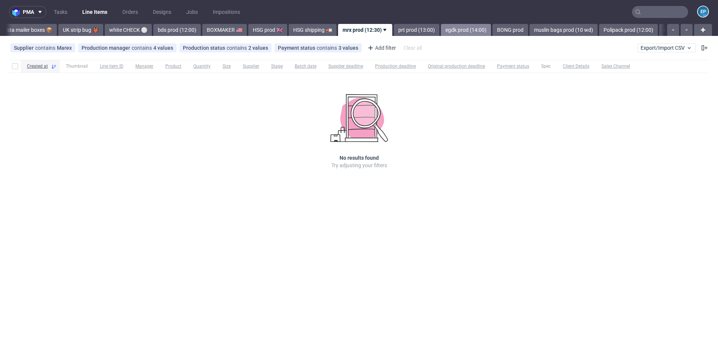
click at [441, 28] on link "egdk prod (14:00)" at bounding box center [466, 30] width 50 height 12
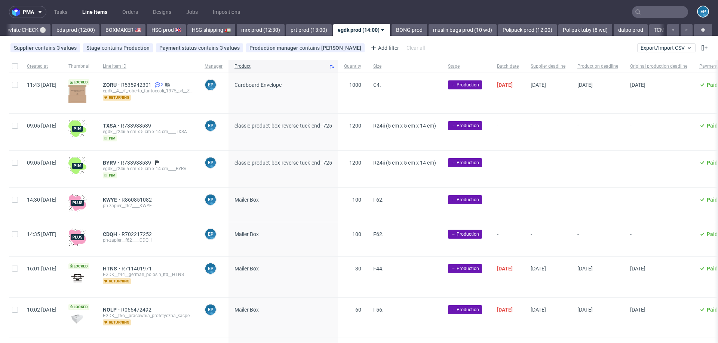
click at [429, 28] on link "muslin bags prod (10 wd)" at bounding box center [463, 30] width 68 height 12
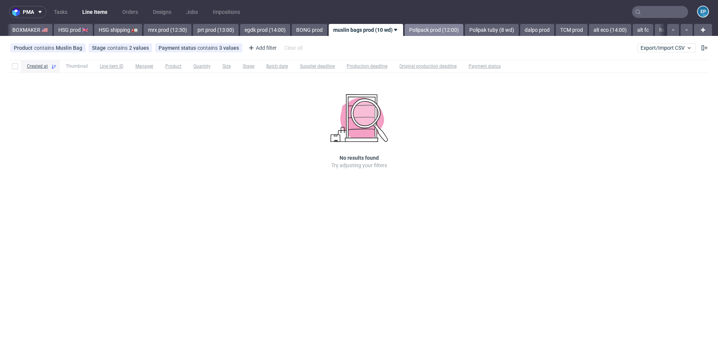
click at [405, 28] on link "Polipack prod (12:00)" at bounding box center [434, 30] width 59 height 12
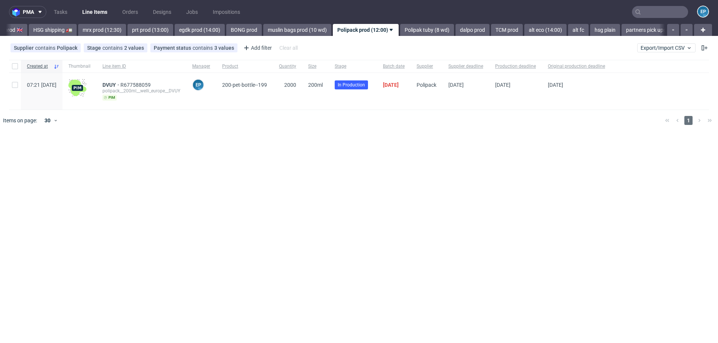
click at [400, 28] on link "Polipak tuby (8 wd)" at bounding box center [427, 30] width 54 height 12
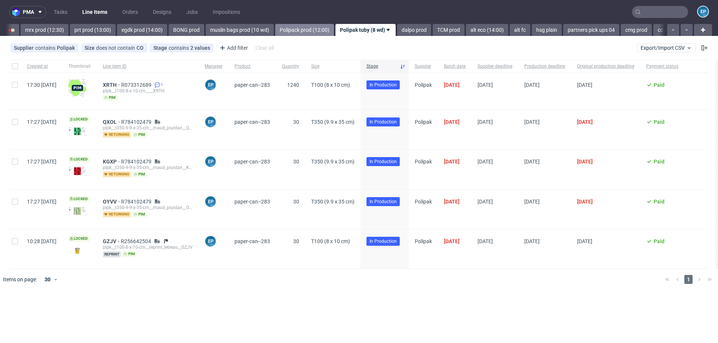
click at [397, 28] on link "dalpo prod" at bounding box center [414, 30] width 34 height 12
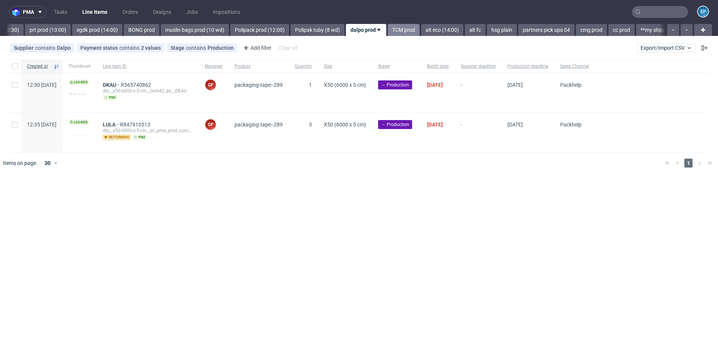
click at [388, 29] on link "TCM prod" at bounding box center [404, 30] width 32 height 12
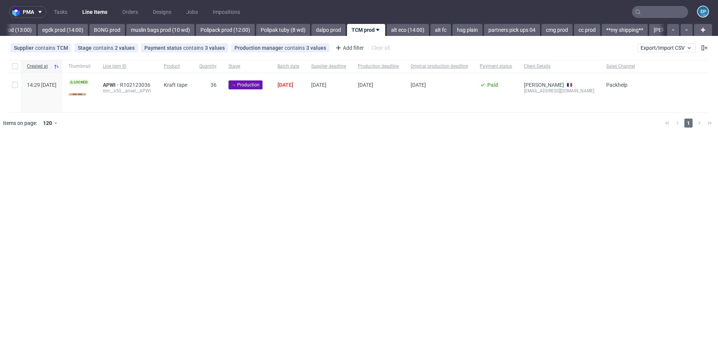
click at [387, 29] on link "alt eco (14:00)" at bounding box center [408, 30] width 42 height 12
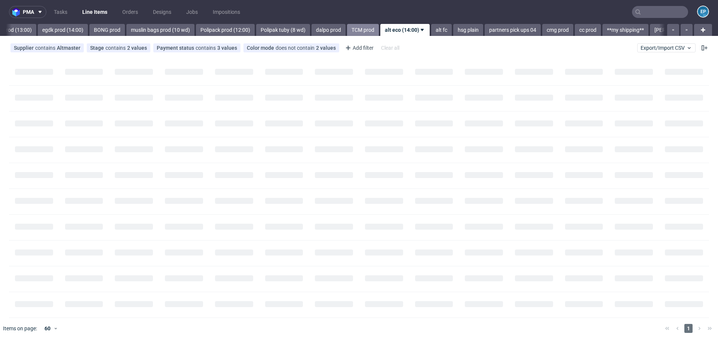
scroll to position [0, 857]
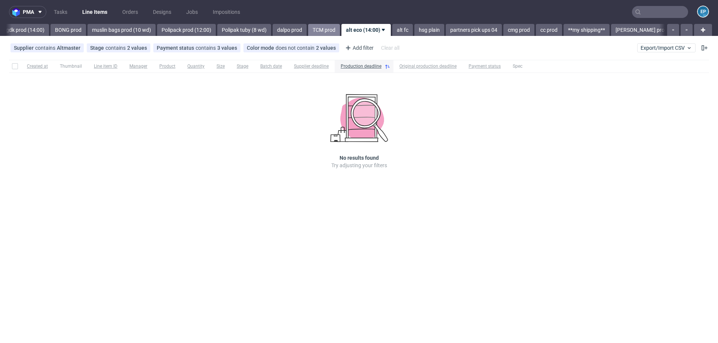
click at [392, 29] on link "alt fc" at bounding box center [402, 30] width 21 height 12
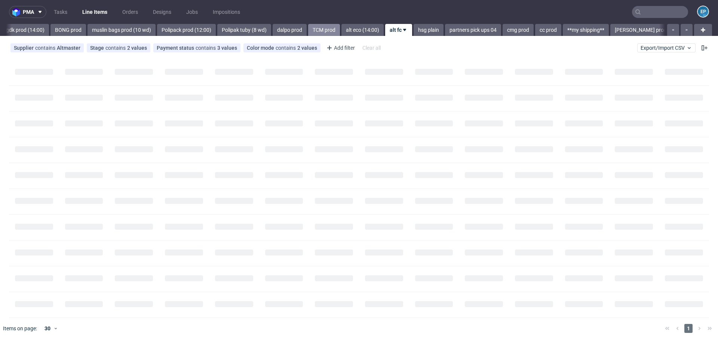
scroll to position [0, 890]
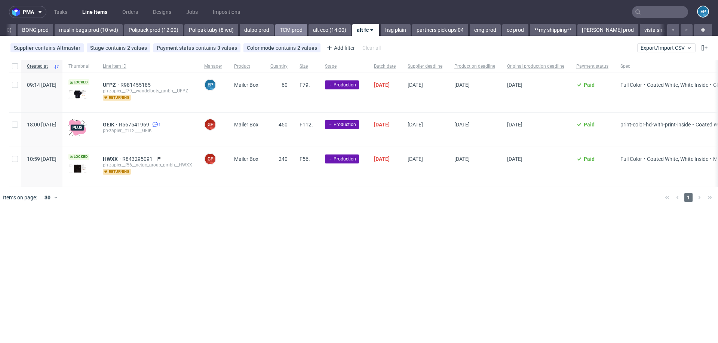
click at [381, 29] on link "hsg plain" at bounding box center [396, 30] width 30 height 12
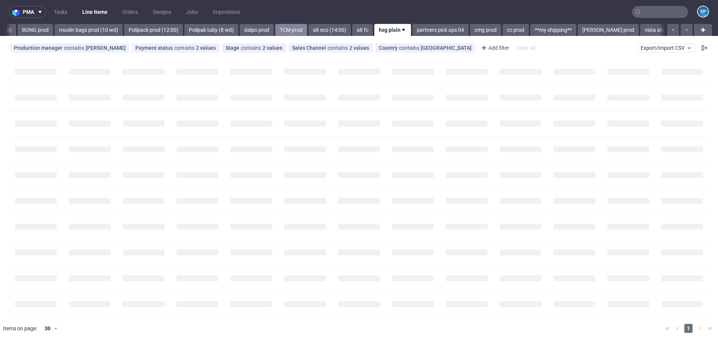
scroll to position [0, 917]
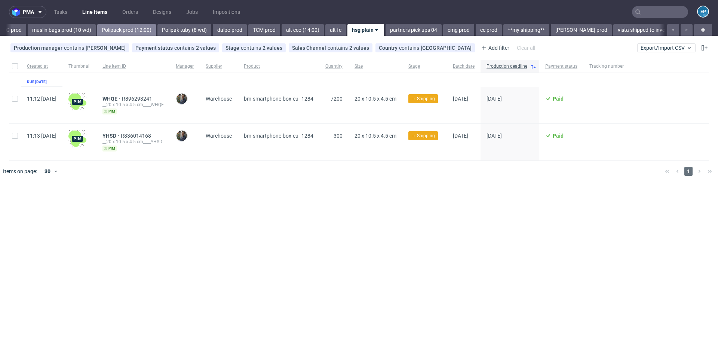
click at [99, 31] on link "Polipack prod (12:00)" at bounding box center [126, 30] width 59 height 12
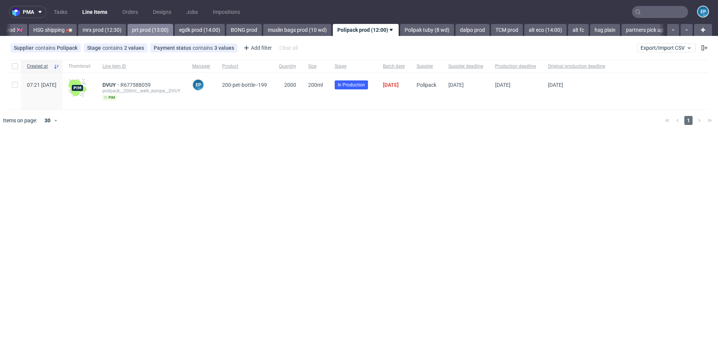
click at [128, 30] on link "prt prod (13:00)" at bounding box center [151, 30] width 46 height 12
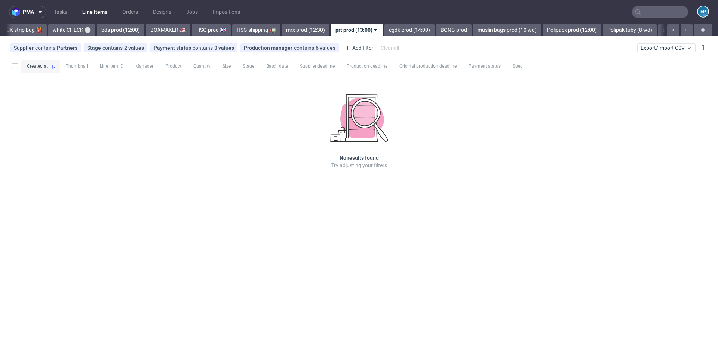
scroll to position [0, 469]
click at [204, 28] on link "HSG prod 🇬🇧" at bounding box center [219, 30] width 39 height 12
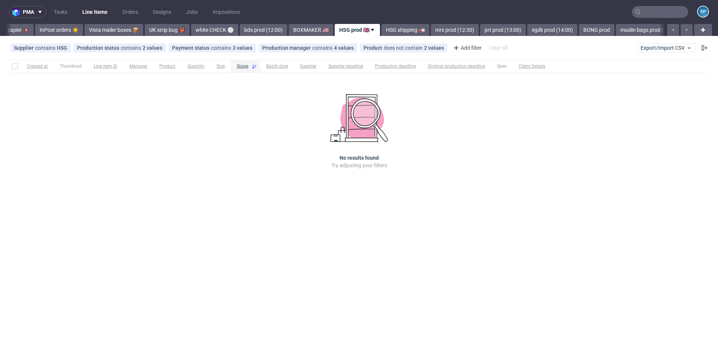
scroll to position [0, 327]
click at [296, 28] on link "BOXMAKER 🇺🇸" at bounding box center [318, 30] width 45 height 12
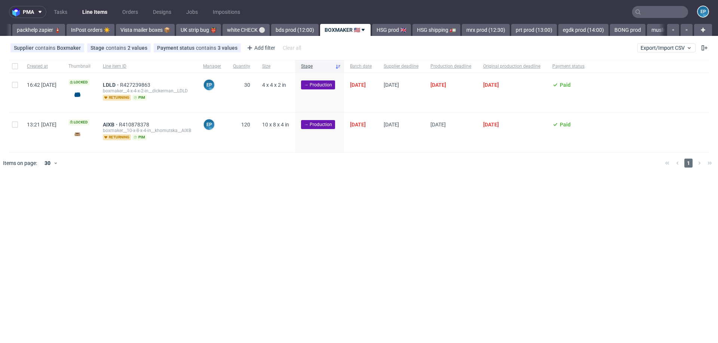
scroll to position [0, 285]
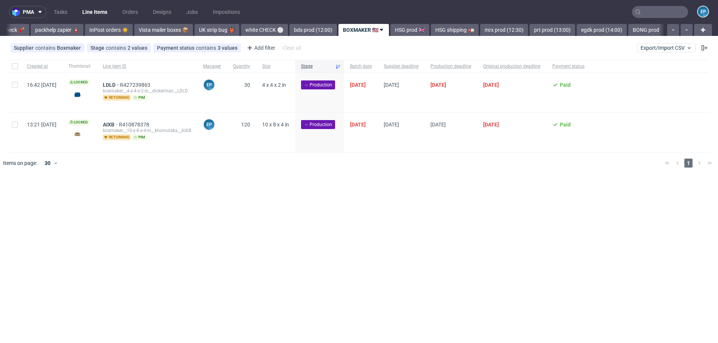
click at [11, 89] on div at bounding box center [15, 92] width 12 height 39
checkbox input "true"
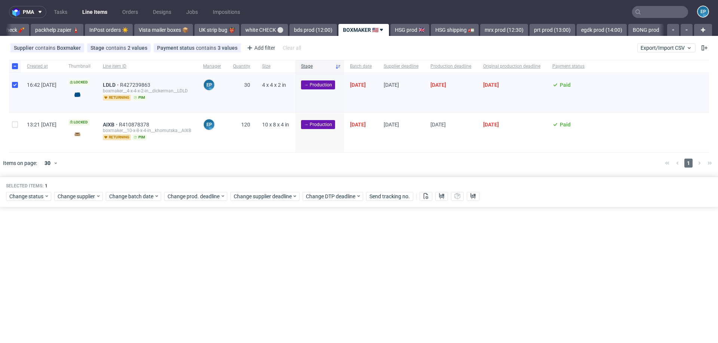
click at [11, 120] on div at bounding box center [15, 132] width 12 height 39
checkbox input "true"
click at [144, 197] on span "Change batch date" at bounding box center [131, 196] width 45 height 7
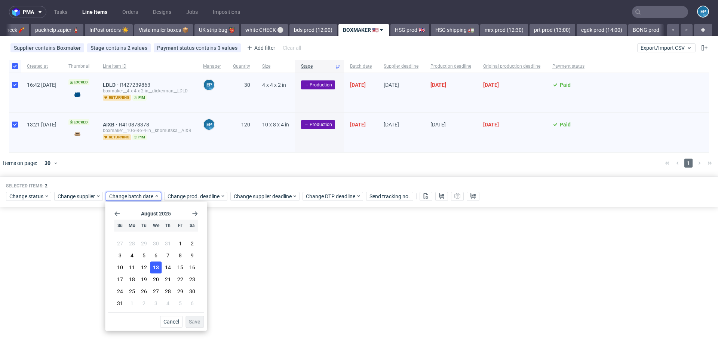
click at [155, 268] on span "13" at bounding box center [156, 267] width 6 height 7
click at [201, 321] on button "Save" at bounding box center [195, 322] width 18 height 12
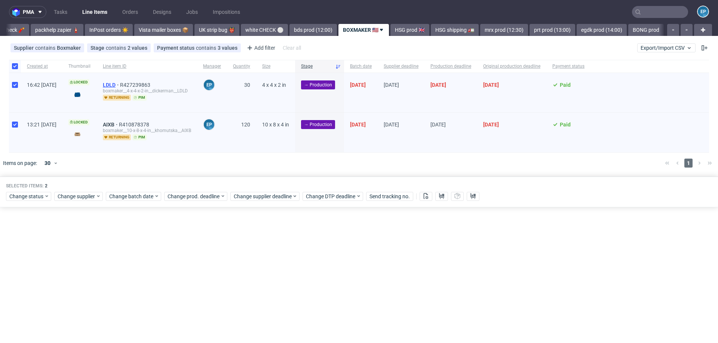
click at [120, 86] on span "LDLD" at bounding box center [111, 85] width 17 height 6
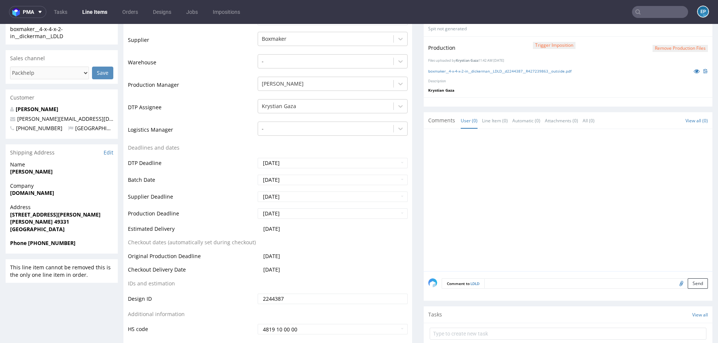
scroll to position [149, 0]
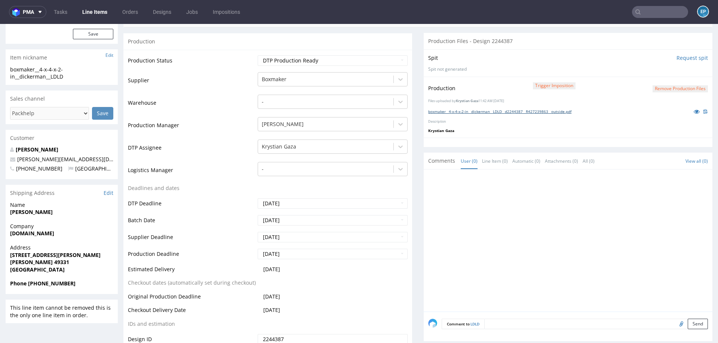
click at [473, 111] on link "boxmaker__4-x-4-x-2-in__dickerman__LDLD__d2244387__R427239863__outside.pdf" at bounding box center [499, 111] width 143 height 5
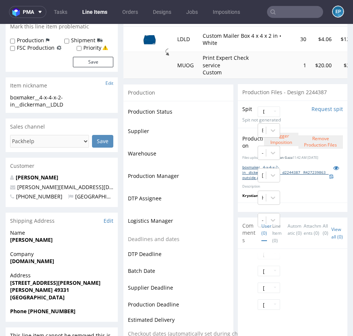
scroll to position [122, 0]
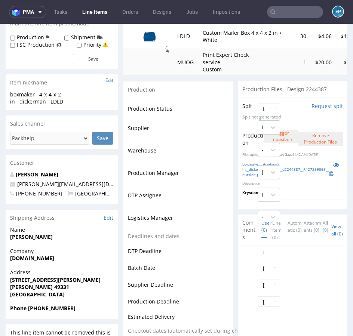
click at [47, 240] on span "Tina Dickerman" at bounding box center [61, 236] width 103 height 7
drag, startPoint x: 49, startPoint y: 239, endPoint x: 6, endPoint y: 238, distance: 43.8
click at [6, 238] on div "Name Tina Dickerman" at bounding box center [62, 236] width 112 height 21
copy strong "Tina Dickerman"
drag, startPoint x: 60, startPoint y: 260, endPoint x: -4, endPoint y: 260, distance: 64.0
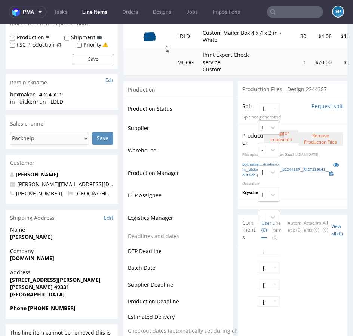
copy strong "www.optecinc.us"
drag, startPoint x: 8, startPoint y: 278, endPoint x: 47, endPoint y: 279, distance: 38.9
click at [48, 279] on div "Address 199 Smith St Lowell 49331 United States" at bounding box center [62, 287] width 112 height 36
copy strong "199 Smith St"
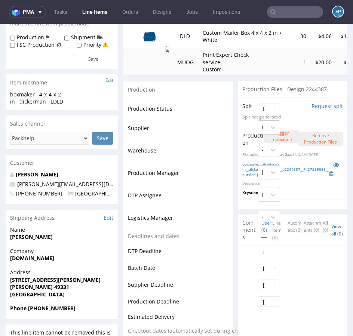
click at [15, 289] on strong "Lowell 49331" at bounding box center [39, 287] width 59 height 7
copy strong "Lowell"
click at [33, 285] on strong "Lowell 49331" at bounding box center [39, 287] width 59 height 7
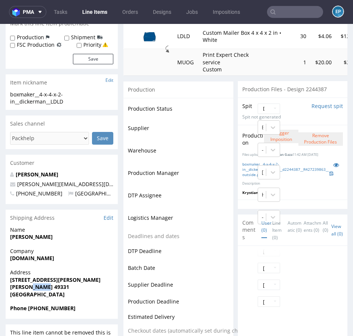
copy strong "49331"
click at [48, 285] on span "Lowell 49331" at bounding box center [61, 287] width 103 height 7
drag, startPoint x: 50, startPoint y: 286, endPoint x: -4, endPoint y: 286, distance: 53.9
click at [65, 250] on span "Company" at bounding box center [61, 251] width 103 height 7
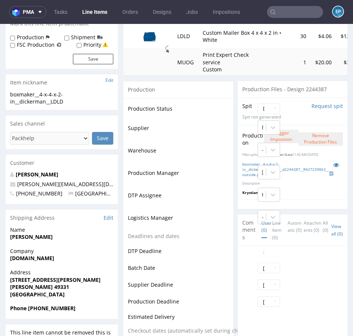
click at [53, 310] on strong "Phone +16164605039" at bounding box center [42, 308] width 65 height 7
copy strong "16164605039"
click at [270, 104] on select "Waiting for Artwork Waiting for Diecut Waiting for Mockup Waiting for DTP Waiti…" at bounding box center [269, 109] width 22 height 10
select select "production_in_process"
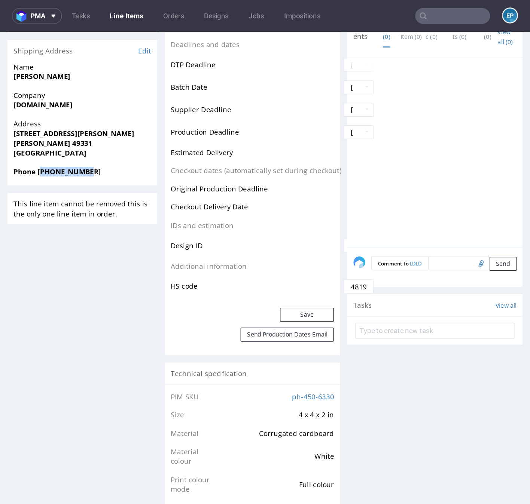
scroll to position [304, 0]
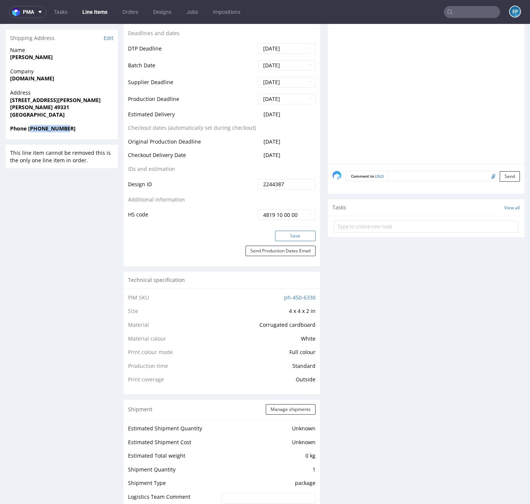
click at [288, 233] on button "Save" at bounding box center [295, 236] width 40 height 10
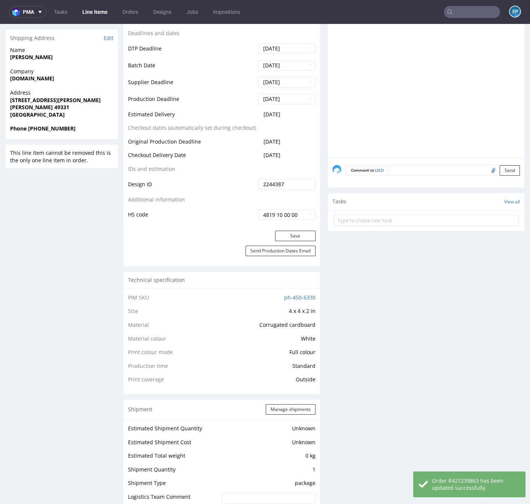
click at [423, 175] on div "Comment to LDLD Send" at bounding box center [426, 173] width 196 height 30
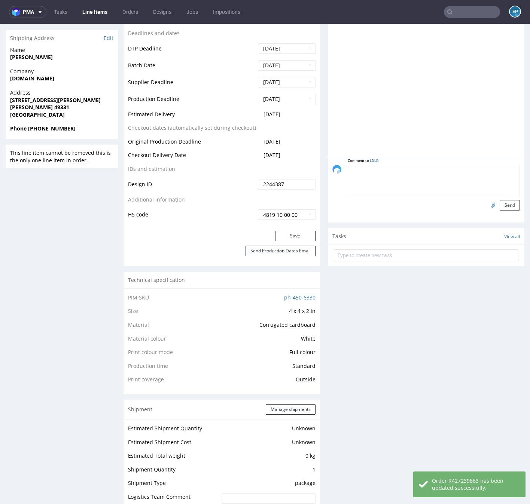
click at [423, 171] on textarea at bounding box center [433, 181] width 174 height 32
paste textarea "FP-111808"
type textarea "FP-111808"
click at [501, 206] on button "Send" at bounding box center [509, 205] width 20 height 10
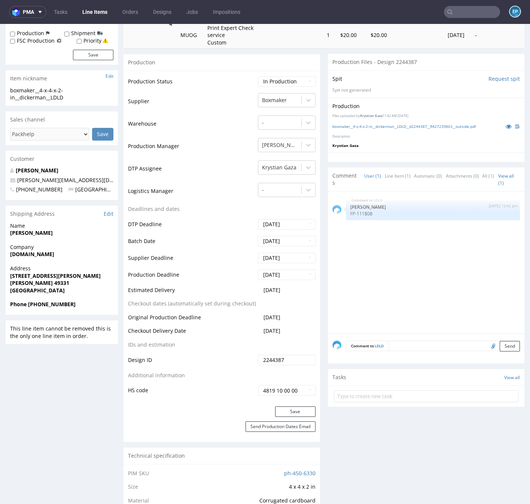
scroll to position [0, 0]
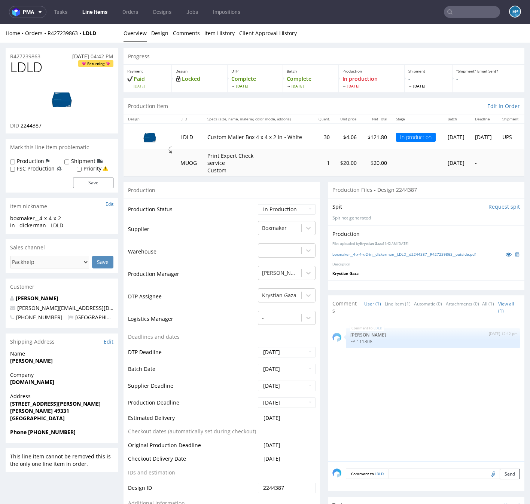
click at [93, 15] on link "Line Items" at bounding box center [95, 12] width 34 height 12
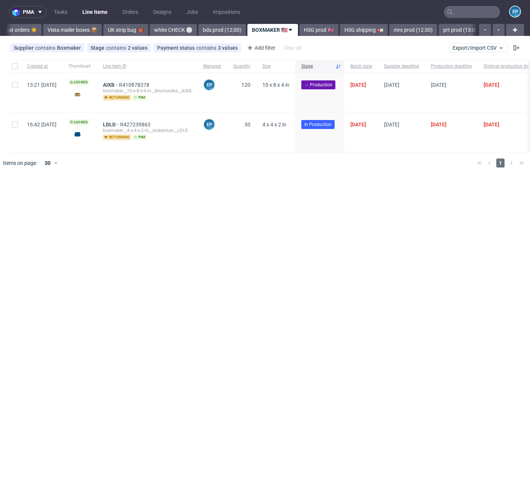
scroll to position [0, 389]
click at [119, 85] on span "AIXB" at bounding box center [111, 85] width 16 height 6
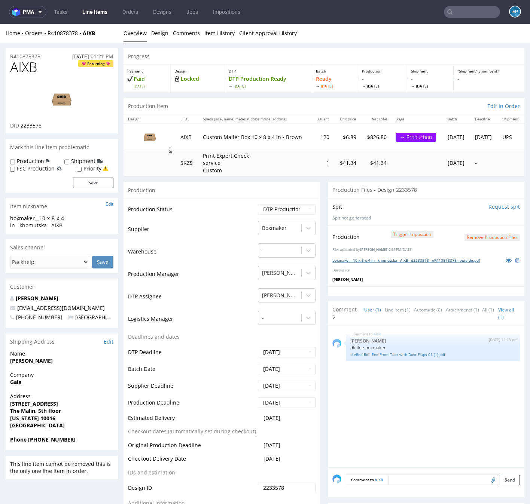
click at [392, 260] on link "boxmaker__10-x-8-x-4-in__khomutska__AIXB__d2233578__oR410878378__outside.pdf" at bounding box center [405, 260] width 147 height 5
click at [277, 182] on div "Production" at bounding box center [221, 190] width 196 height 17
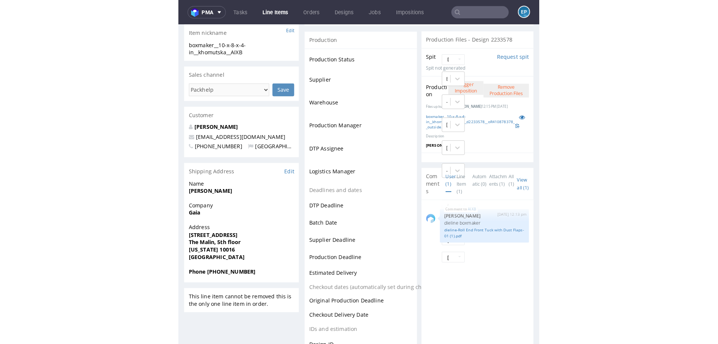
scroll to position [186, 0]
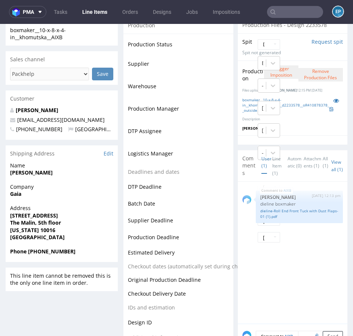
click at [39, 206] on span "Address" at bounding box center [61, 208] width 103 height 7
drag, startPoint x: 10, startPoint y: 171, endPoint x: 91, endPoint y: 171, distance: 81.2
click at [92, 171] on span "Viktoriia Khomutska" at bounding box center [61, 172] width 103 height 7
copy strong "Viktoriia Khomutska"
click at [15, 192] on strong "Gaia" at bounding box center [15, 193] width 11 height 7
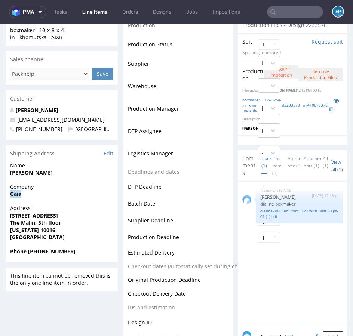
click at [15, 192] on strong "Gaia" at bounding box center [15, 193] width 11 height 7
copy strong "Gaia"
drag, startPoint x: 11, startPoint y: 216, endPoint x: 57, endPoint y: 215, distance: 46.4
click at [58, 216] on span "387 Park Ave S" at bounding box center [61, 215] width 103 height 7
copy strong "387 Park Ave S"
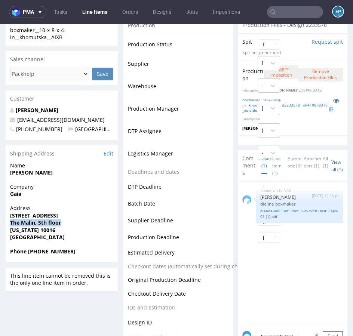
drag, startPoint x: 11, startPoint y: 222, endPoint x: 67, endPoint y: 222, distance: 56.1
click at [67, 222] on span "The Malin, 5th floor" at bounding box center [61, 222] width 103 height 7
copy strong "The Malin, 5th floor"
drag, startPoint x: 6, startPoint y: 214, endPoint x: 52, endPoint y: 214, distance: 46.0
click at [52, 214] on div "Address 387 Park Ave S The Malin, 5th floor New York 10016 United States" at bounding box center [62, 226] width 112 height 43
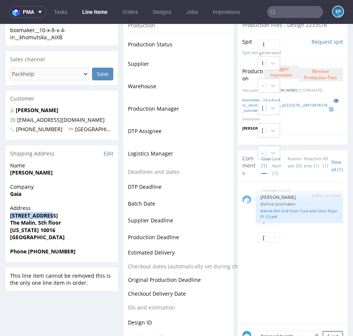
click at [50, 214] on span "387 Park Ave S" at bounding box center [61, 215] width 103 height 7
drag, startPoint x: 10, startPoint y: 215, endPoint x: 68, endPoint y: 221, distance: 58.0
click at [68, 221] on p "Address 387 Park Ave S The Malin, 5th floor New York 10016 United States" at bounding box center [61, 223] width 103 height 37
click at [41, 229] on strong "New York 10016" at bounding box center [32, 230] width 45 height 7
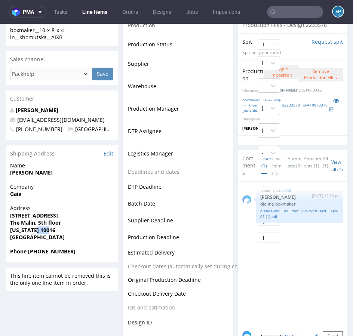
click at [59, 250] on strong "Phone +447471772540" at bounding box center [42, 251] width 65 height 7
click at [40, 250] on strong "Phone +447471772540" at bounding box center [42, 251] width 65 height 7
drag, startPoint x: 39, startPoint y: 252, endPoint x: 91, endPoint y: 252, distance: 52.0
click at [91, 252] on span "Phone +447471772540" at bounding box center [61, 251] width 103 height 7
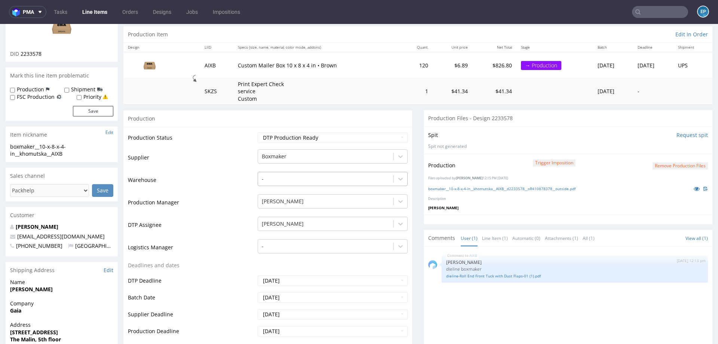
scroll to position [32, 0]
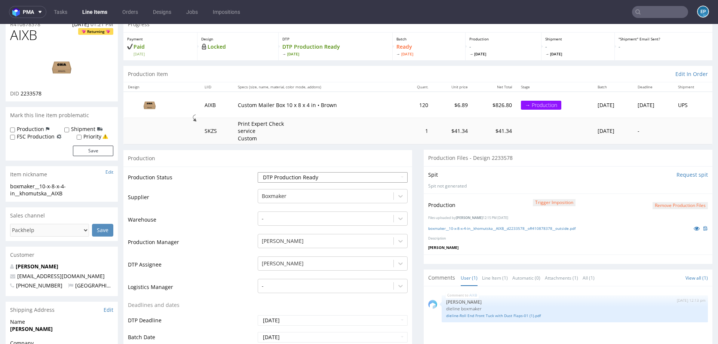
click at [300, 180] on select "Waiting for Artwork Waiting for Diecut Waiting for Mockup Waiting for DTP Waiti…" at bounding box center [333, 177] width 150 height 10
select select "production_in_process"
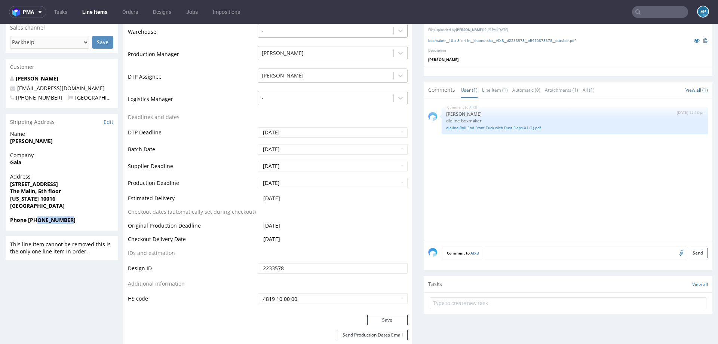
scroll to position [225, 0]
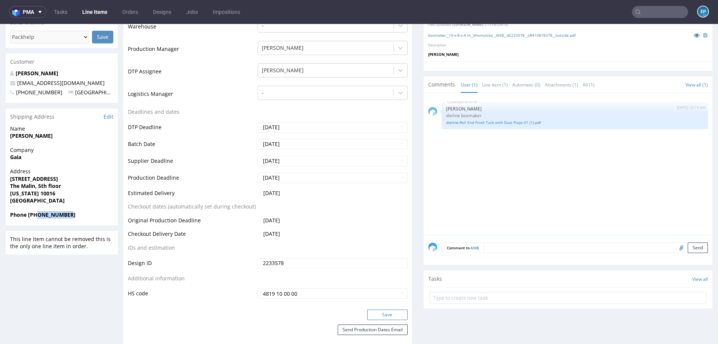
click at [386, 313] on button "Save" at bounding box center [387, 314] width 40 height 10
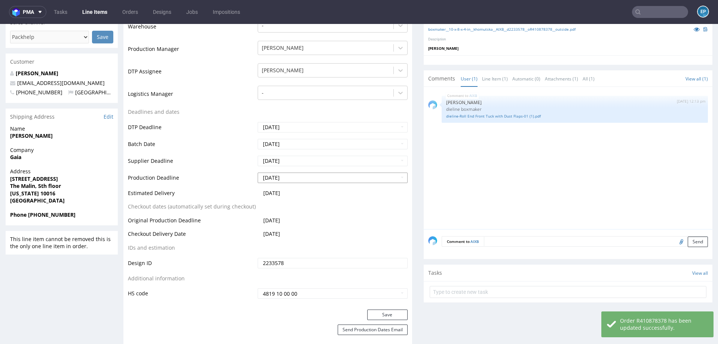
click at [297, 178] on input "2025-08-14" at bounding box center [333, 177] width 150 height 10
click at [305, 142] on td "21" at bounding box center [308, 143] width 11 height 11
type input "2025-08-21"
click at [371, 312] on button "Save" at bounding box center [387, 314] width 40 height 10
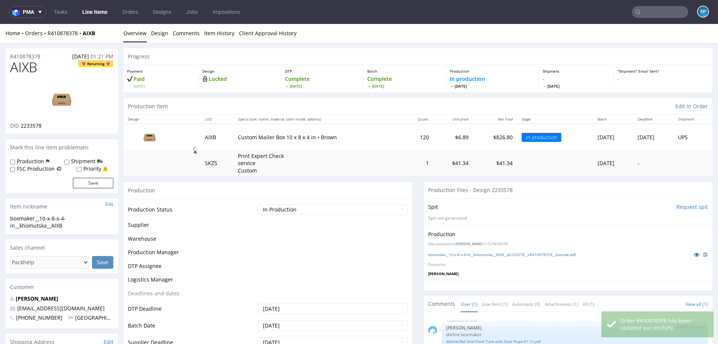
scroll to position [220, 0]
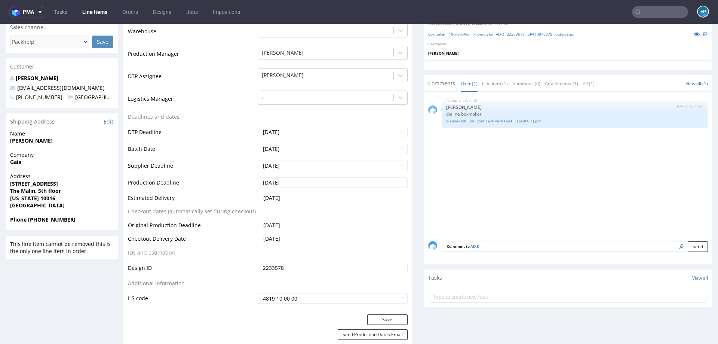
click at [527, 242] on textarea at bounding box center [596, 246] width 224 height 10
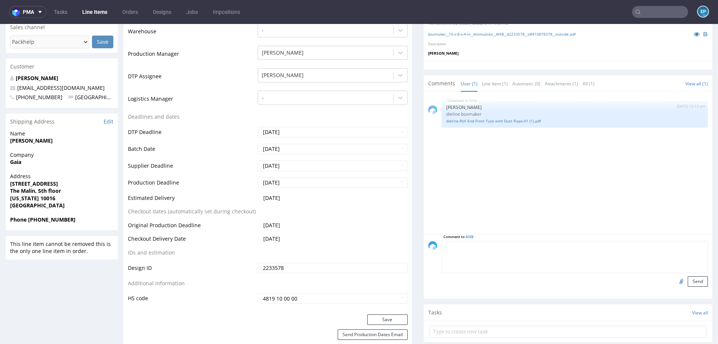
paste textarea "FP-111809"
type textarea "FP-111809"
click at [688, 278] on button "Send" at bounding box center [698, 281] width 20 height 10
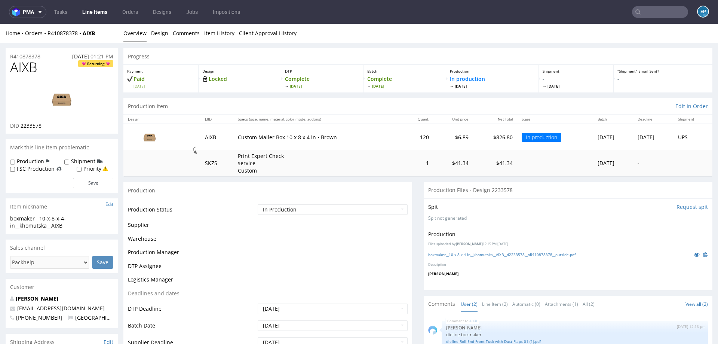
scroll to position [0, 0]
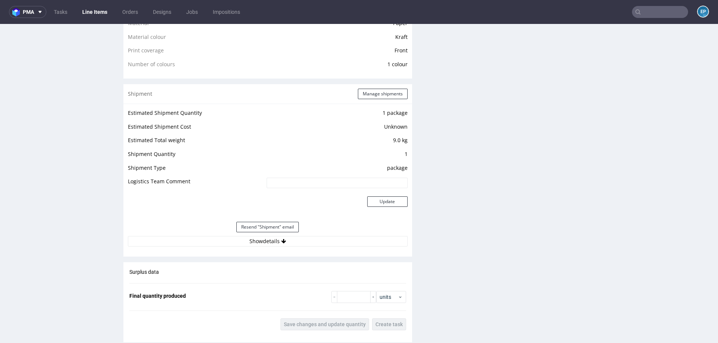
scroll to position [617, 0]
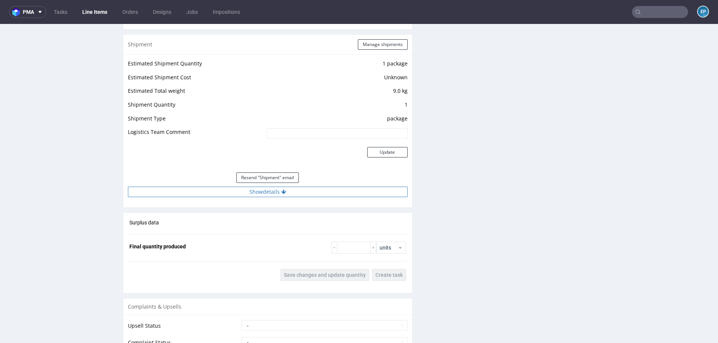
click at [298, 188] on button "Show details" at bounding box center [268, 192] width 280 height 10
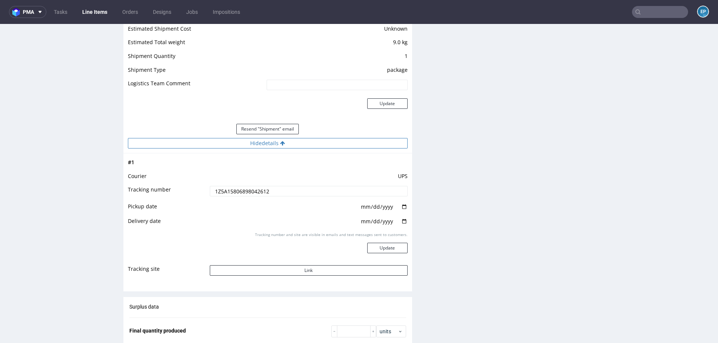
scroll to position [673, 0]
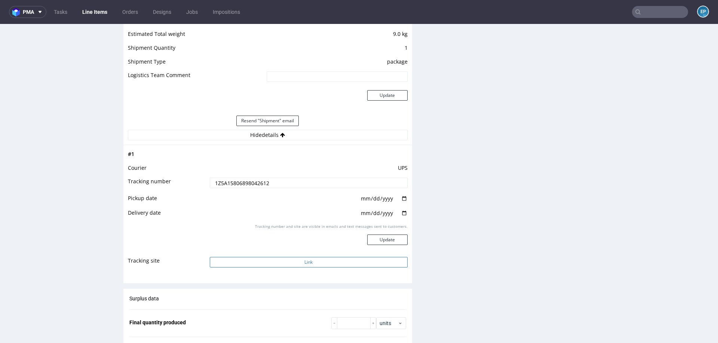
click at [297, 260] on button "Link" at bounding box center [309, 262] width 198 height 10
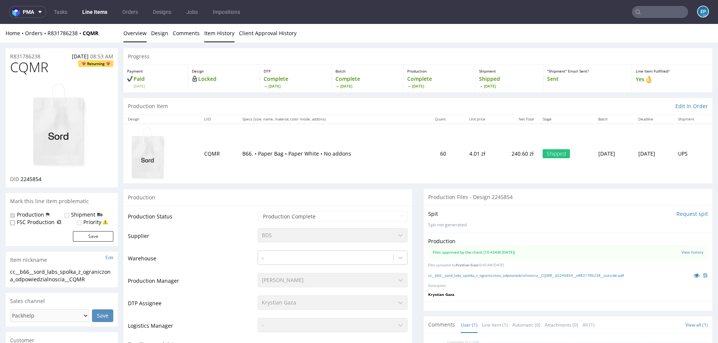
click at [224, 37] on link "Item History" at bounding box center [219, 33] width 30 height 18
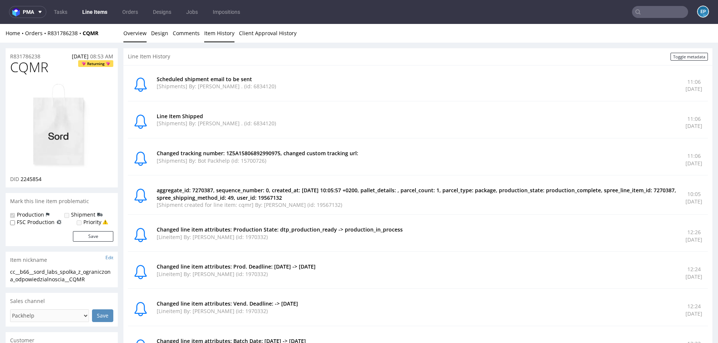
click at [132, 32] on link "Overview" at bounding box center [134, 33] width 23 height 18
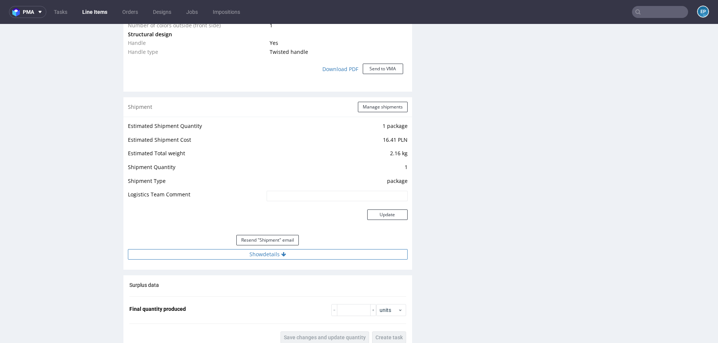
scroll to position [704, 0]
click at [256, 248] on button "Show details" at bounding box center [268, 252] width 280 height 10
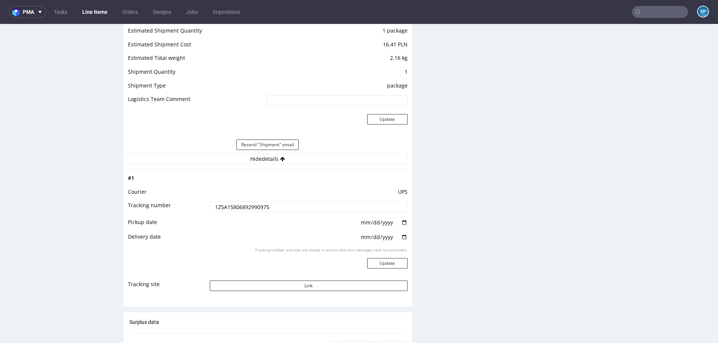
scroll to position [804, 0]
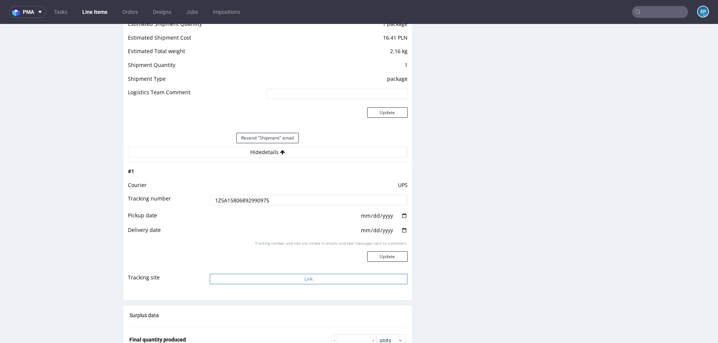
click at [284, 282] on button "Link" at bounding box center [309, 279] width 198 height 10
click at [680, 13] on input "text" at bounding box center [660, 12] width 56 height 12
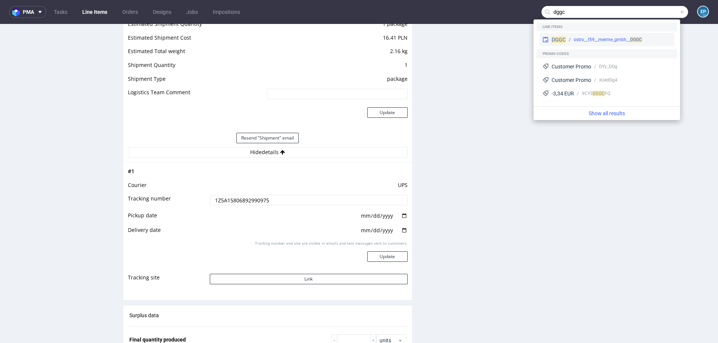
type input "dggc"
click at [643, 34] on div "DGGC ostro__f59__merme_gmbh__ DGGC" at bounding box center [607, 39] width 135 height 13
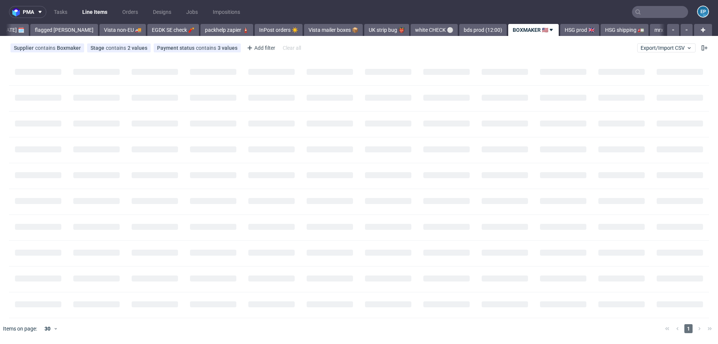
click at [648, 9] on input "text" at bounding box center [660, 12] width 56 height 12
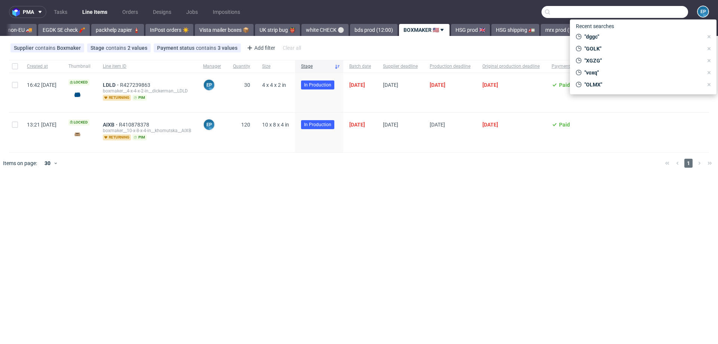
scroll to position [0, 285]
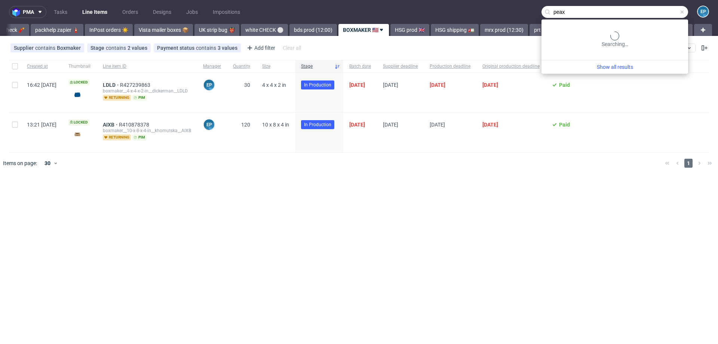
type input "peax"
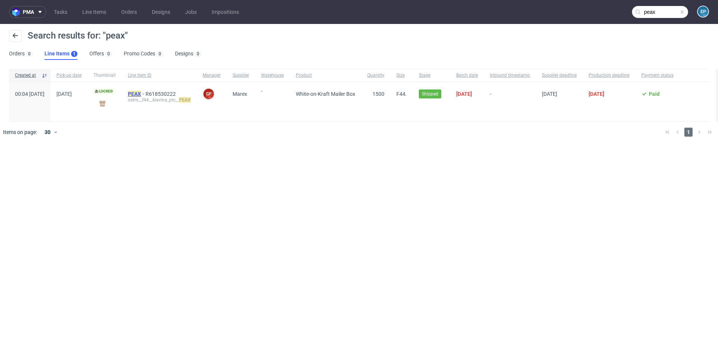
click at [141, 95] on mark "PEAX" at bounding box center [134, 94] width 13 height 6
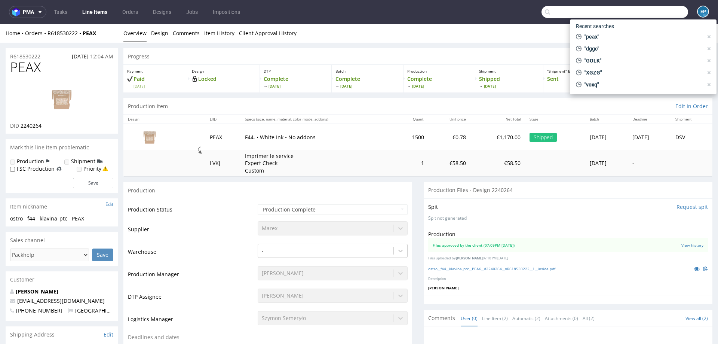
click at [655, 12] on input "text" at bounding box center [615, 12] width 147 height 12
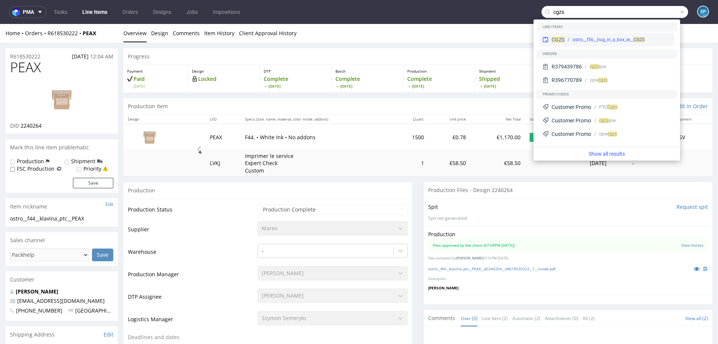
type input "cgzs"
click at [603, 36] on div "CGZS ostro__f56__hug_in_a_box_ie__ CGZS" at bounding box center [607, 39] width 135 height 13
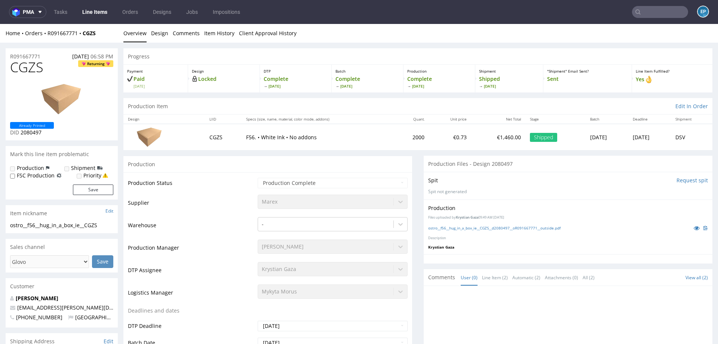
click at [654, 13] on input "text" at bounding box center [660, 12] width 56 height 12
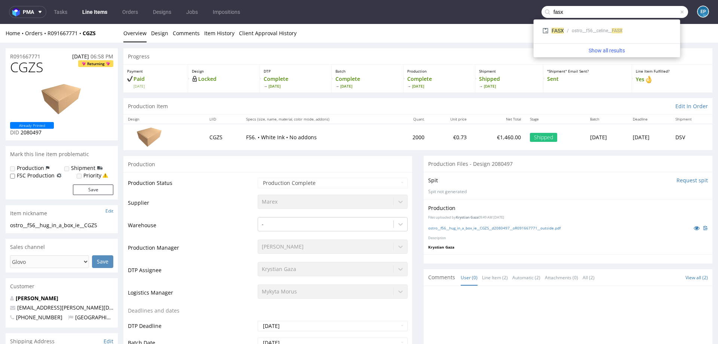
type input "fasx"
click at [580, 30] on div "ostro__f56__celine__ FASX" at bounding box center [597, 30] width 51 height 7
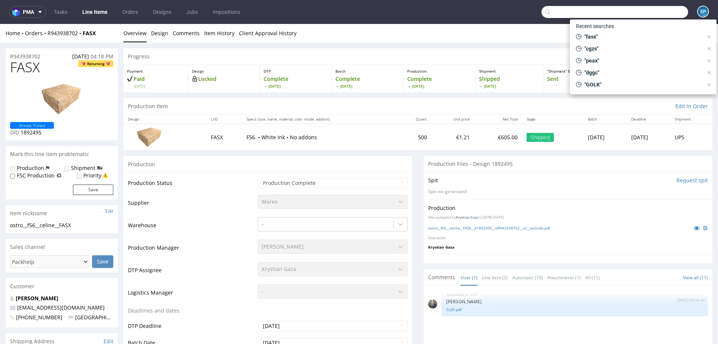
click at [651, 17] on input "text" at bounding box center [615, 12] width 147 height 12
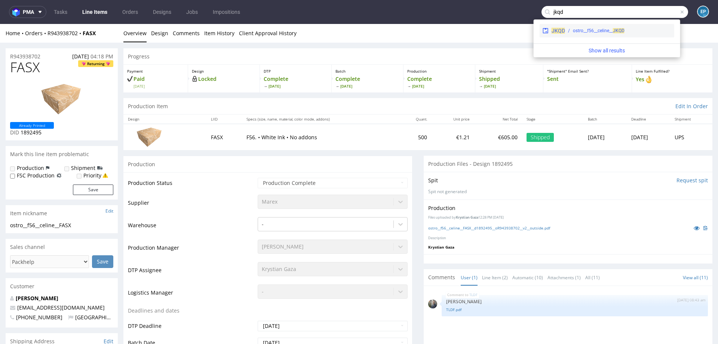
type input "jkqd"
click at [569, 30] on div "ostro__f56__celine__ JKQD" at bounding box center [618, 30] width 106 height 7
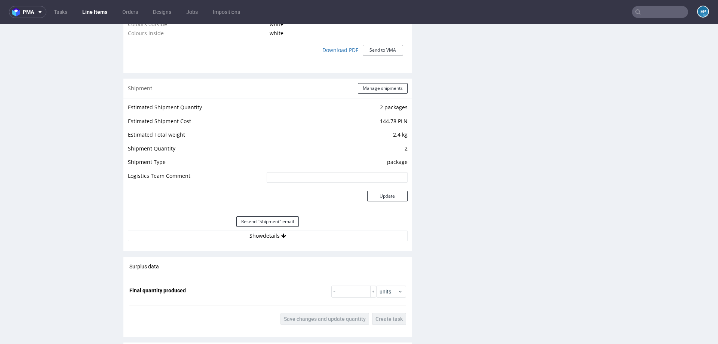
scroll to position [1028, 0]
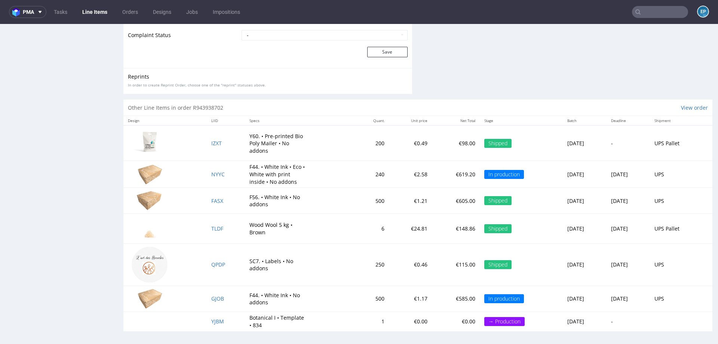
click at [634, 9] on input "text" at bounding box center [660, 12] width 56 height 12
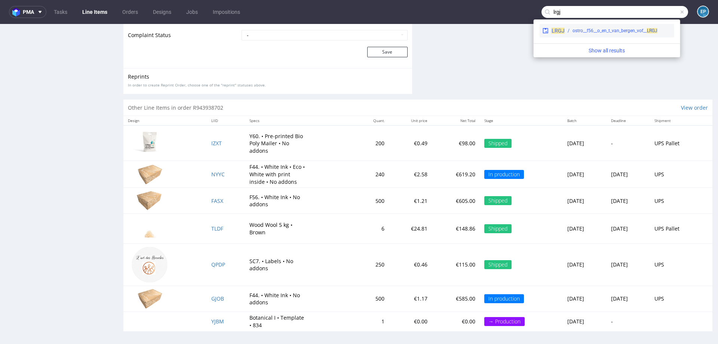
type input "lrgj"
click at [572, 35] on div "LRGJ ostro__f56__o_en_t_van_bergen_vof__ LRGJ" at bounding box center [607, 30] width 135 height 13
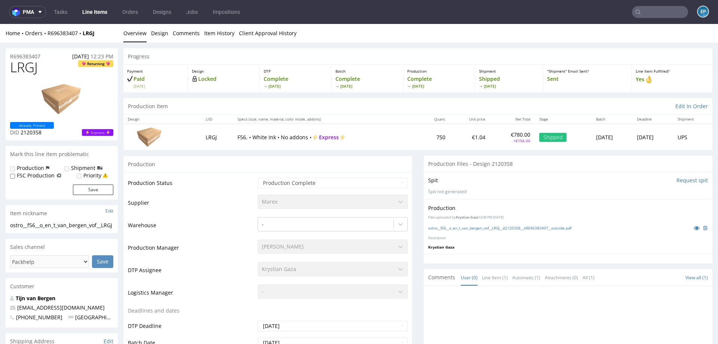
click at [103, 10] on link "Line Items" at bounding box center [95, 12] width 34 height 12
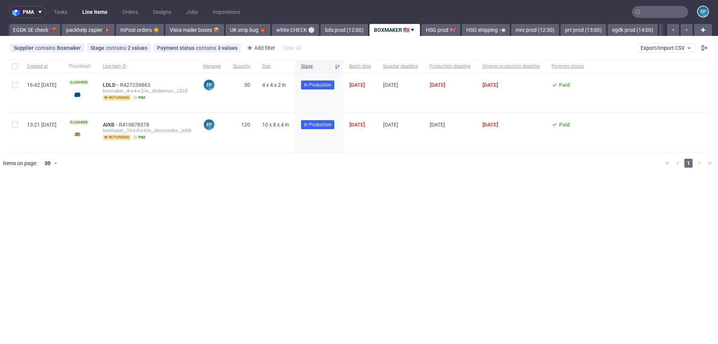
scroll to position [0, 285]
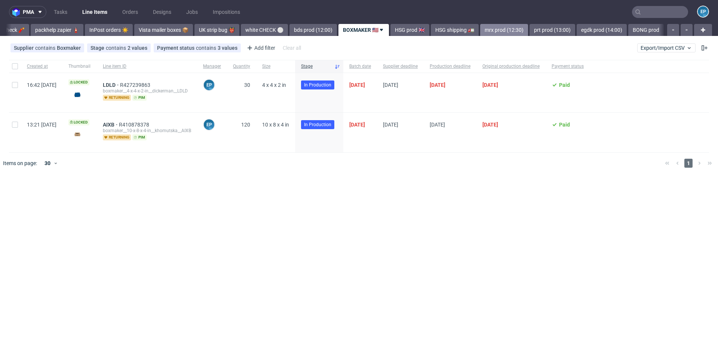
click at [487, 34] on link "mrx prod (12:30)" at bounding box center [504, 30] width 48 height 12
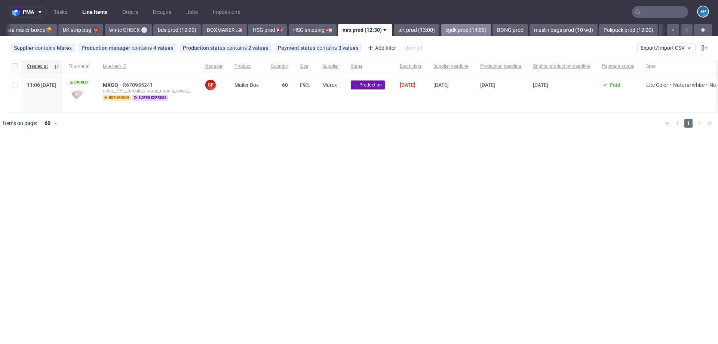
click at [441, 30] on link "egdk prod (14:00)" at bounding box center [466, 30] width 50 height 12
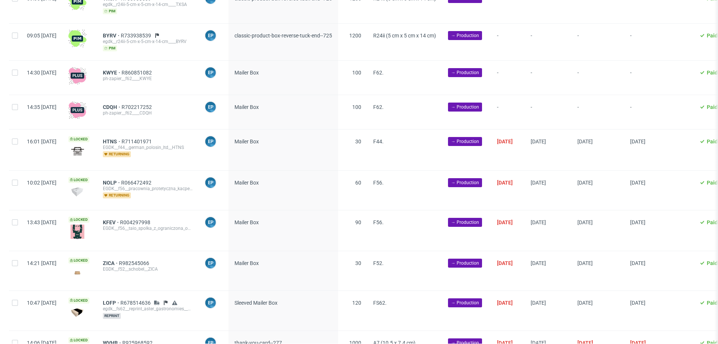
scroll to position [176, 0]
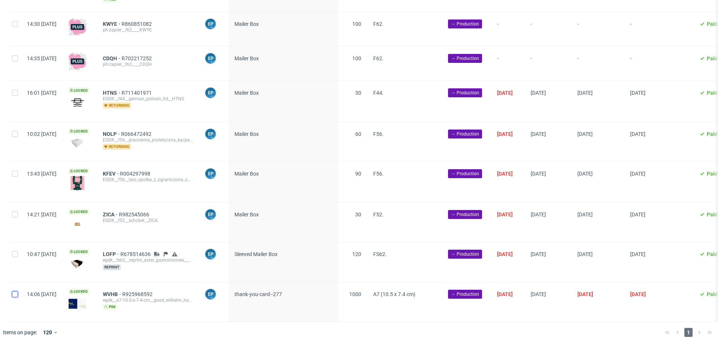
click at [13, 295] on input "checkbox" at bounding box center [15, 294] width 6 height 6
checkbox input "true"
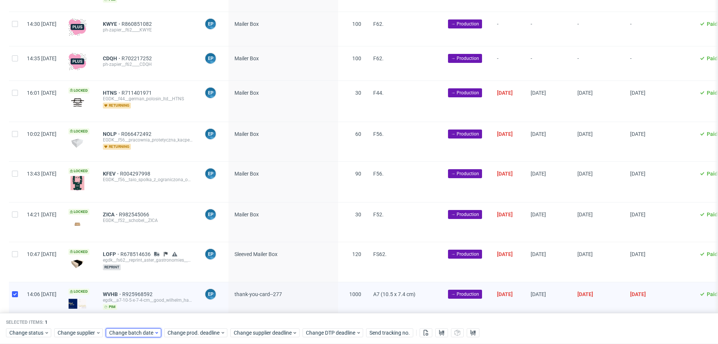
click at [145, 330] on span "Change batch date" at bounding box center [131, 332] width 45 height 7
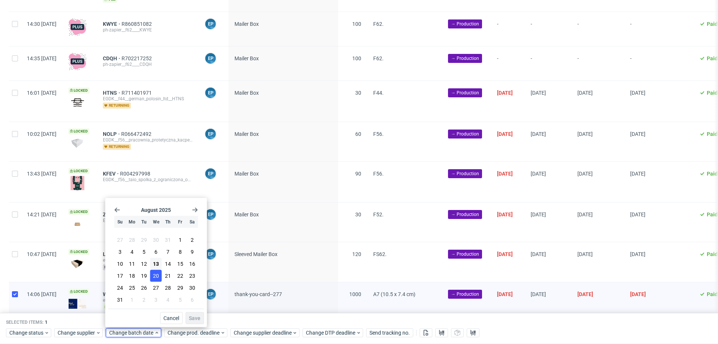
click at [154, 270] on button "20" at bounding box center [156, 276] width 12 height 12
click at [154, 266] on span "13" at bounding box center [156, 263] width 6 height 7
click at [199, 317] on span "Save" at bounding box center [195, 317] width 12 height 5
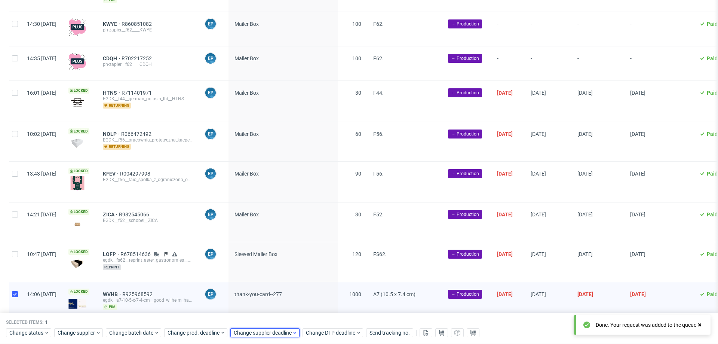
click at [254, 331] on span "Change supplier deadline" at bounding box center [263, 332] width 58 height 7
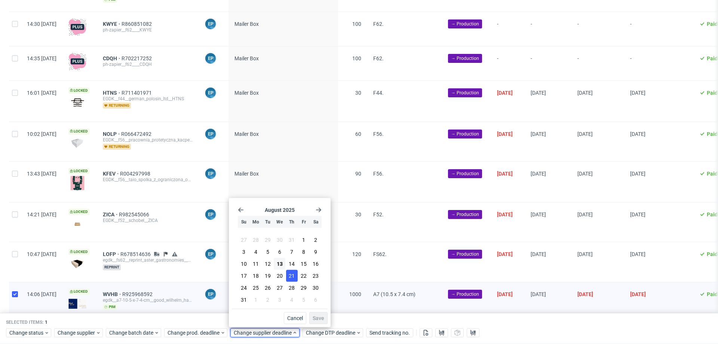
click at [294, 276] on span "21" at bounding box center [292, 275] width 6 height 7
click at [322, 319] on span "Save" at bounding box center [319, 317] width 12 height 5
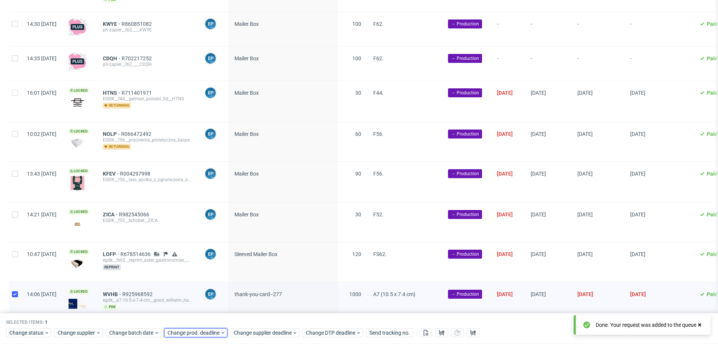
click at [203, 331] on span "Change prod. deadline" at bounding box center [194, 332] width 53 height 7
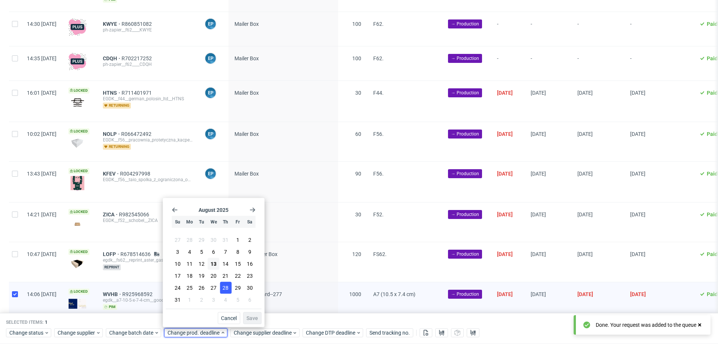
click at [223, 282] on button "28" at bounding box center [226, 288] width 12 height 12
click at [223, 279] on button "21" at bounding box center [226, 276] width 12 height 12
click at [258, 313] on button "Save" at bounding box center [252, 318] width 18 height 12
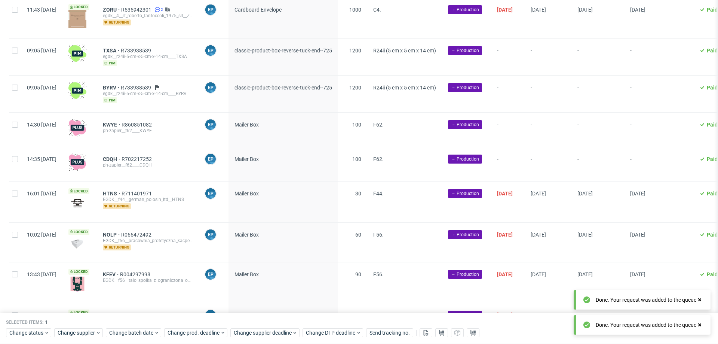
scroll to position [0, 0]
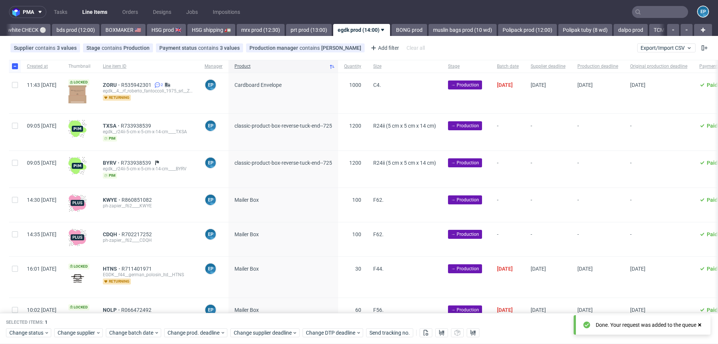
click at [13, 62] on div at bounding box center [15, 66] width 12 height 13
checkbox input "false"
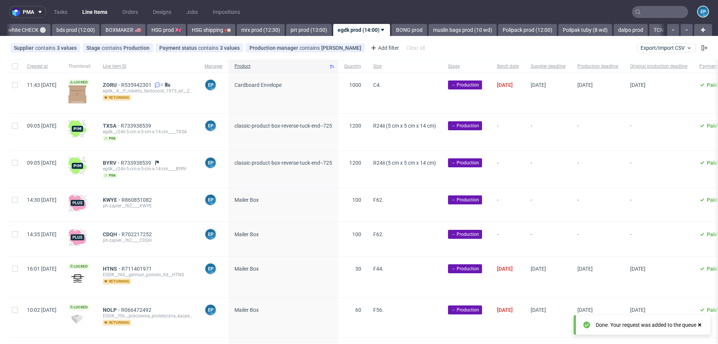
click at [10, 123] on div at bounding box center [15, 132] width 12 height 37
checkbox input "true"
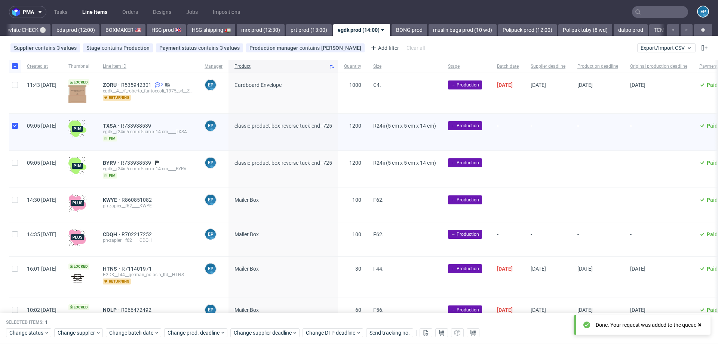
click at [19, 172] on div at bounding box center [15, 169] width 12 height 37
checkbox input "true"
click at [13, 206] on div at bounding box center [15, 205] width 12 height 34
checkbox input "true"
click at [14, 231] on input "checkbox" at bounding box center [15, 234] width 6 height 6
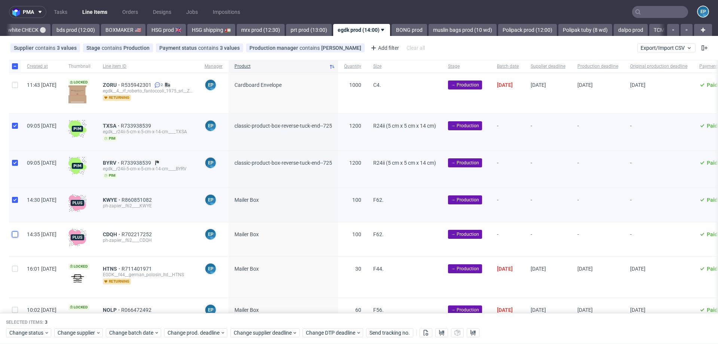
checkbox input "true"
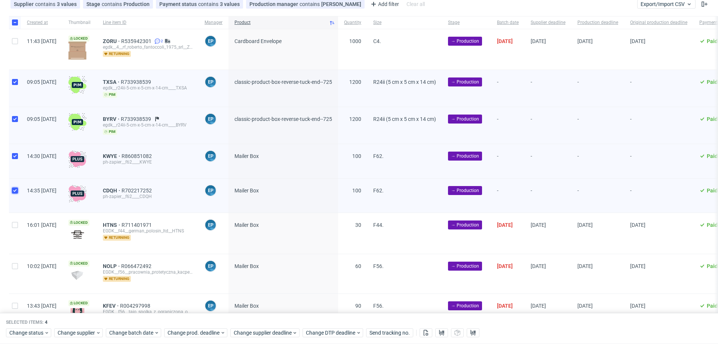
scroll to position [45, 0]
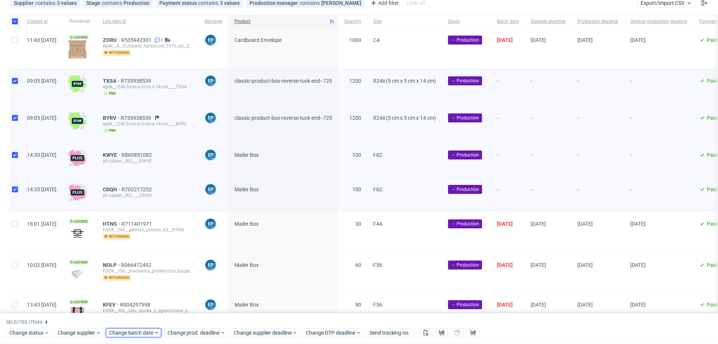
click at [137, 330] on span "Change batch date" at bounding box center [131, 332] width 45 height 7
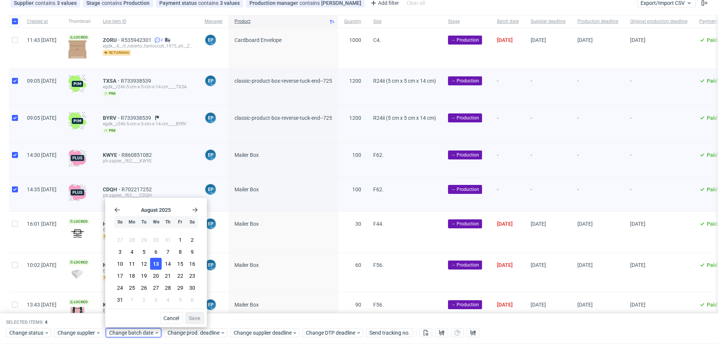
click at [157, 266] on span "13" at bounding box center [156, 263] width 6 height 7
click at [199, 321] on button "Save" at bounding box center [195, 318] width 18 height 12
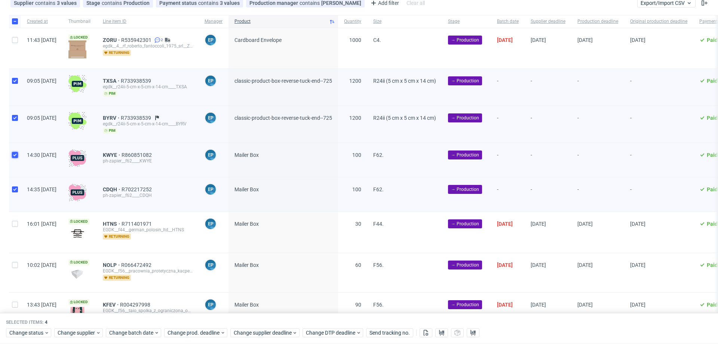
click at [18, 153] on input "checkbox" at bounding box center [15, 155] width 6 height 6
checkbox input "false"
click at [18, 178] on div at bounding box center [15, 194] width 12 height 34
checkbox input "false"
click at [270, 329] on span "Change supplier deadline" at bounding box center [263, 332] width 58 height 7
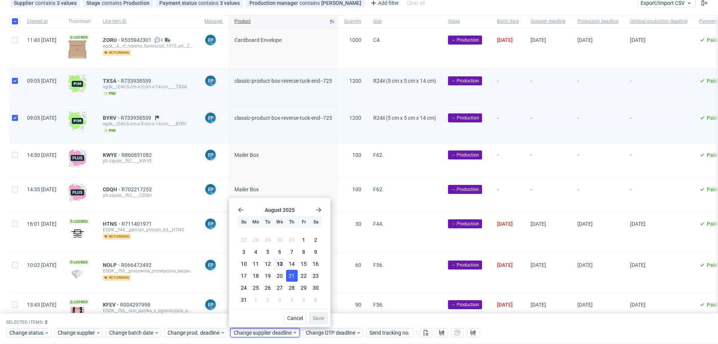
click at [288, 277] on button "21" at bounding box center [292, 276] width 12 height 12
click at [318, 319] on span "Save" at bounding box center [319, 317] width 12 height 5
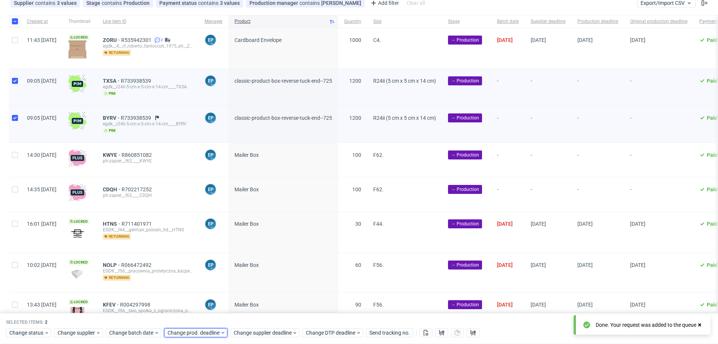
click at [209, 333] on span "Change prod. deadline" at bounding box center [194, 332] width 53 height 7
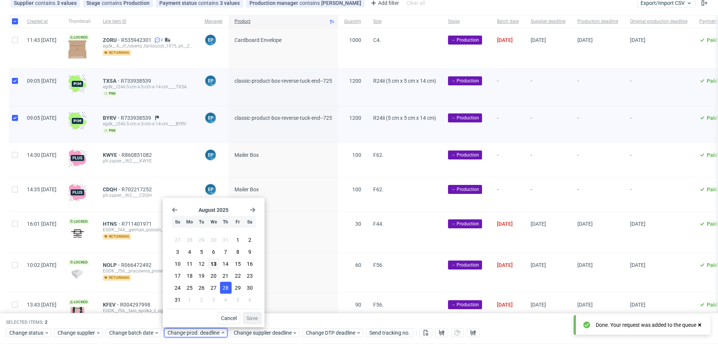
click at [224, 283] on button "28" at bounding box center [226, 288] width 12 height 12
click at [224, 279] on button "21" at bounding box center [226, 276] width 12 height 12
click at [250, 312] on button "Save" at bounding box center [252, 318] width 18 height 12
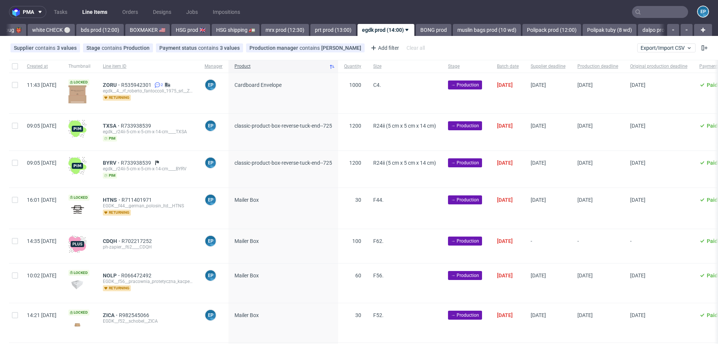
scroll to position [0, 522]
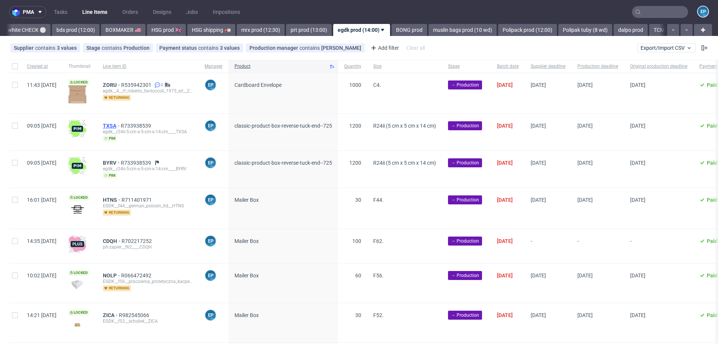
click at [121, 126] on span "TXSA" at bounding box center [112, 126] width 18 height 6
click at [121, 160] on span "BYRV" at bounding box center [112, 163] width 18 height 6
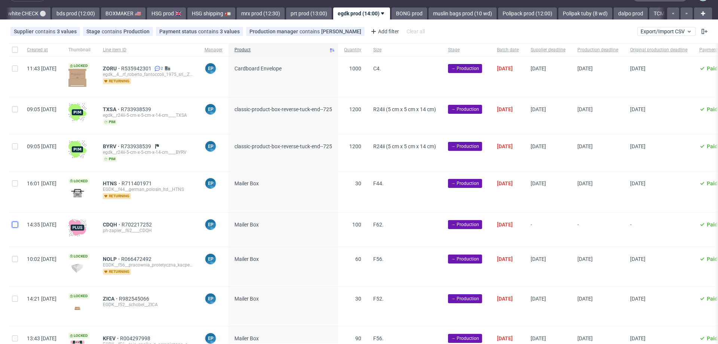
click at [15, 225] on input "checkbox" at bounding box center [15, 224] width 6 height 6
checkbox input "true"
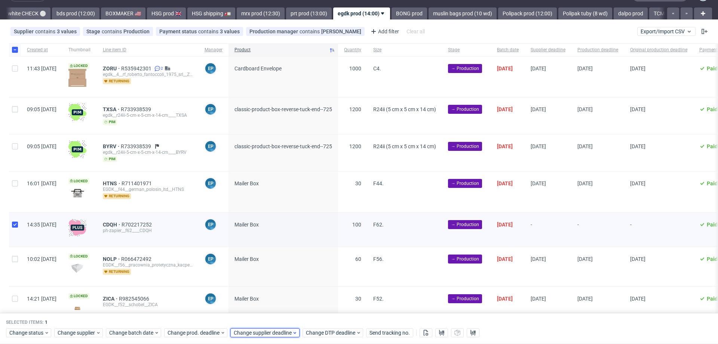
click at [269, 334] on span "Change supplier deadline" at bounding box center [263, 332] width 58 height 7
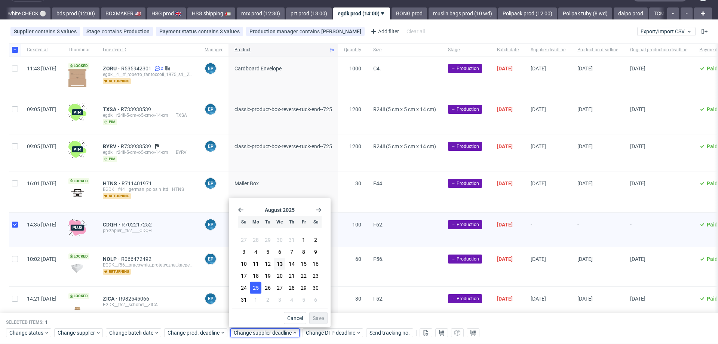
click at [256, 288] on span "25" at bounding box center [256, 287] width 6 height 7
click at [316, 316] on span "Save" at bounding box center [319, 317] width 12 height 5
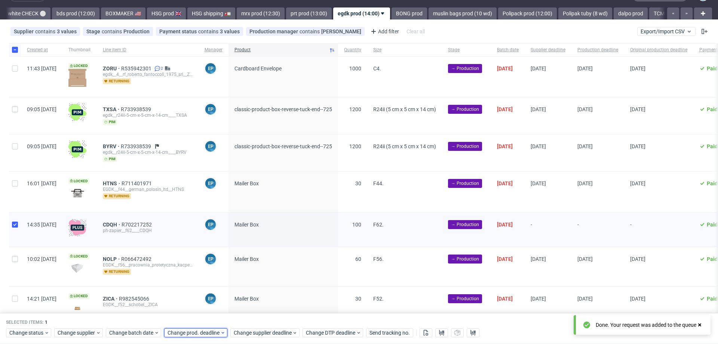
click at [212, 333] on span "Change prod. deadline" at bounding box center [194, 332] width 53 height 7
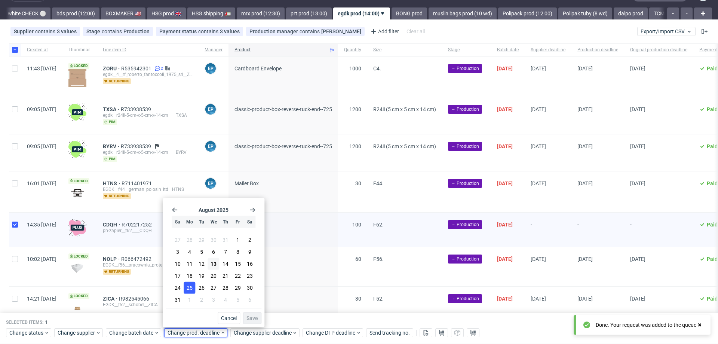
click at [191, 288] on span "25" at bounding box center [190, 287] width 6 height 7
click at [257, 317] on span "Save" at bounding box center [253, 317] width 12 height 5
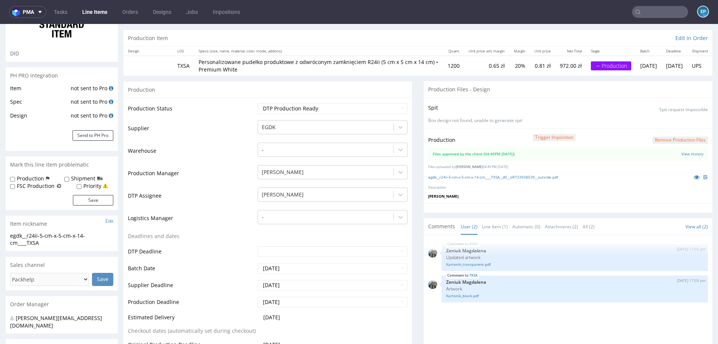
scroll to position [69, 0]
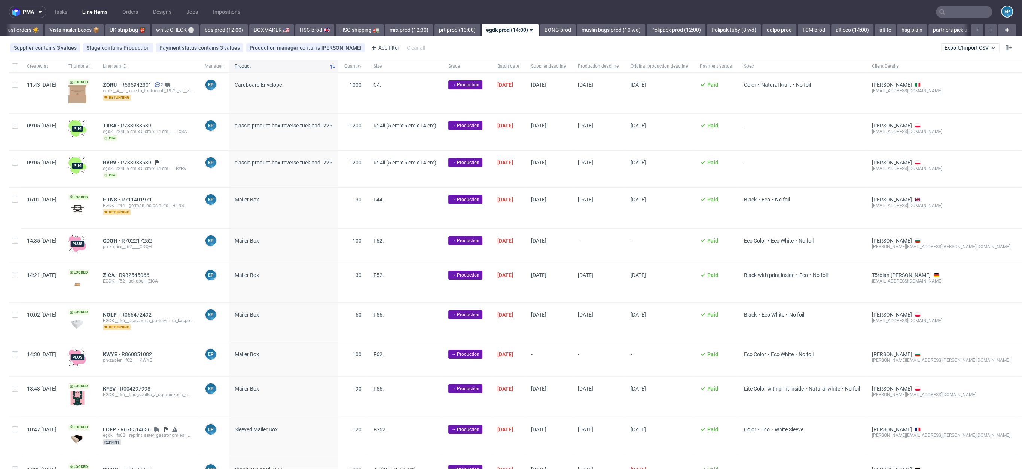
scroll to position [0, 371]
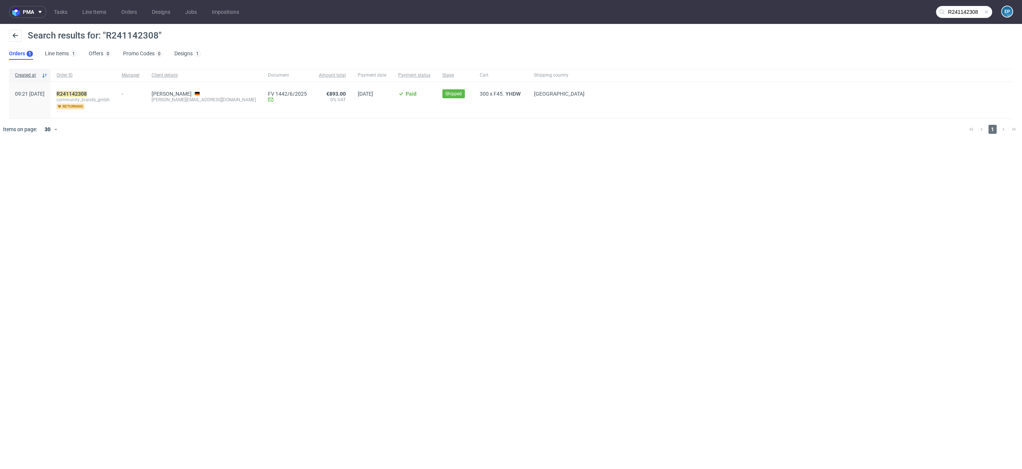
click at [80, 87] on div "R241142308 community_brands_gmbh returning" at bounding box center [83, 100] width 65 height 37
click at [83, 91] on mark "R241142308" at bounding box center [71, 94] width 30 height 6
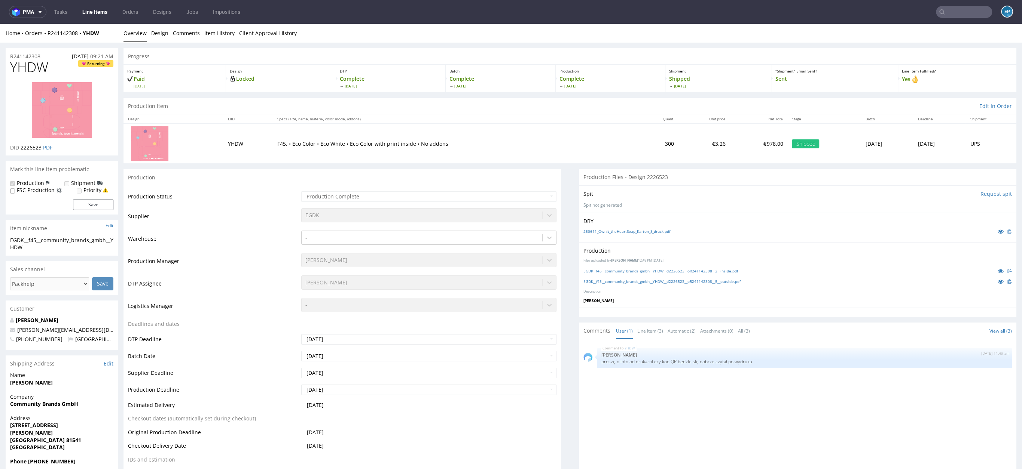
click at [59, 120] on img at bounding box center [62, 110] width 60 height 56
click at [54, 143] on link at bounding box center [62, 110] width 60 height 68
click at [50, 147] on link "PDF" at bounding box center [47, 147] width 9 height 7
